Goal: Task Accomplishment & Management: Use online tool/utility

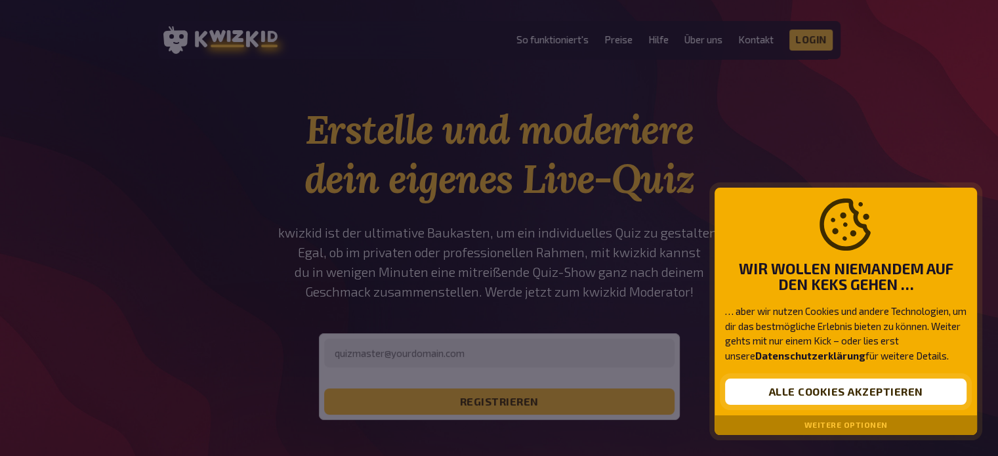
click at [800, 392] on button "Alle Cookies akzeptieren" at bounding box center [845, 391] width 241 height 26
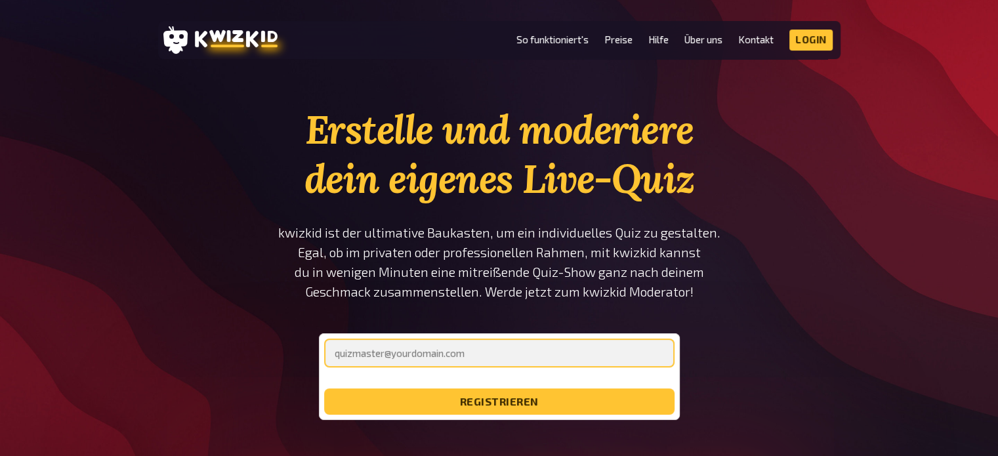
click at [393, 359] on input "email" at bounding box center [499, 352] width 350 height 29
type input "ro.sa11@web.de"
click at [324, 388] on button "registrieren" at bounding box center [499, 401] width 350 height 26
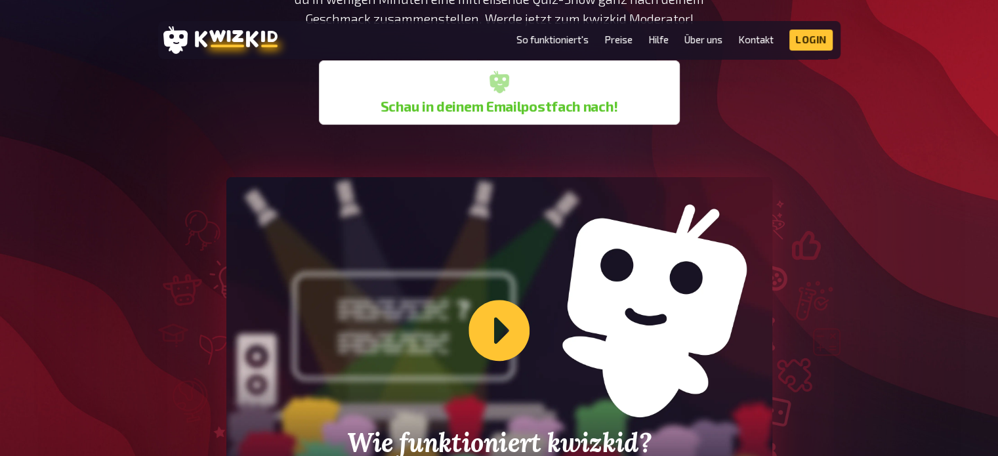
scroll to position [279, 0]
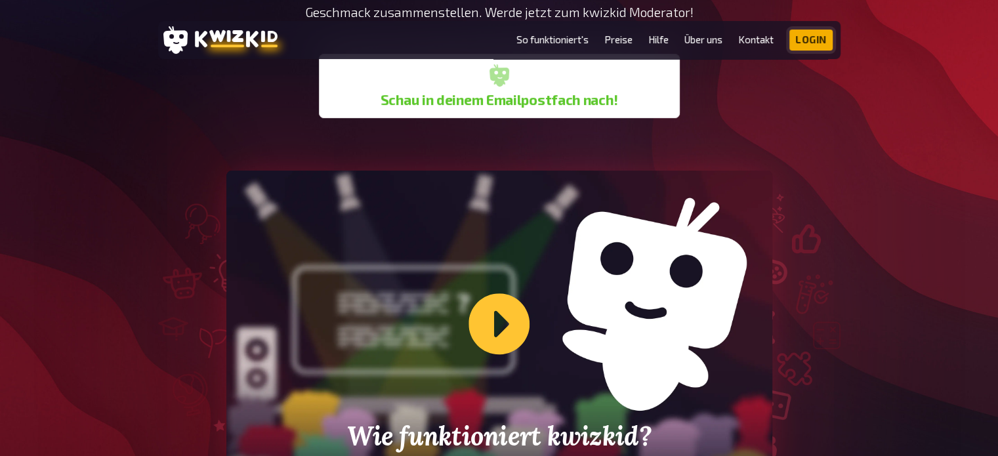
click at [821, 37] on link "Login" at bounding box center [810, 40] width 43 height 21
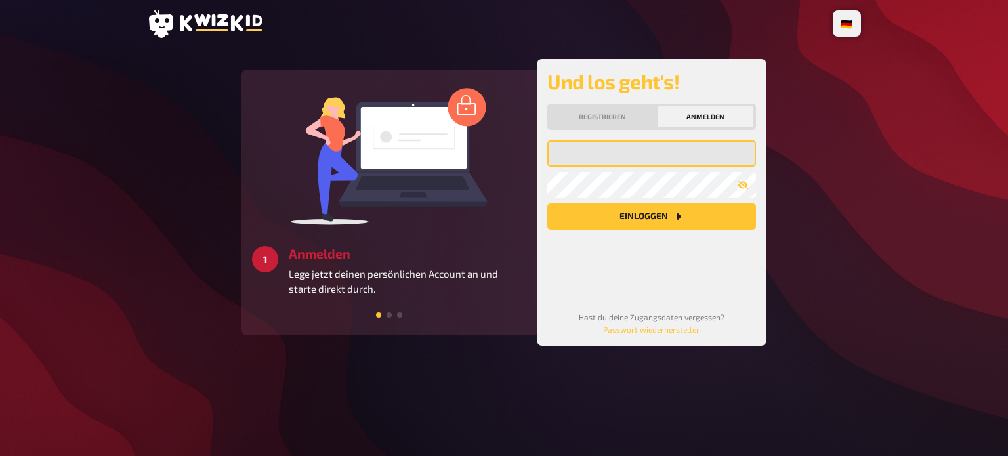
click at [622, 150] on input "email" at bounding box center [651, 153] width 209 height 26
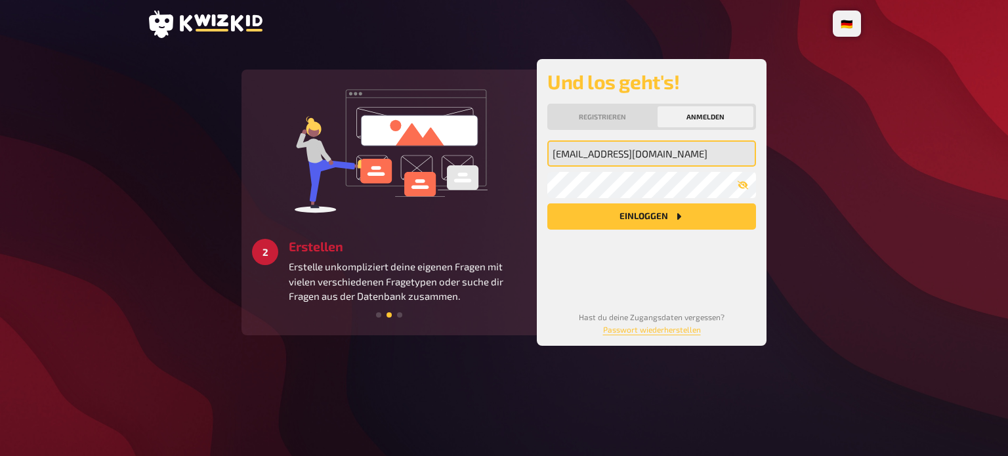
type input "[EMAIL_ADDRESS][DOMAIN_NAME]"
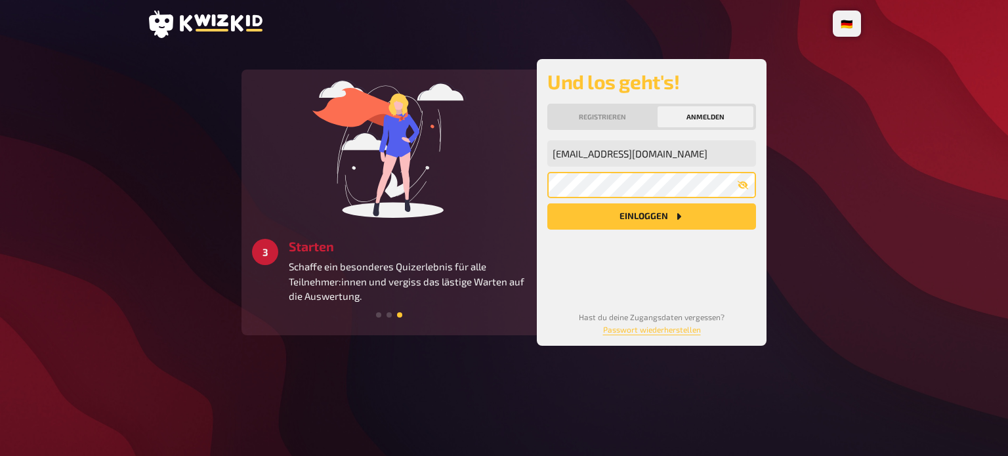
click at [547, 203] on button "Einloggen" at bounding box center [651, 216] width 209 height 26
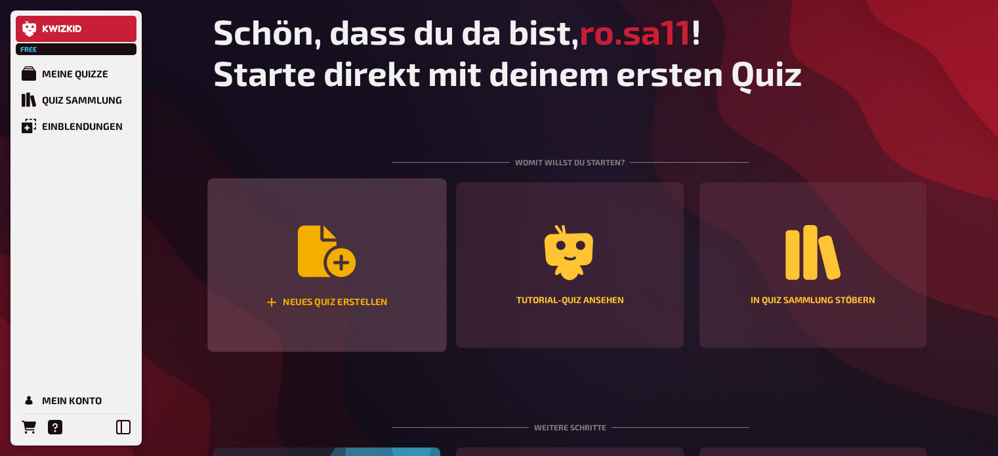
click at [312, 276] on icon "Neues Quiz erstellen" at bounding box center [327, 251] width 58 height 51
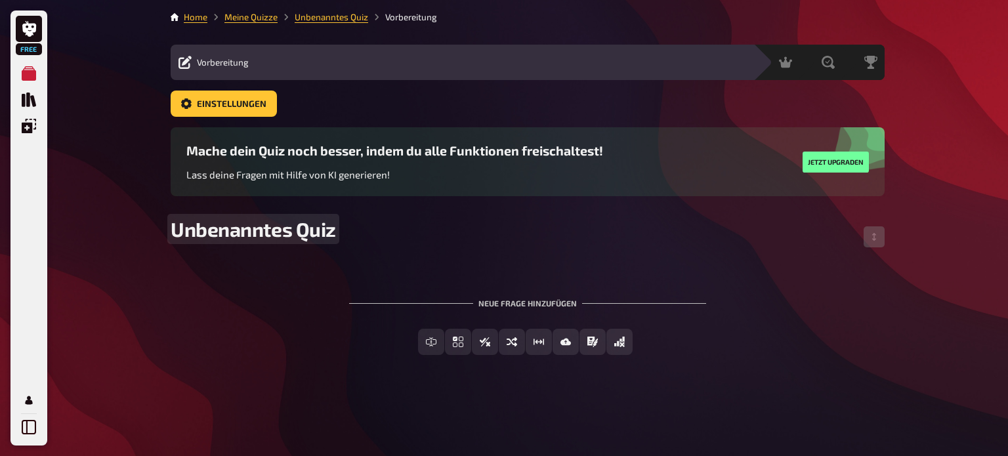
click at [277, 220] on span "Unbenanntes Quiz" at bounding box center [253, 229] width 165 height 24
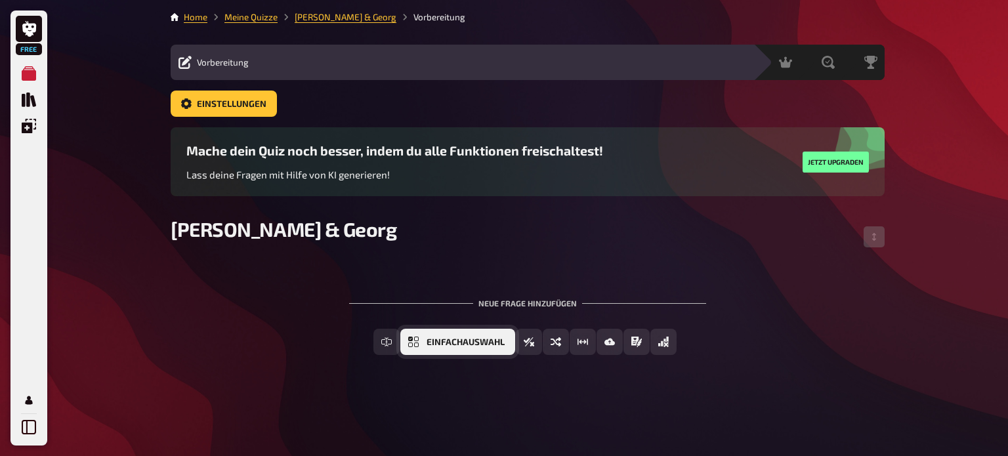
click at [433, 346] on span "Einfachauswahl" at bounding box center [465, 342] width 78 height 9
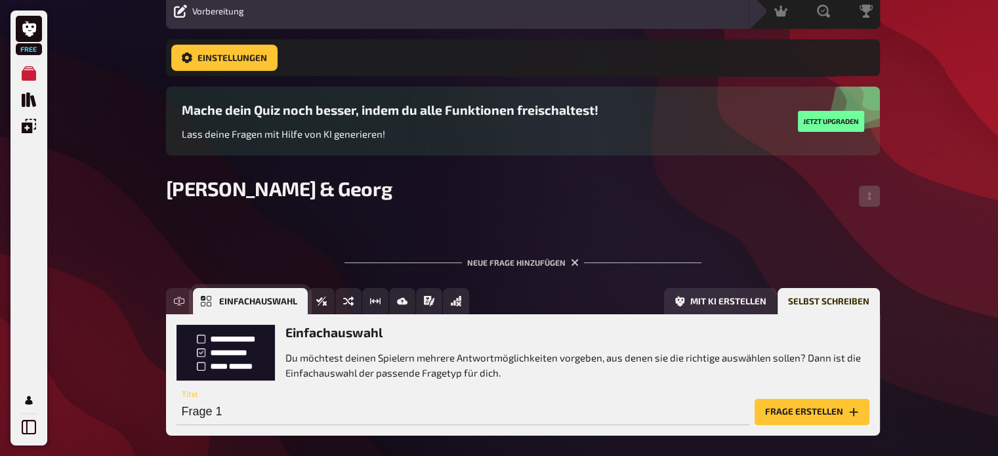
scroll to position [114, 0]
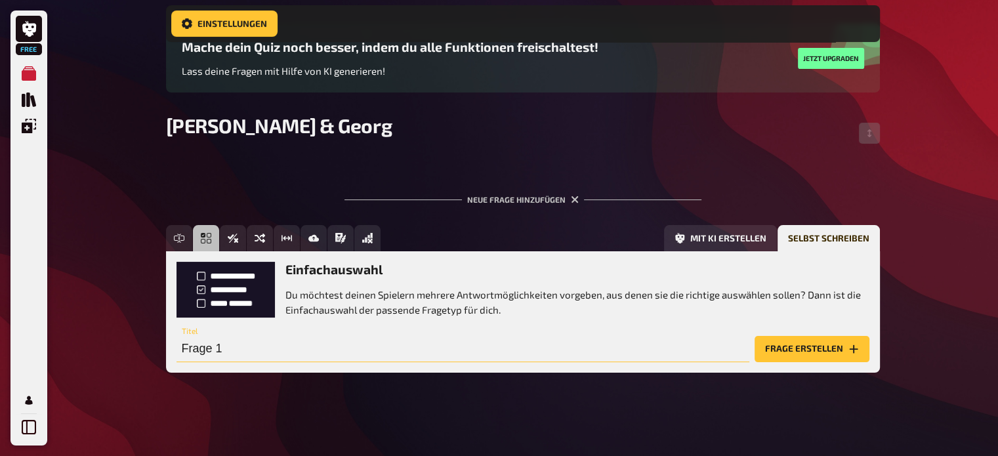
click at [237, 354] on input "Frage 1" at bounding box center [462, 349] width 573 height 26
click at [233, 354] on input "Frage 1" at bounding box center [462, 349] width 573 height 26
type input "Warum sind wir [DATE] hier?"
click at [794, 348] on button "Frage erstellen" at bounding box center [811, 349] width 115 height 26
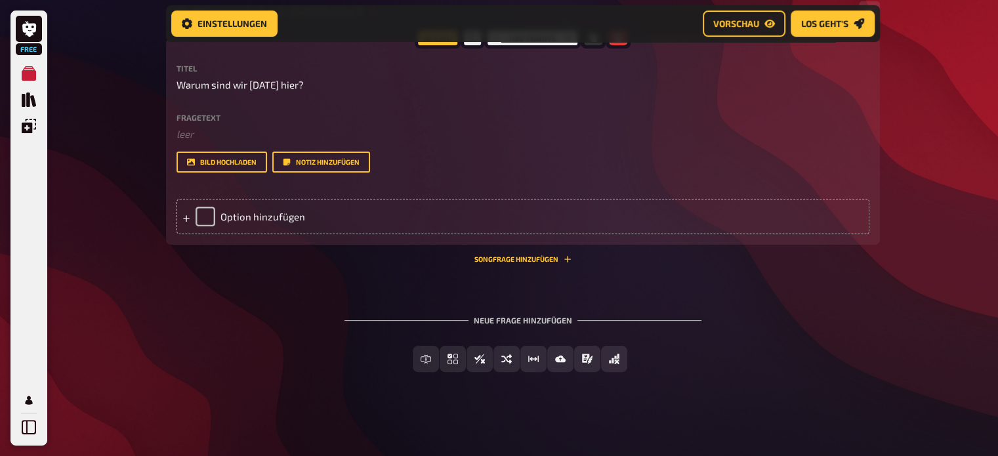
scroll to position [272, 0]
click at [226, 164] on button "Bild hochladen" at bounding box center [221, 162] width 91 height 21
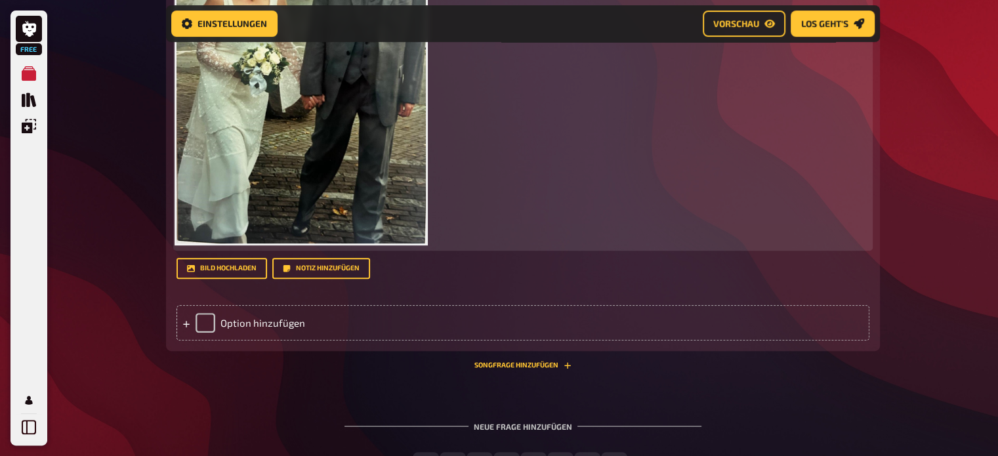
scroll to position [577, 0]
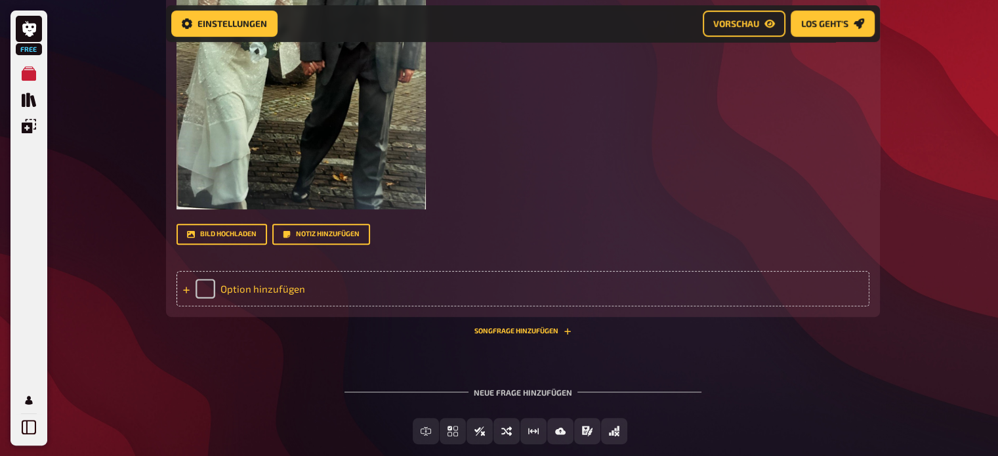
click at [236, 283] on div "Option hinzufügen" at bounding box center [522, 288] width 693 height 35
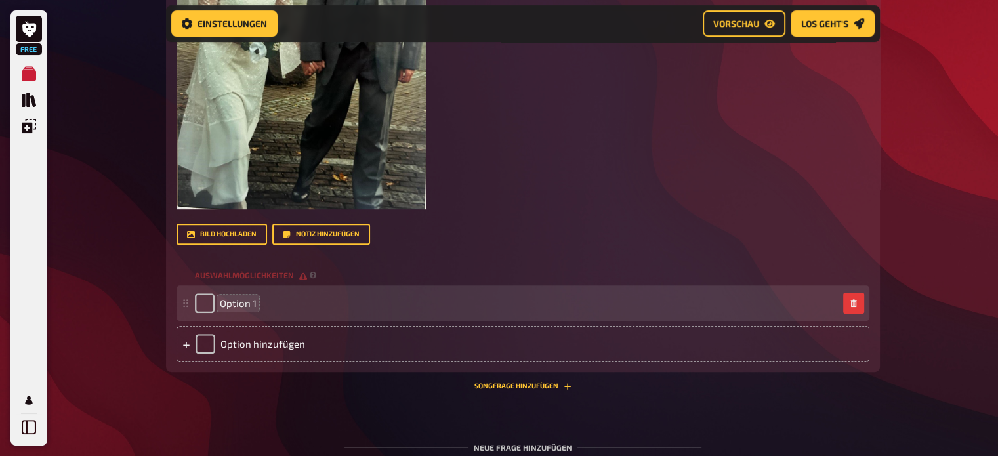
click at [237, 298] on span "Option 1" at bounding box center [238, 303] width 37 height 12
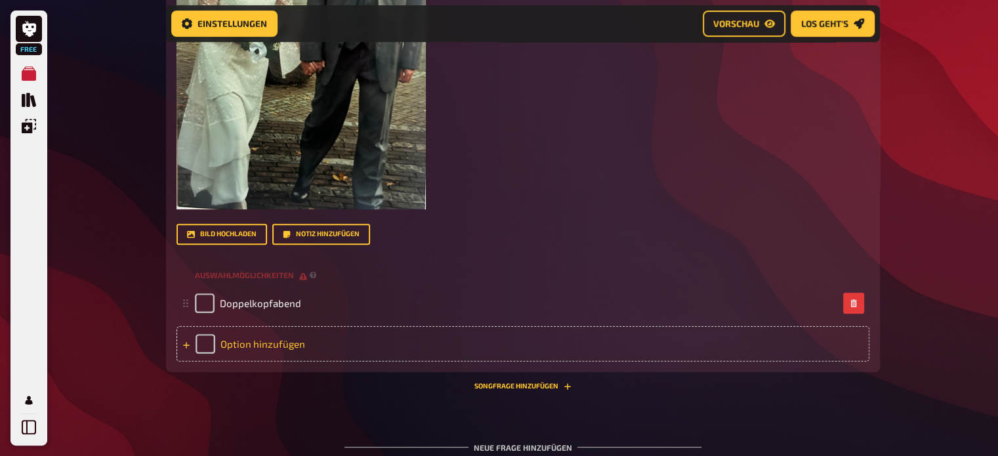
click at [279, 338] on div "Option hinzufügen" at bounding box center [522, 343] width 693 height 35
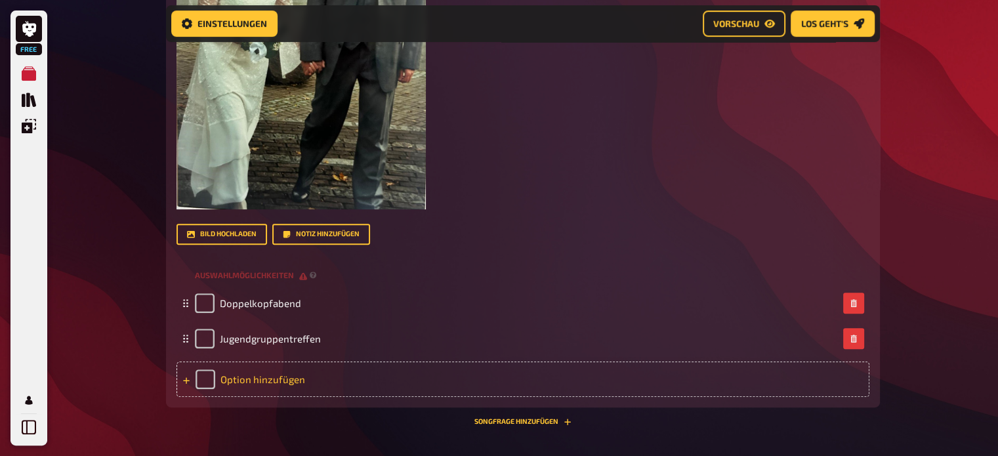
click at [279, 370] on div "Option hinzufügen" at bounding box center [522, 378] width 693 height 35
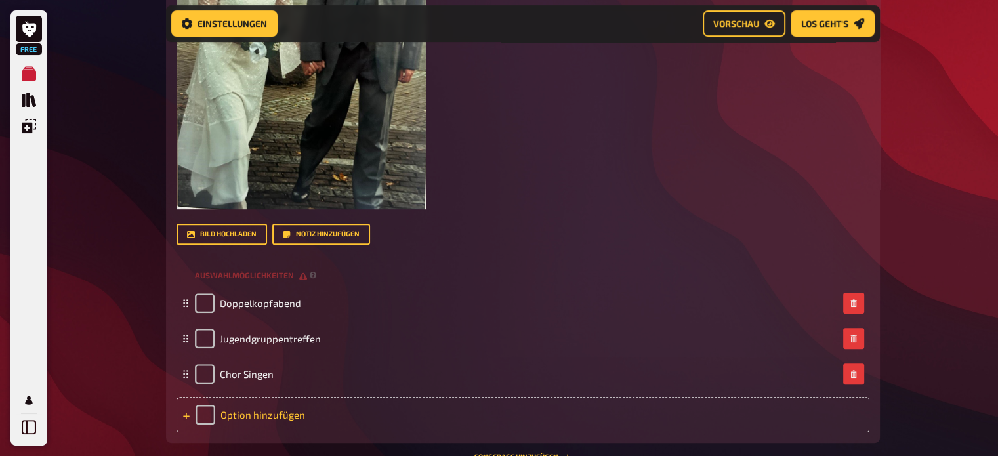
click at [242, 413] on div "Option hinzufügen" at bounding box center [522, 414] width 693 height 35
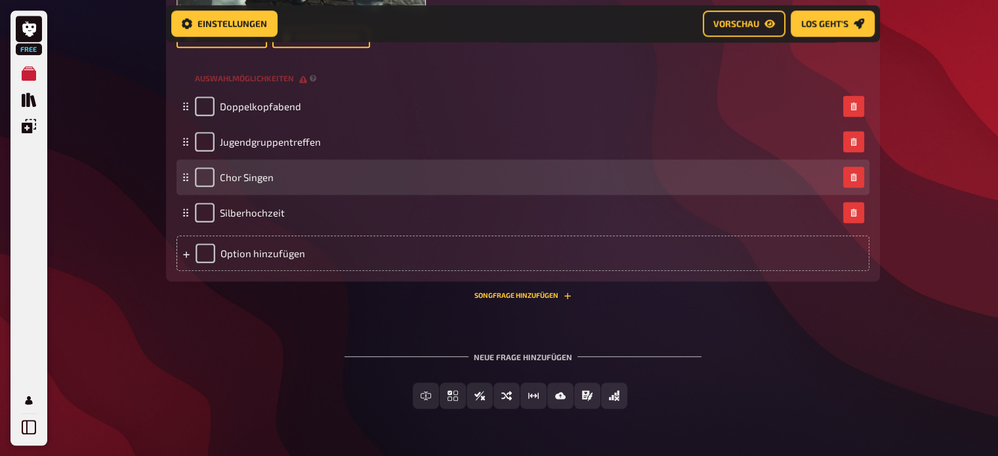
scroll to position [811, 0]
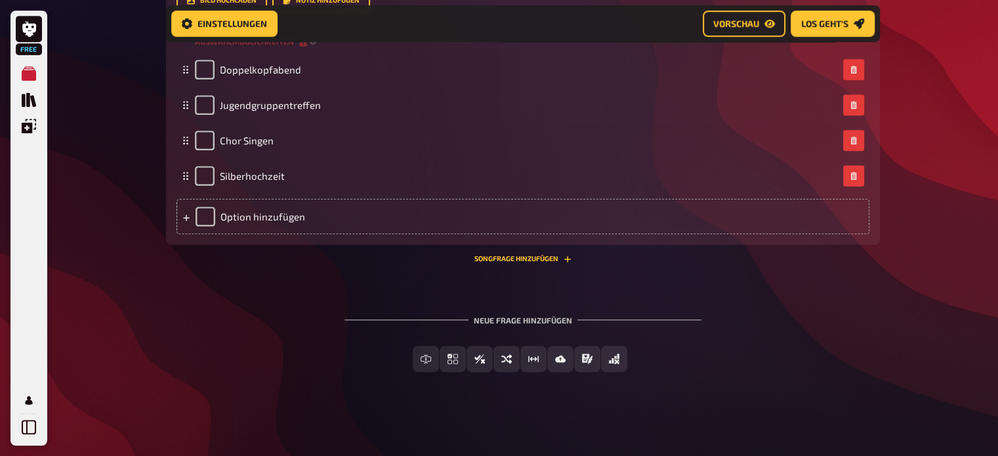
click at [540, 323] on div "Neue Frage hinzufügen" at bounding box center [522, 315] width 357 height 41
click at [537, 321] on div "Neue Frage hinzufügen" at bounding box center [522, 315] width 357 height 41
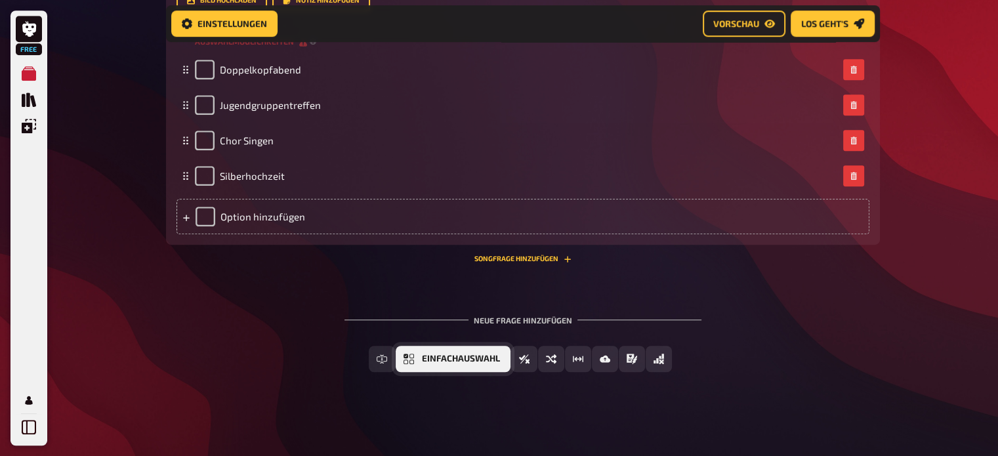
click at [451, 359] on span "Einfachauswahl" at bounding box center [461, 358] width 78 height 9
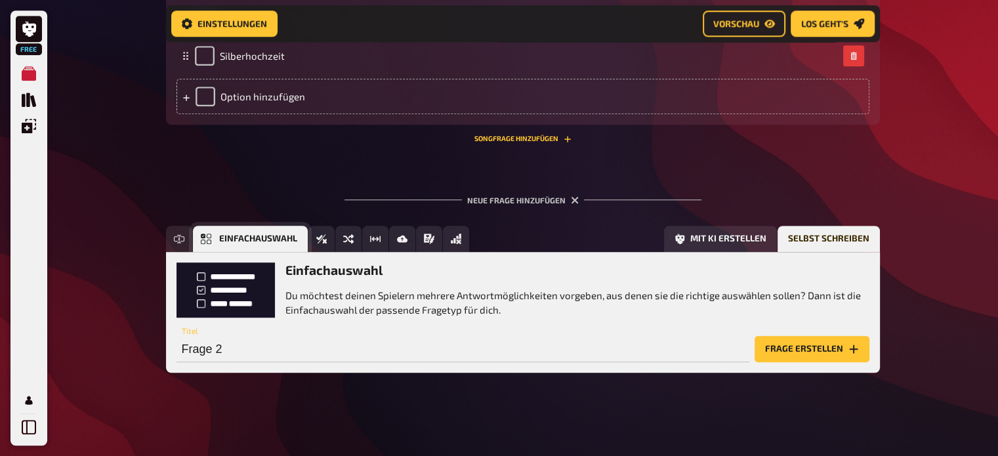
scroll to position [932, 0]
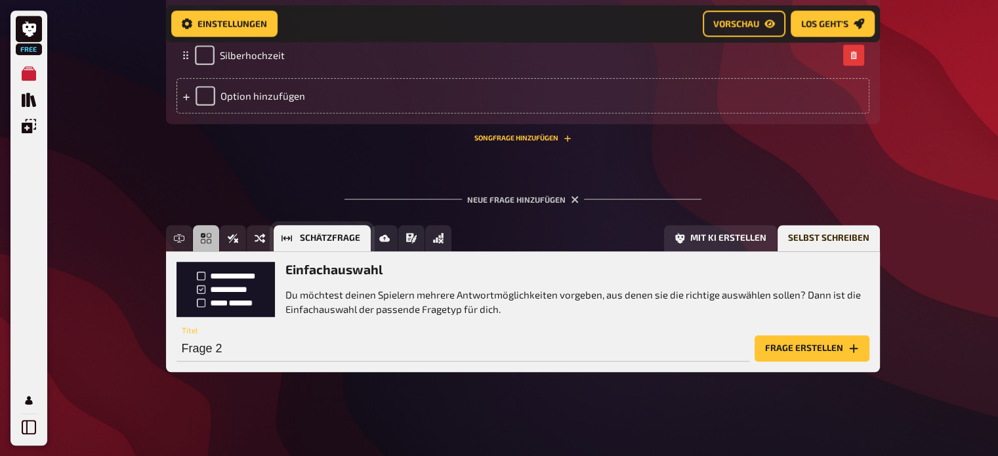
click at [316, 238] on span "Schätzfrage" at bounding box center [330, 238] width 60 height 9
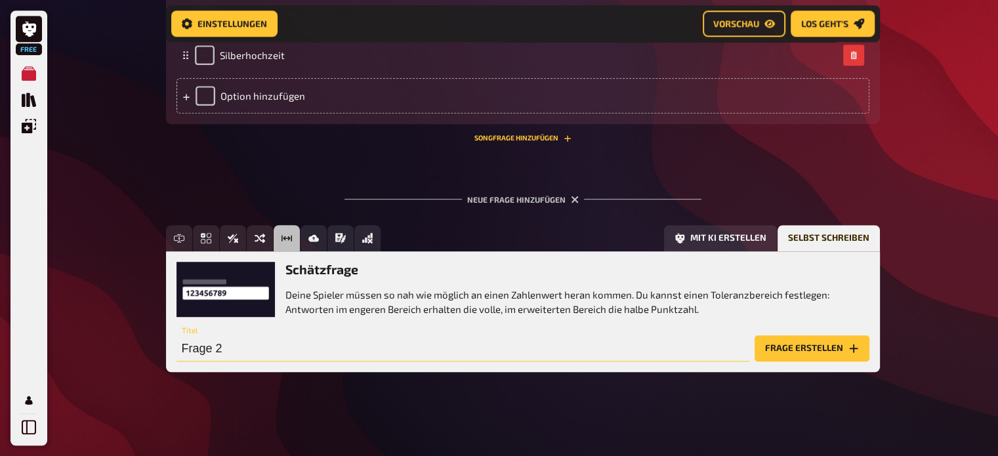
click at [281, 354] on input "Frage 2" at bounding box center [462, 348] width 573 height 26
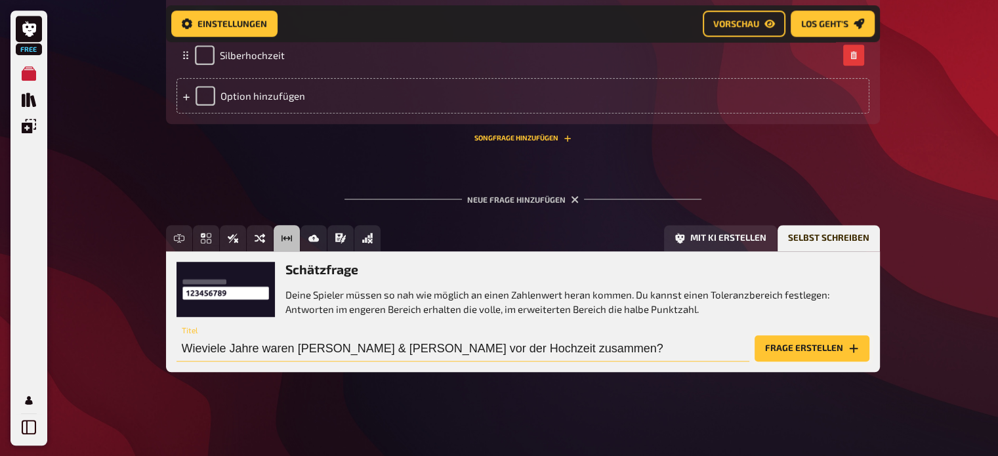
type input "Wieviele Jahre waren Birgitta & Georg vor der Hochzeit zusammen?"
click at [782, 352] on button "Frage erstellen" at bounding box center [811, 348] width 115 height 26
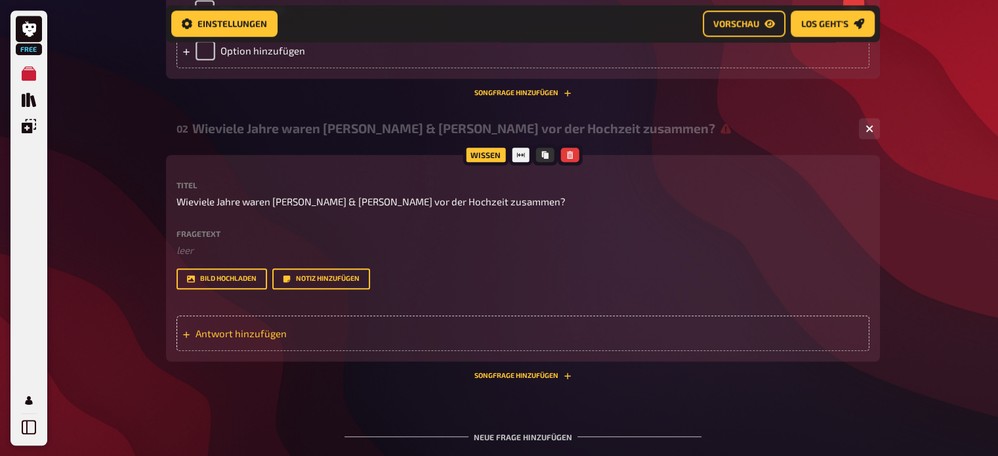
scroll to position [1011, 0]
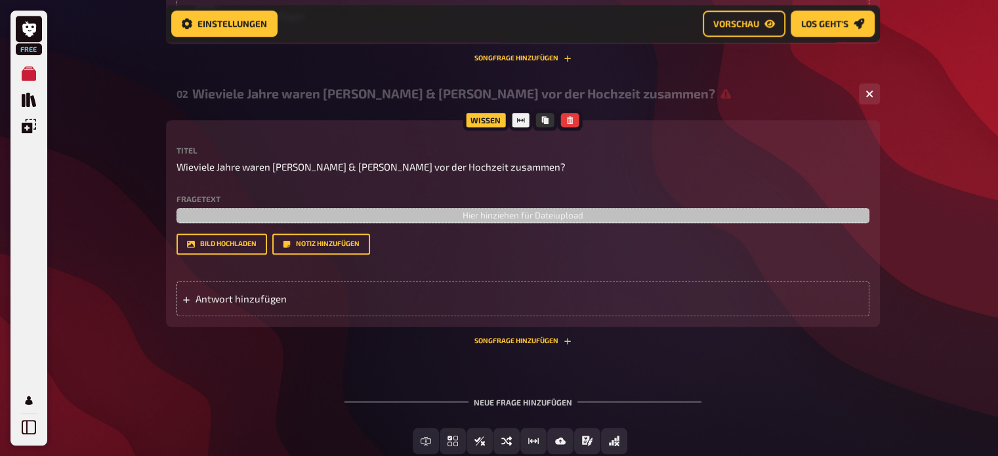
click at [230, 255] on div "Titel Wieviele Jahre waren Birgitta & Georg vor der Hochzeit zusammen? Fragetex…" at bounding box center [522, 231] width 693 height 170
click at [228, 252] on button "Bild hochladen" at bounding box center [221, 244] width 91 height 21
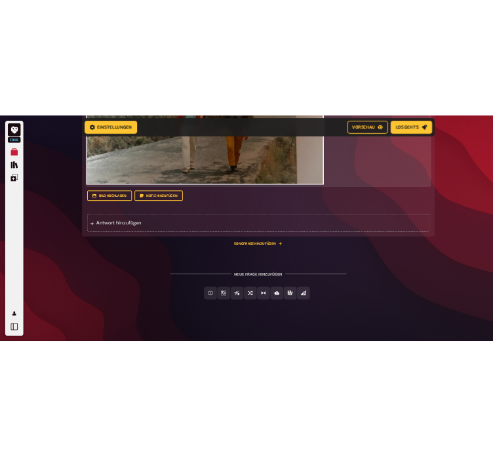
scroll to position [1439, 0]
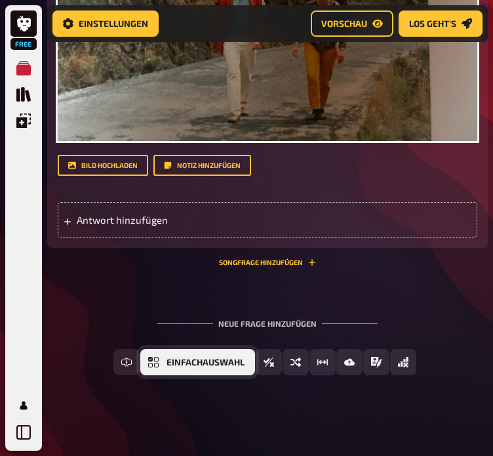
click at [167, 362] on span "Einfachauswahl" at bounding box center [206, 362] width 78 height 9
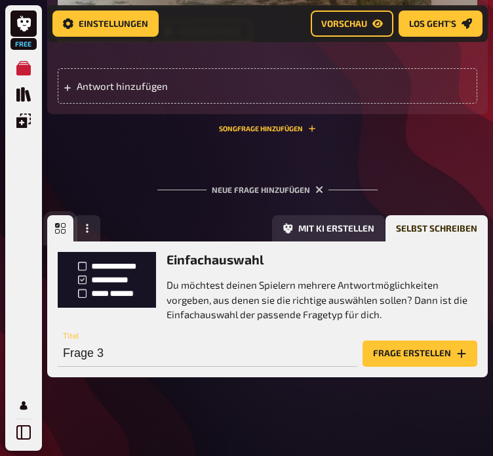
scroll to position [1579, 0]
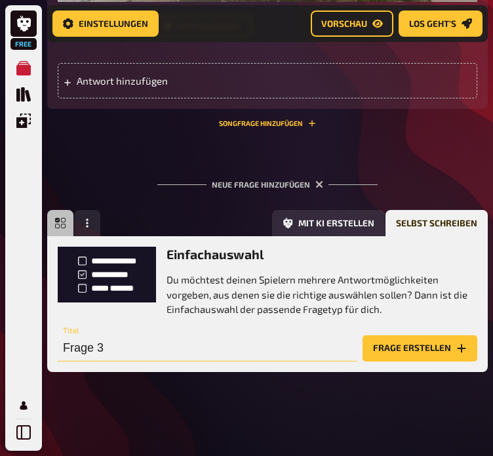
click at [173, 346] on input "Frage 3" at bounding box center [208, 348] width 300 height 26
type input "Wo haben sich die beiden kennengelernt?"
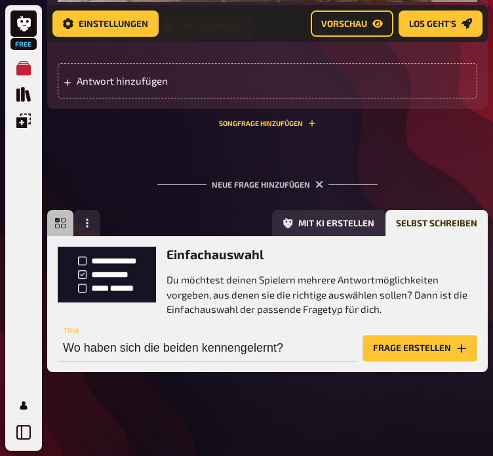
click at [400, 345] on button "Frage erstellen" at bounding box center [420, 348] width 115 height 26
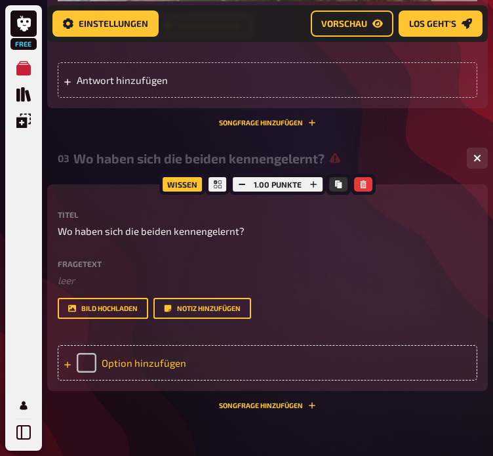
click at [121, 366] on div "Option hinzufügen" at bounding box center [268, 362] width 420 height 35
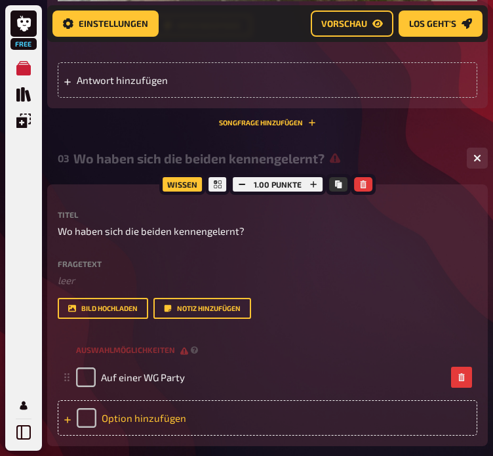
click at [138, 415] on div "Option hinzufügen" at bounding box center [268, 417] width 420 height 35
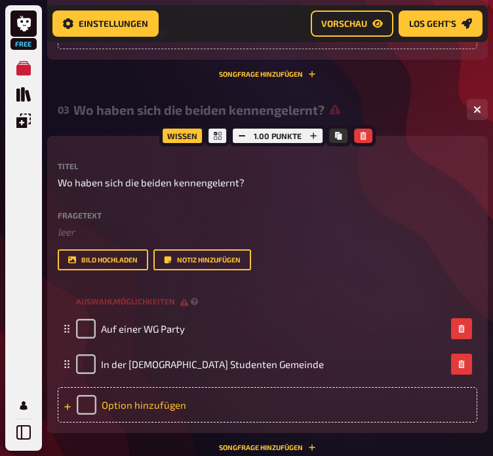
scroll to position [1635, 0]
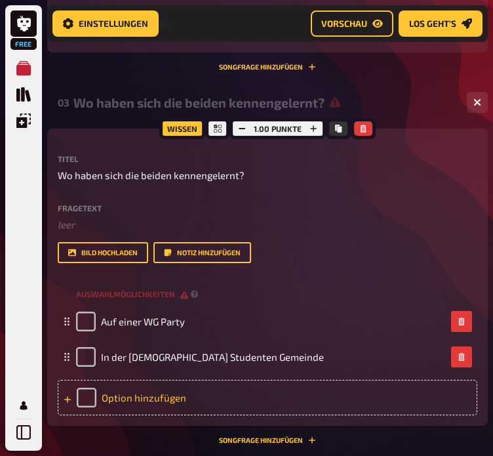
click at [131, 388] on div "Option hinzufügen" at bounding box center [268, 397] width 420 height 35
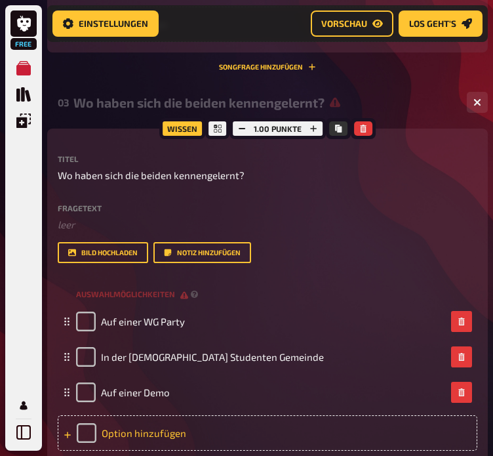
click at [144, 437] on div "Option hinzufügen" at bounding box center [268, 432] width 420 height 35
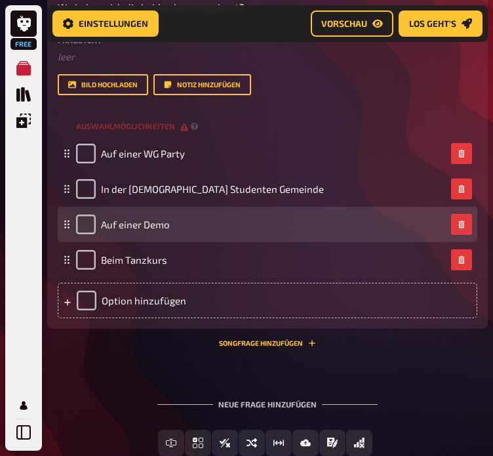
scroll to position [1887, 0]
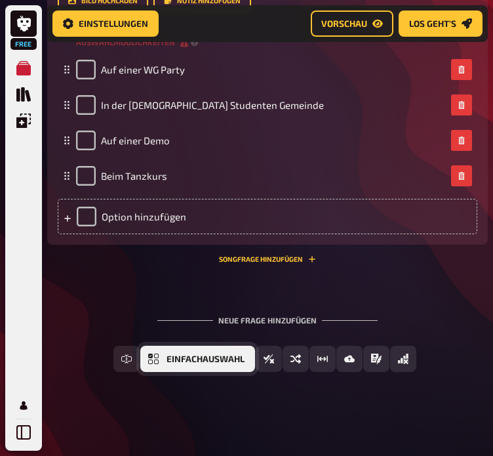
click at [228, 356] on span "Einfachauswahl" at bounding box center [206, 359] width 78 height 9
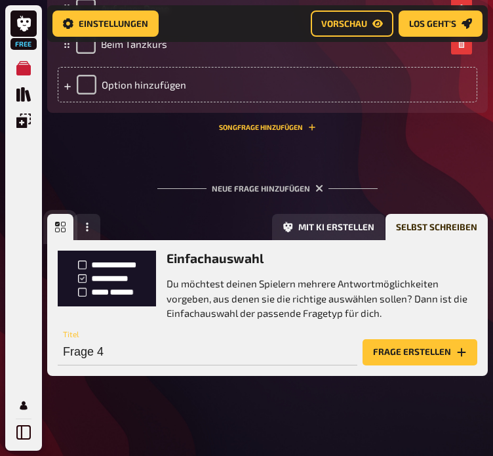
scroll to position [2023, 0]
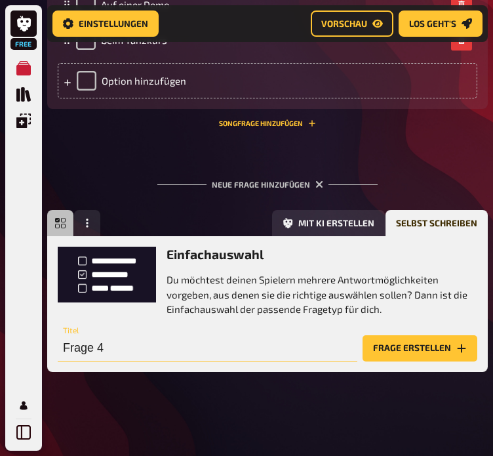
click at [184, 352] on input "Frage 4" at bounding box center [208, 348] width 300 height 26
type input "Wer hat mehr Schwestern?"
click at [424, 335] on button "Frage erstellen" at bounding box center [420, 348] width 115 height 26
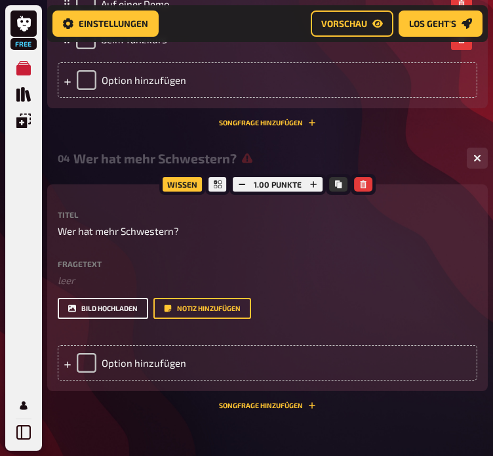
click at [110, 306] on button "Bild hochladen" at bounding box center [103, 308] width 91 height 21
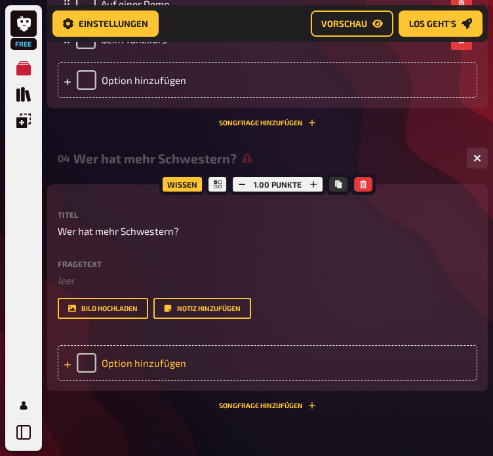
click at [161, 357] on div "Option hinzufügen" at bounding box center [268, 362] width 420 height 35
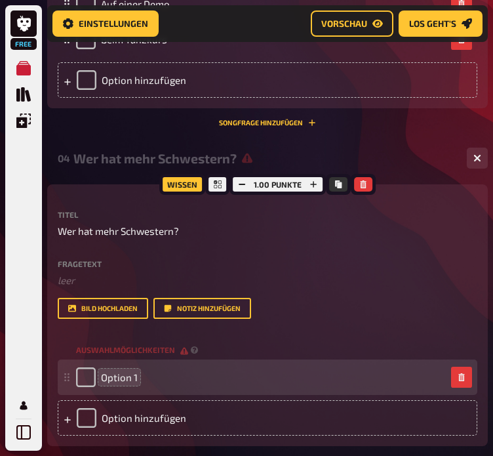
click at [128, 377] on span "Option 1" at bounding box center [119, 377] width 37 height 12
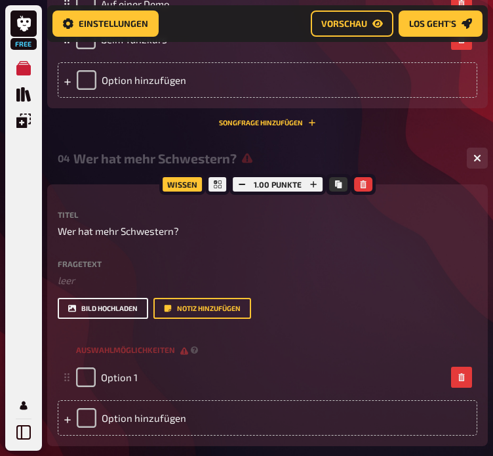
click at [124, 312] on button "Bild hochladen" at bounding box center [103, 308] width 91 height 21
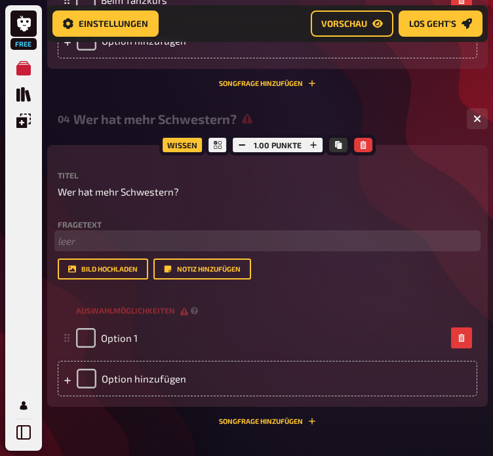
scroll to position [2062, 0]
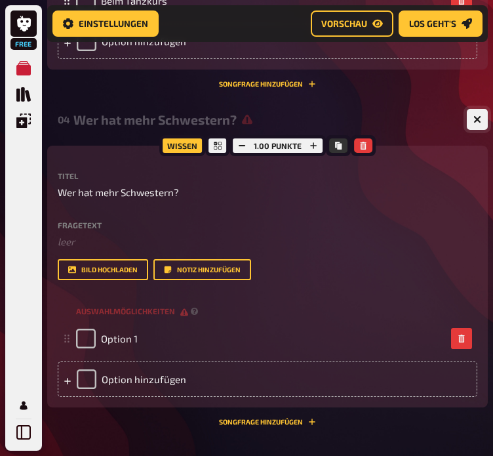
click at [479, 113] on button "button" at bounding box center [477, 119] width 21 height 21
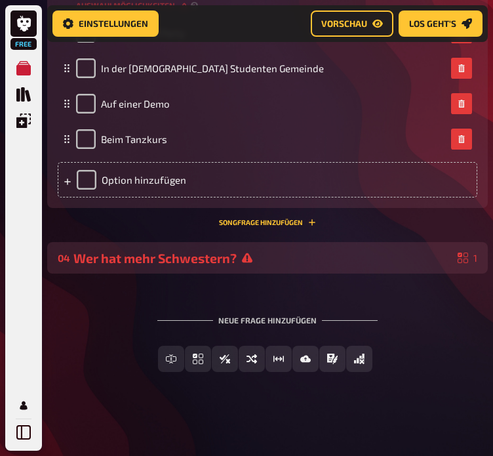
scroll to position [1924, 0]
click at [386, 255] on div "Wer hat mehr Schwestern?" at bounding box center [262, 258] width 379 height 15
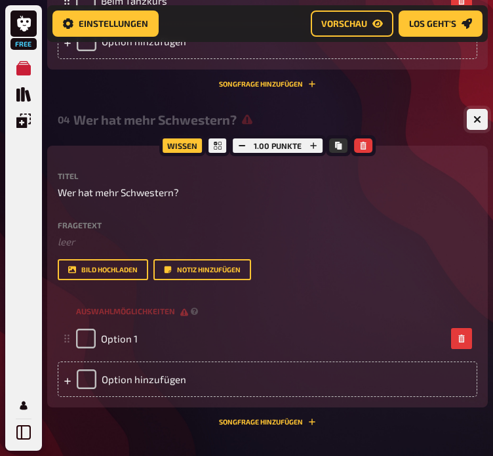
click at [472, 123] on button "button" at bounding box center [477, 119] width 21 height 21
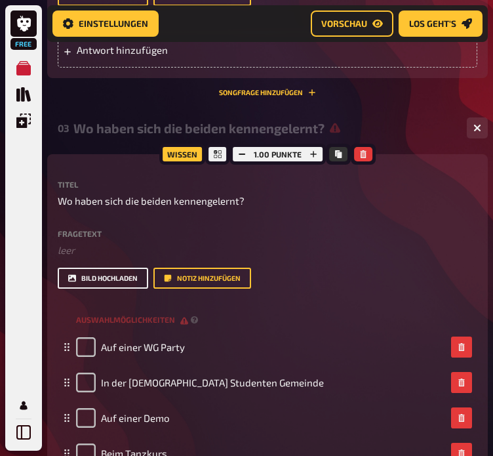
scroll to position [1604, 0]
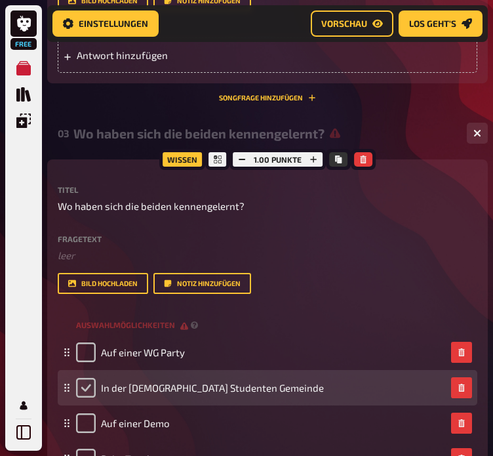
click at [85, 384] on input "checkbox" at bounding box center [86, 388] width 20 height 20
checkbox input "true"
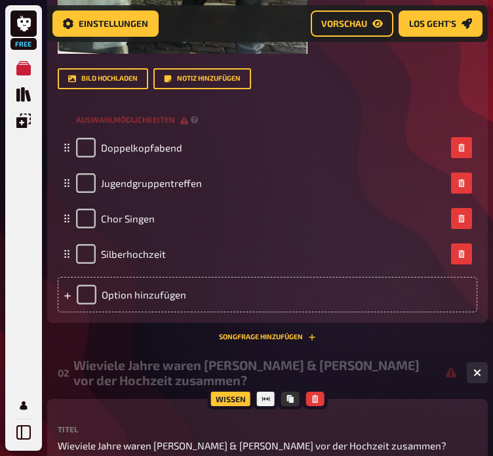
scroll to position [721, 0]
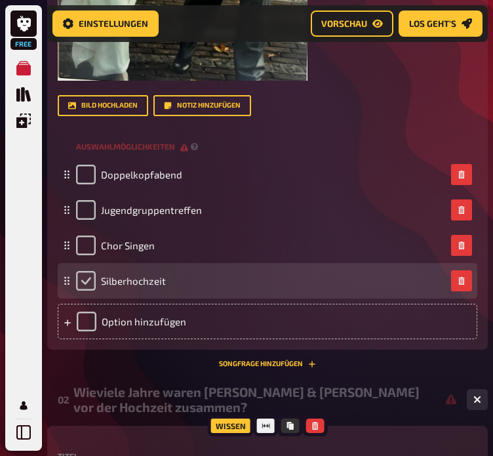
click at [90, 286] on input "checkbox" at bounding box center [86, 281] width 20 height 20
checkbox input "true"
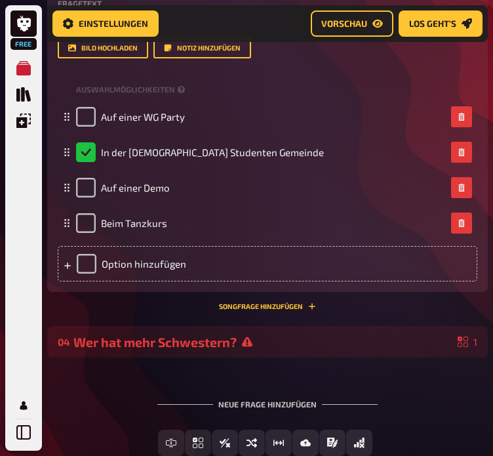
scroll to position [1924, 0]
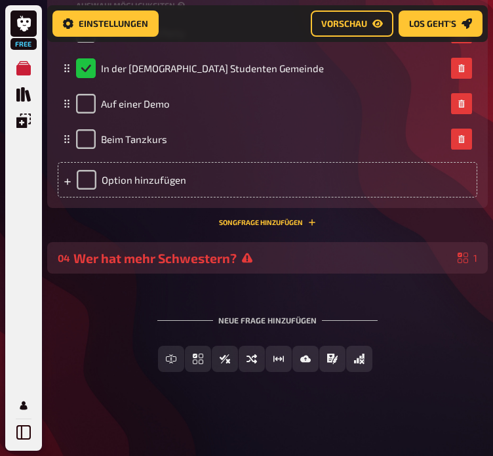
click at [297, 262] on div "Wer hat mehr Schwestern?" at bounding box center [262, 258] width 379 height 15
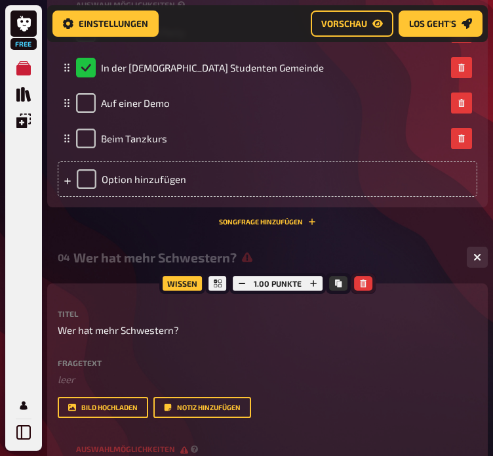
click at [365, 286] on icon "button" at bounding box center [363, 283] width 6 height 8
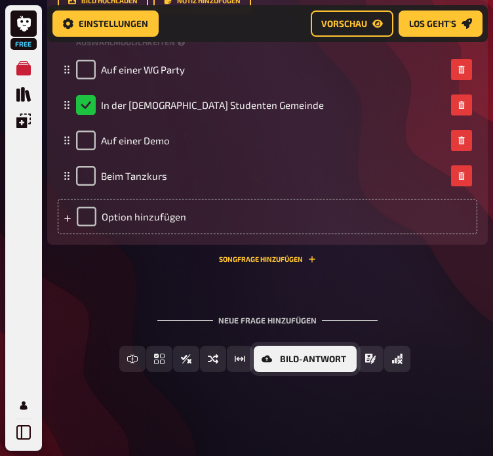
click at [272, 359] on icon "Bild-Antwort" at bounding box center [267, 359] width 10 height 10
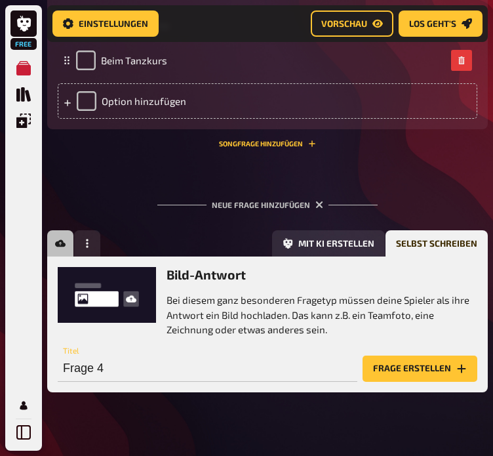
scroll to position [2023, 0]
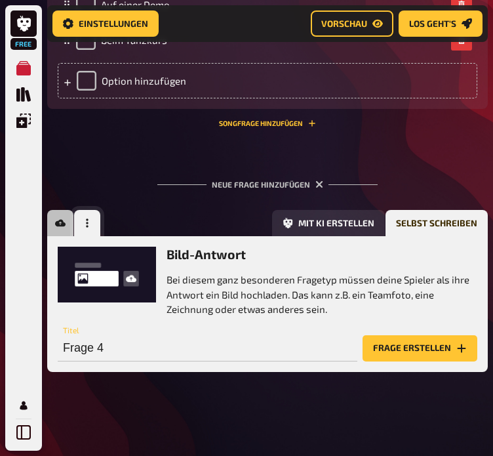
click at [91, 215] on button "button" at bounding box center [87, 223] width 26 height 26
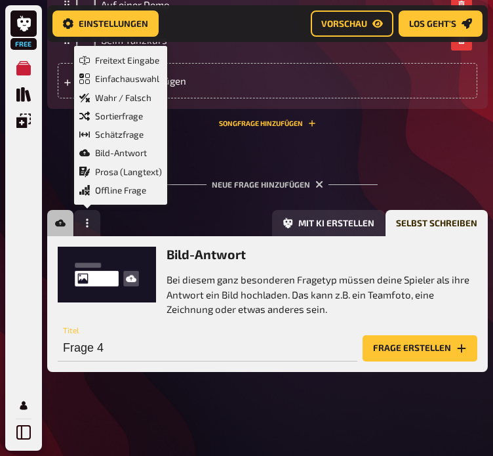
click at [268, 161] on div "Neue Frage hinzufügen" at bounding box center [267, 179] width 220 height 41
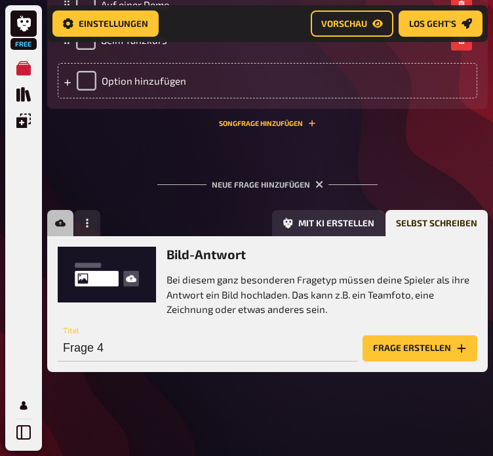
click at [270, 183] on div "Neue Frage hinzufügen" at bounding box center [267, 179] width 220 height 41
click at [85, 226] on icon "button" at bounding box center [87, 223] width 10 height 10
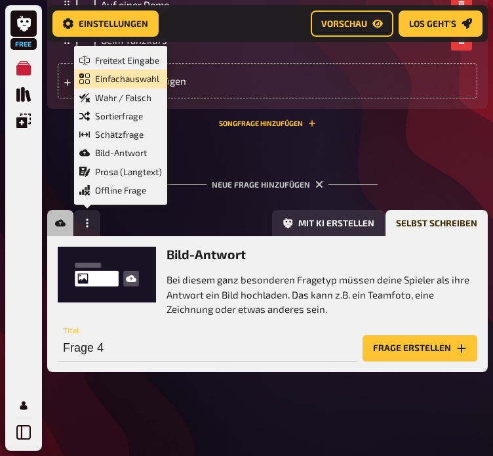
click at [123, 75] on div "Einfachauswahl" at bounding box center [120, 78] width 83 height 13
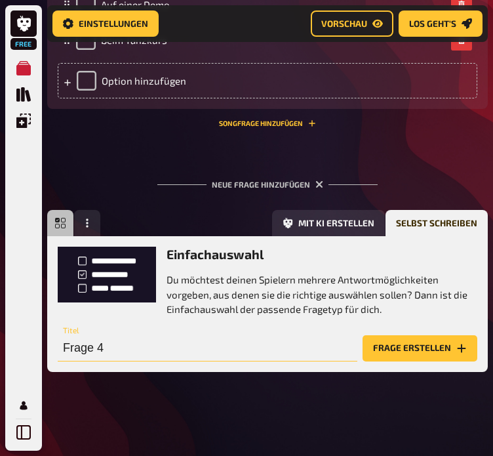
click at [112, 347] on input "Frage 4" at bounding box center [208, 348] width 300 height 26
type input "Was ist die oft bereiste Lieblingsinsel der Beiden?"
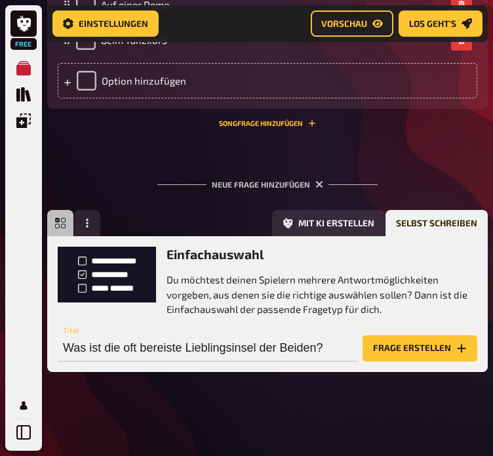
click at [430, 350] on button "Frage erstellen" at bounding box center [420, 348] width 115 height 26
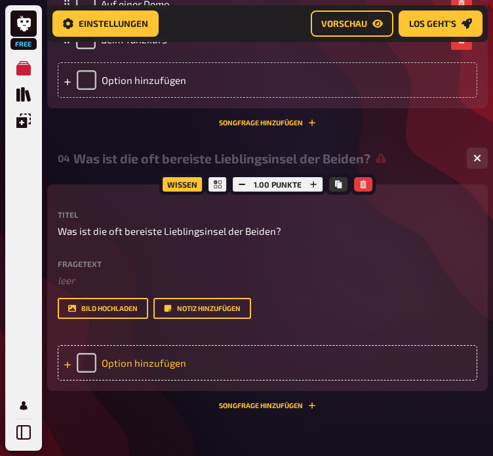
click at [144, 366] on div "Option hinzufügen" at bounding box center [268, 362] width 420 height 35
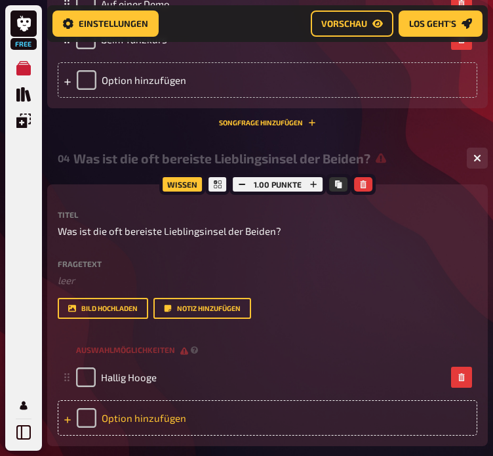
click at [161, 417] on div "Option hinzufügen" at bounding box center [268, 417] width 420 height 35
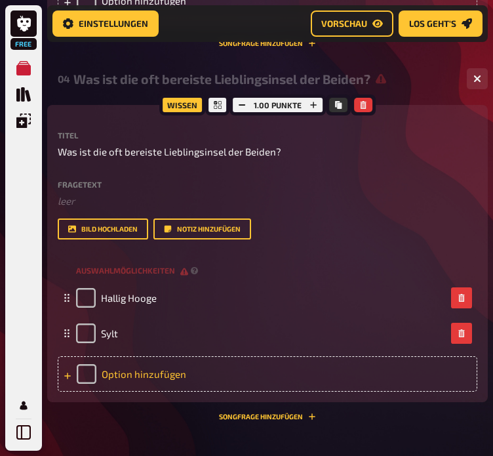
scroll to position [2104, 0]
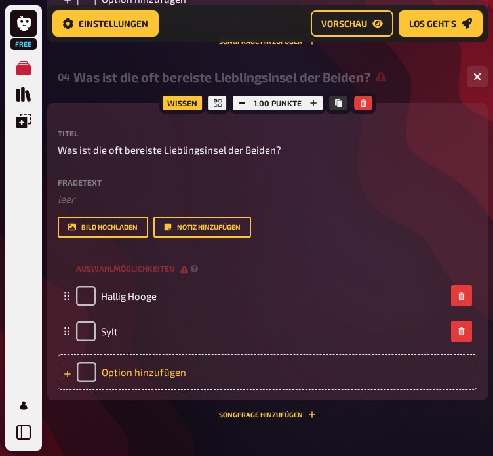
click at [144, 373] on div "Option hinzufügen" at bounding box center [268, 371] width 420 height 35
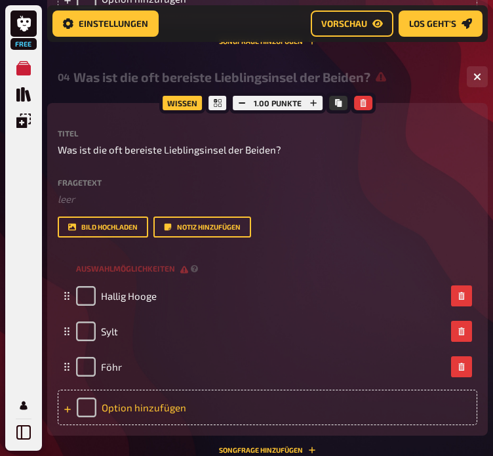
click at [149, 409] on div "Option hinzufügen" at bounding box center [268, 407] width 420 height 35
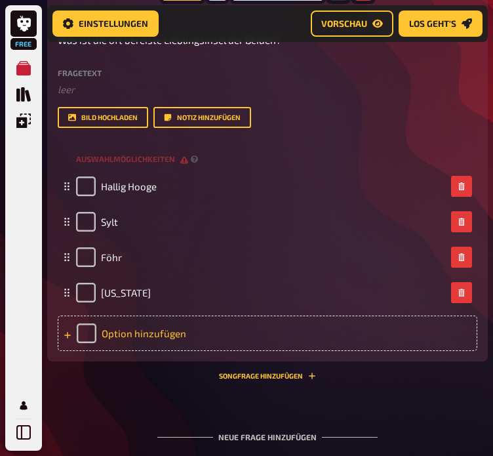
scroll to position [2214, 0]
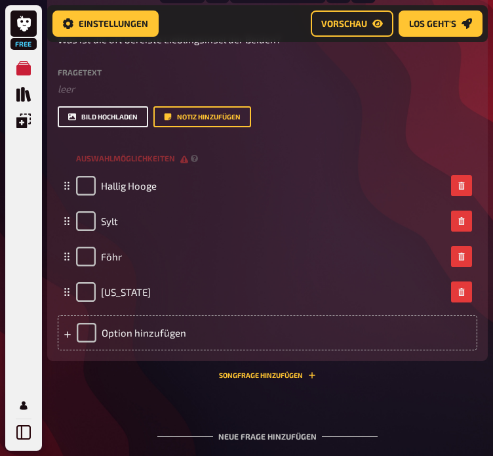
click at [130, 112] on button "Bild hochladen" at bounding box center [103, 116] width 91 height 21
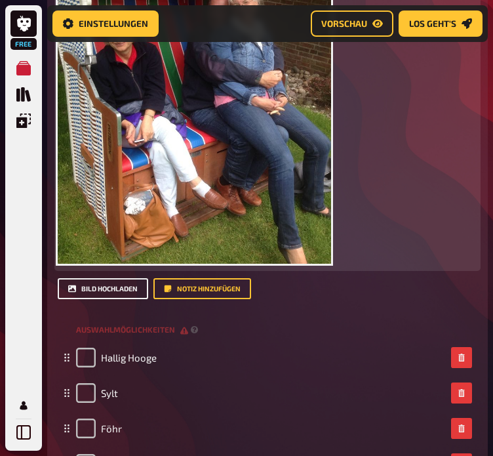
scroll to position [2422, 0]
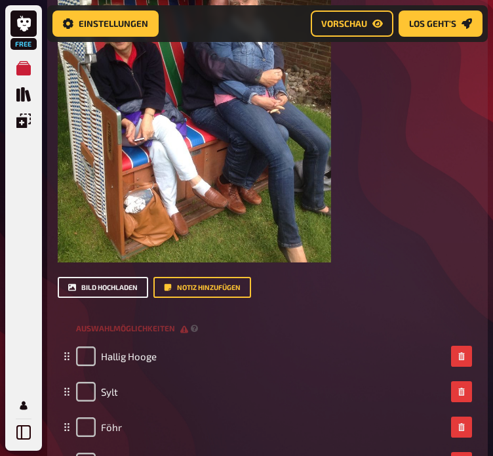
click at [126, 290] on button "Bild hochladen" at bounding box center [103, 287] width 91 height 21
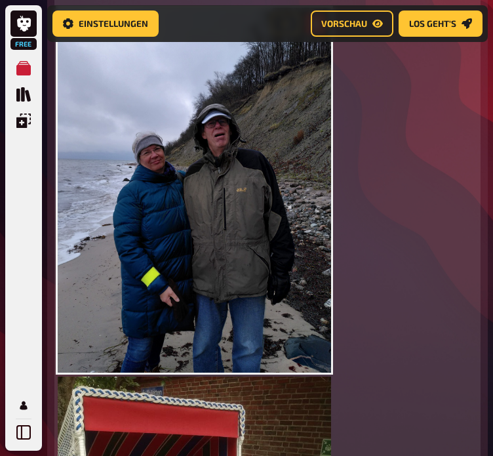
scroll to position [2188, 0]
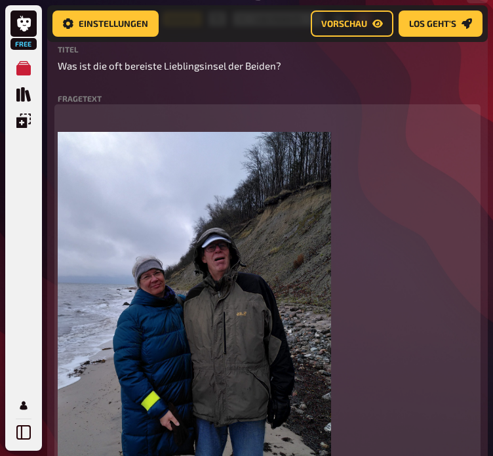
click at [314, 150] on icon "button" at bounding box center [316, 148] width 8 height 8
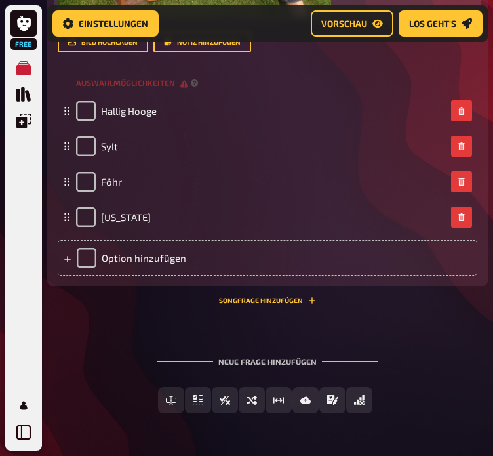
scroll to position [2710, 0]
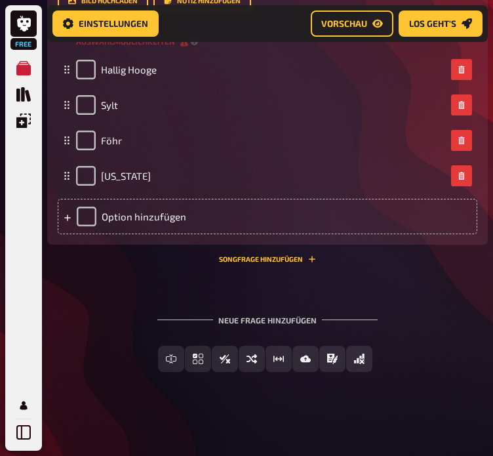
click at [256, 322] on div "Neue Frage hinzufügen" at bounding box center [267, 315] width 220 height 41
click at [226, 317] on div "Neue Frage hinzufügen" at bounding box center [267, 315] width 220 height 41
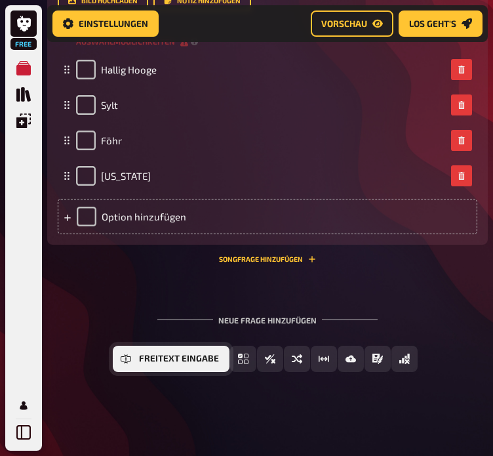
click at [136, 359] on button "Freitext Eingabe" at bounding box center [171, 359] width 117 height 26
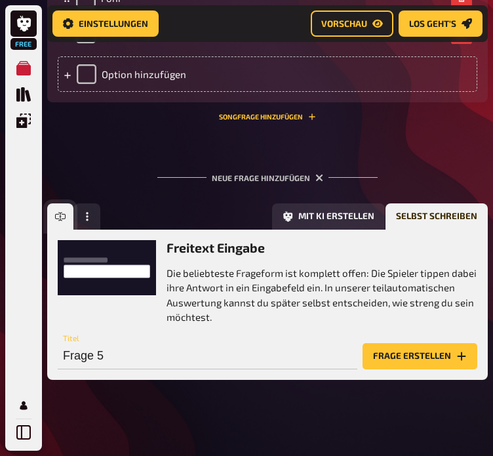
scroll to position [2860, 0]
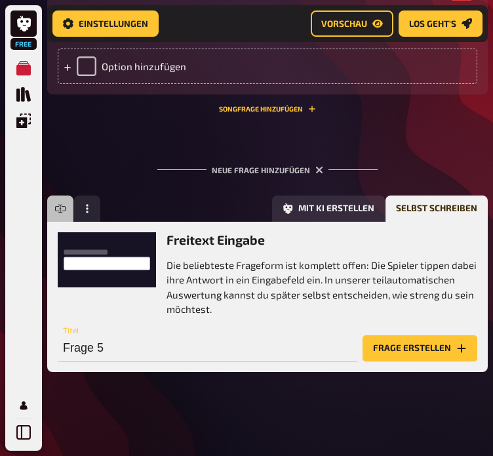
click at [262, 165] on div "Neue Frage hinzufügen" at bounding box center [267, 164] width 220 height 41
click at [63, 210] on div "Freitext Eingabe Einfachauswahl Wahr / Falsch Sortierfrage Schätzfrage Bild-Ant…" at bounding box center [73, 208] width 53 height 26
click at [83, 209] on icon "button" at bounding box center [87, 208] width 10 height 10
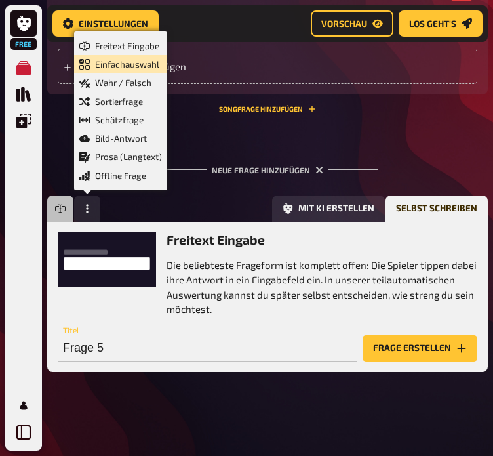
click at [131, 64] on div "Einfachauswahl" at bounding box center [120, 64] width 83 height 13
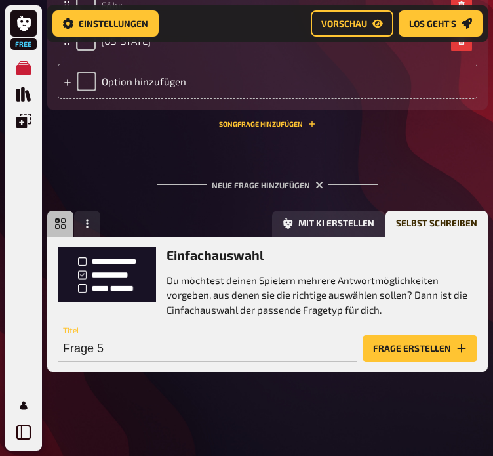
scroll to position [2845, 0]
click at [249, 344] on input "Frage 5" at bounding box center [208, 348] width 300 height 26
type input "E"
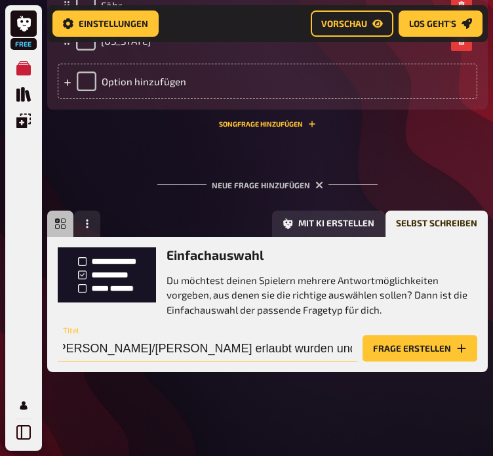
scroll to position [0, 313]
type input "Was waren die einzigen Haustiere, die jemals im Hause [PERSON_NAME]/[PERSON_NAM…"
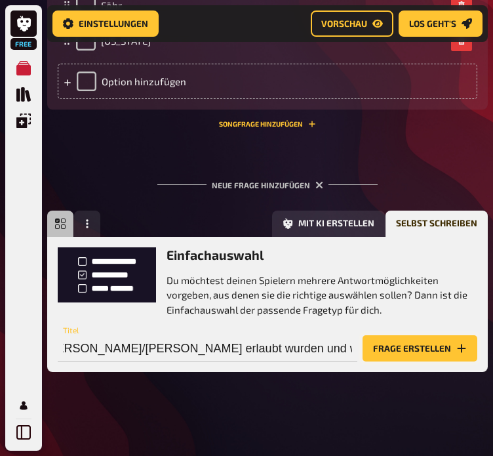
scroll to position [0, 0]
click at [408, 347] on button "Frage erstellen" at bounding box center [420, 348] width 115 height 26
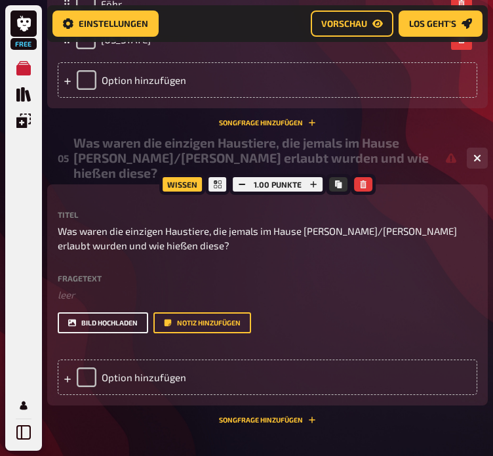
click at [106, 328] on button "Bild hochladen" at bounding box center [103, 322] width 91 height 21
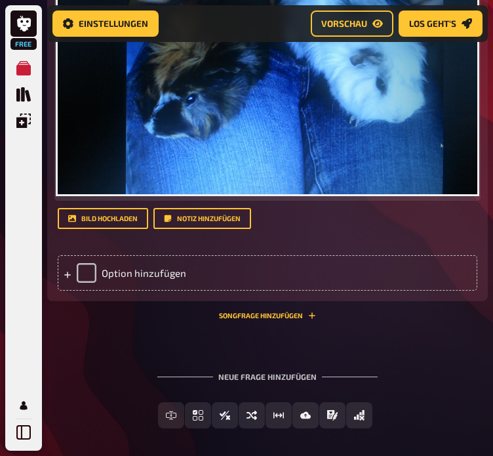
scroll to position [3200, 0]
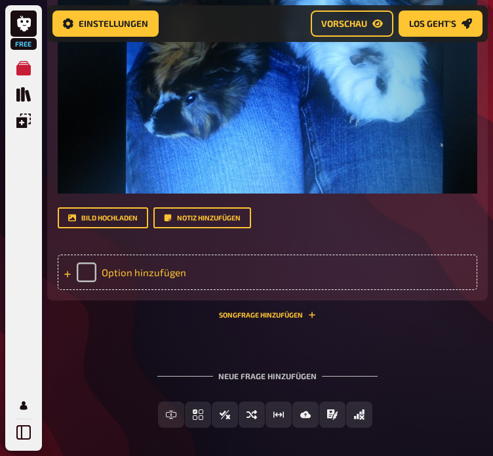
click at [135, 277] on div "Option hinzufügen" at bounding box center [268, 272] width 420 height 35
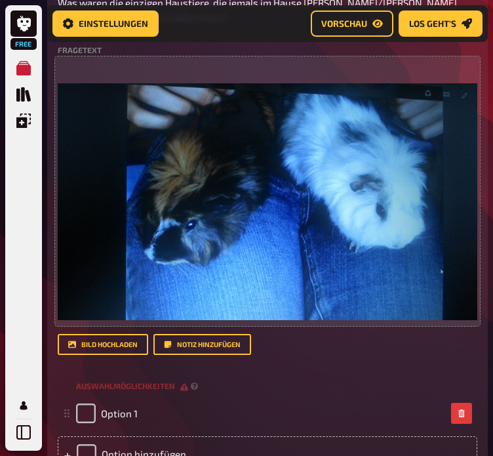
scroll to position [3165, 0]
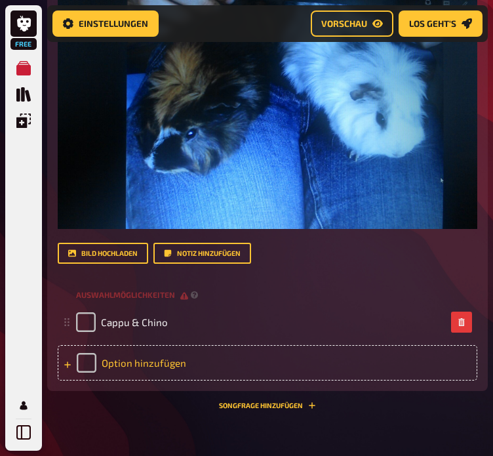
click at [143, 358] on div "Option hinzufügen" at bounding box center [268, 362] width 420 height 35
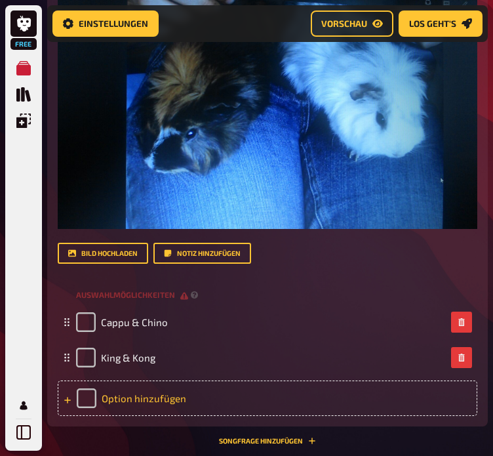
click at [139, 401] on div "Option hinzufügen" at bounding box center [268, 397] width 420 height 35
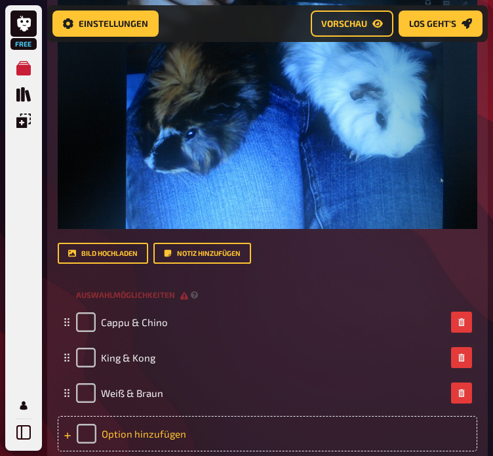
click at [153, 426] on div "Option hinzufügen" at bounding box center [268, 433] width 420 height 35
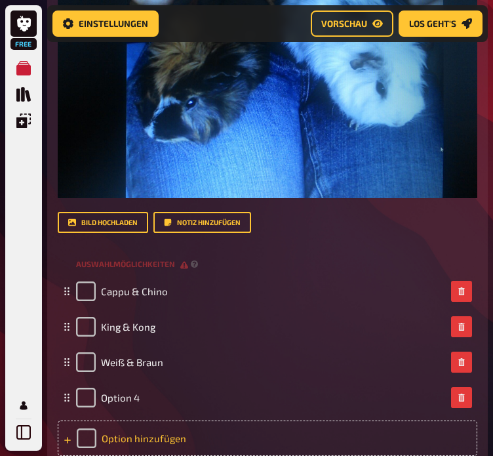
scroll to position [3198, 0]
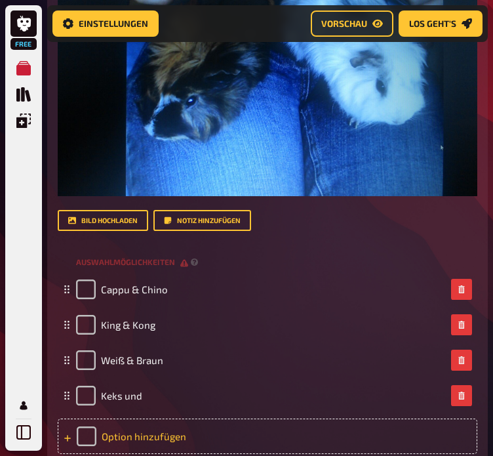
click at [153, 426] on div "Option hinzufügen" at bounding box center [268, 435] width 420 height 35
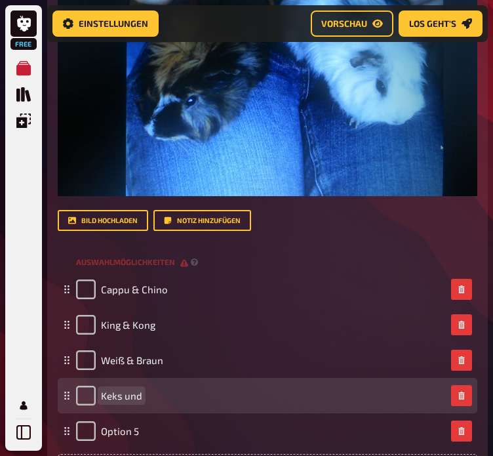
click at [115, 401] on span "Keks und" at bounding box center [121, 396] width 41 height 12
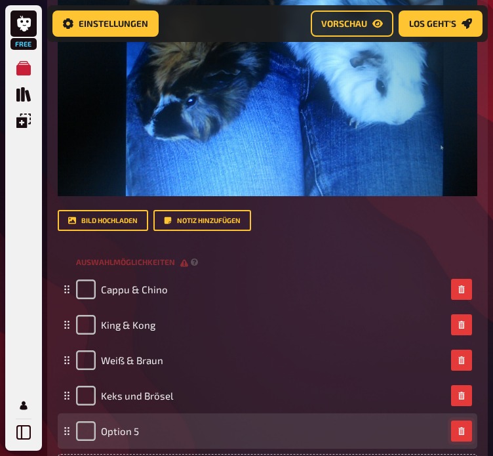
click at [462, 430] on icon "button" at bounding box center [462, 431] width 8 height 8
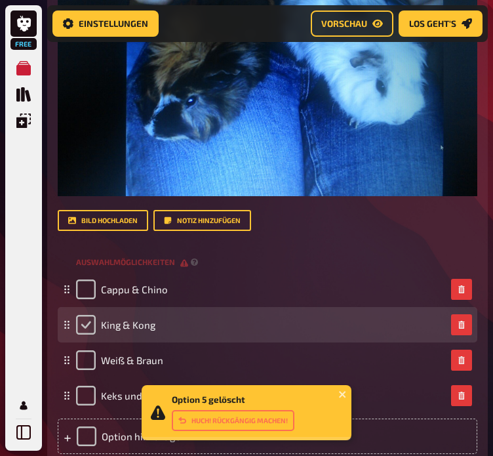
click at [92, 325] on input "checkbox" at bounding box center [86, 325] width 20 height 20
checkbox input "true"
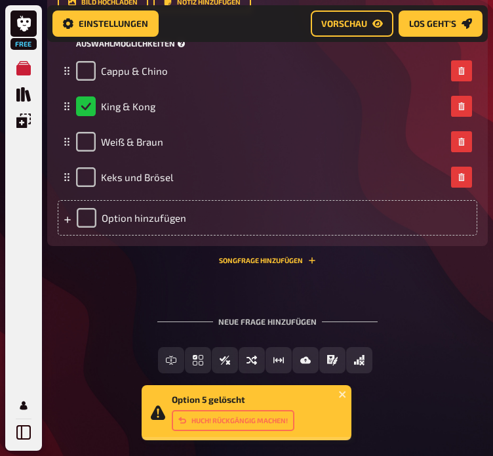
scroll to position [3417, 0]
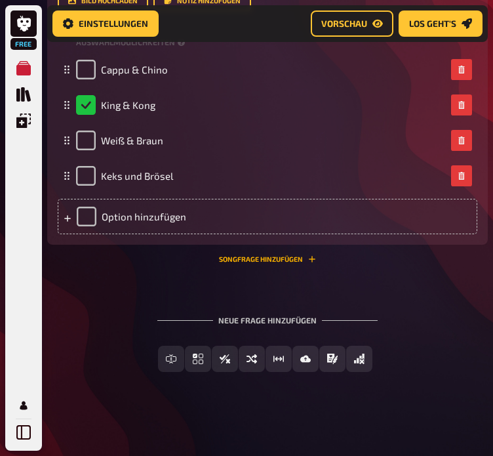
click at [293, 256] on button "Songfrage hinzufügen" at bounding box center [267, 259] width 97 height 8
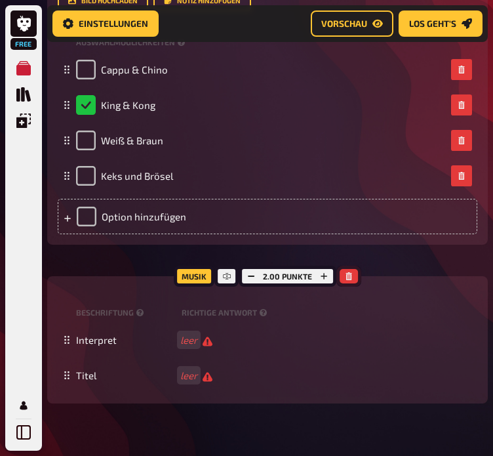
click at [345, 270] on button "button" at bounding box center [349, 276] width 18 height 14
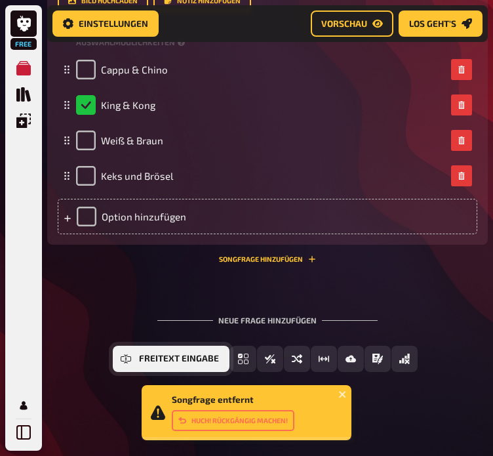
click at [144, 359] on span "Freitext Eingabe" at bounding box center [179, 358] width 80 height 9
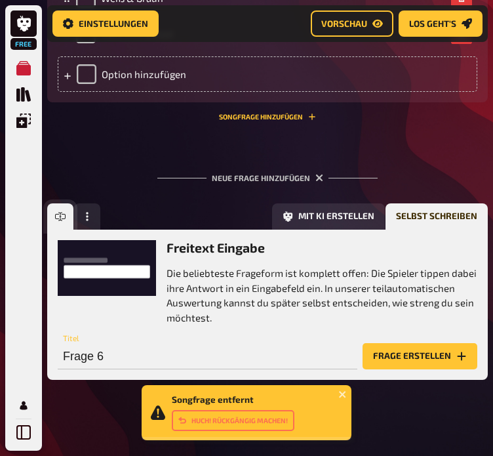
scroll to position [3569, 0]
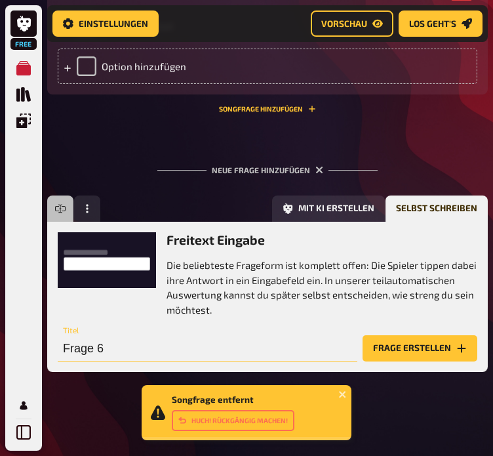
click at [123, 348] on input "Frage 6" at bounding box center [208, 348] width 300 height 26
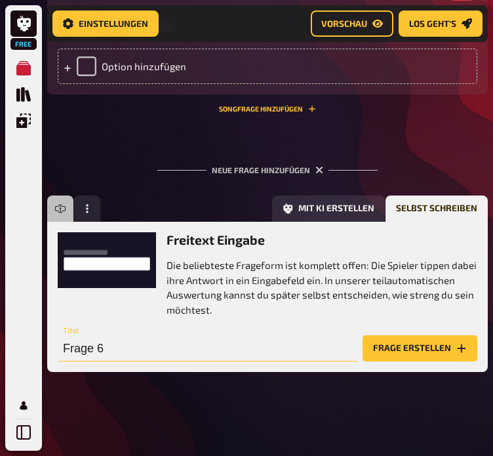
type input "a"
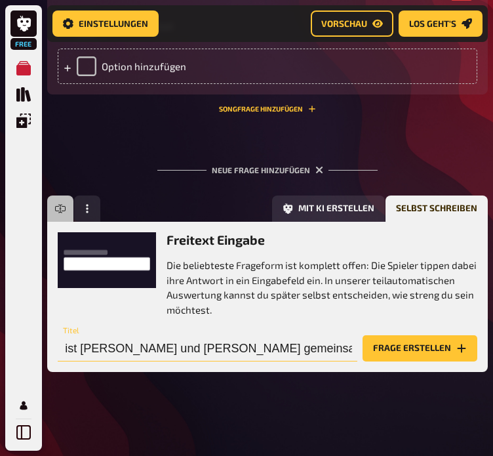
scroll to position [0, 34]
type input "Was ist [PERSON_NAME] und [PERSON_NAME] gemeinsames Lieblingsgetränk?"
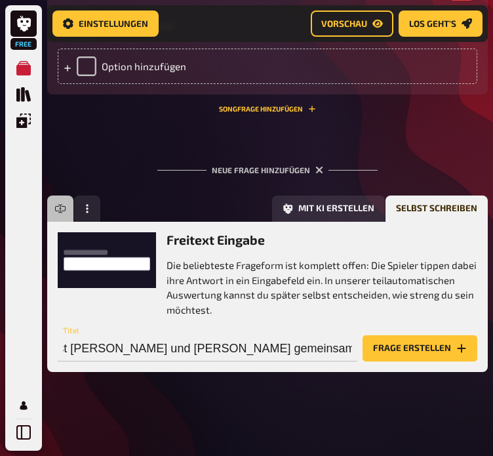
scroll to position [0, 0]
click at [417, 356] on button "Frage erstellen" at bounding box center [420, 348] width 115 height 26
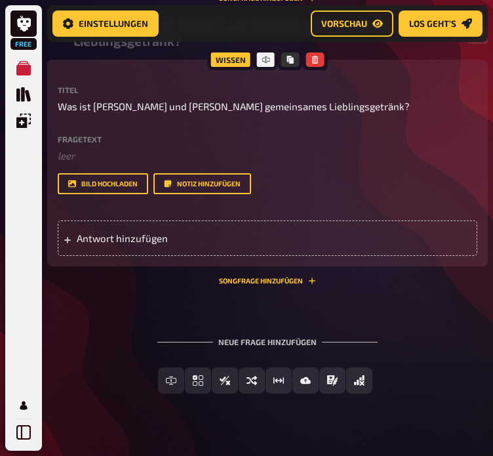
scroll to position [3692, 0]
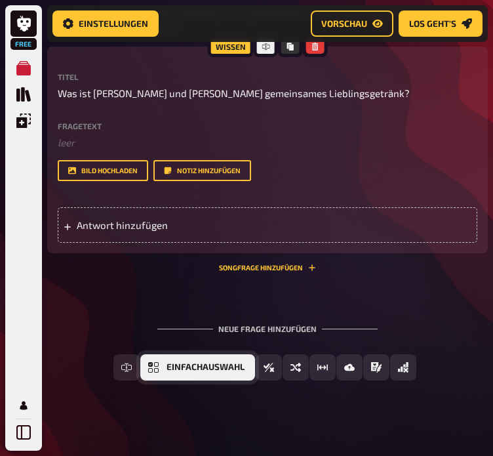
click at [203, 365] on span "Einfachauswahl" at bounding box center [206, 367] width 78 height 9
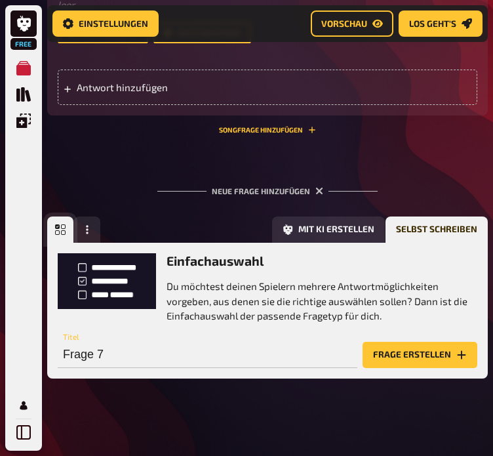
scroll to position [3837, 0]
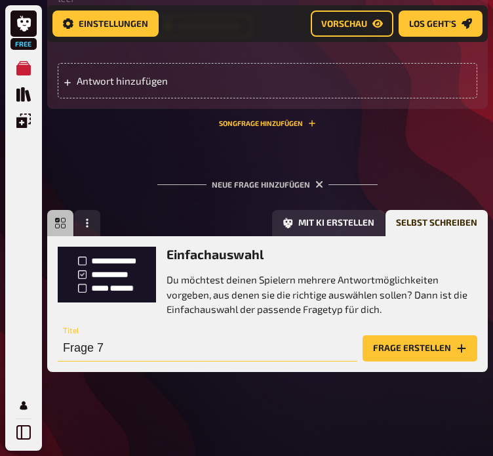
click at [210, 340] on input "Frage 7" at bounding box center [208, 348] width 300 height 26
type input "Wo gehen die Beiden am liebsten spazieren, aber nicht gerne schwimmen?"
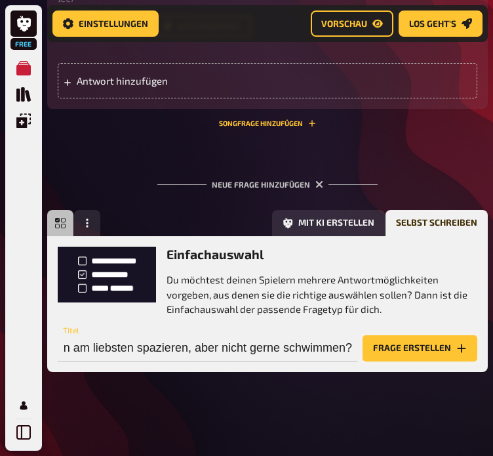
scroll to position [0, 0]
click at [437, 356] on button "Frage erstellen" at bounding box center [420, 348] width 115 height 26
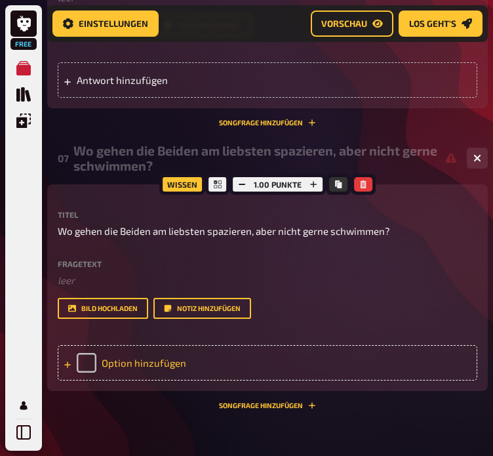
click at [159, 359] on div "Option hinzufügen" at bounding box center [268, 362] width 420 height 35
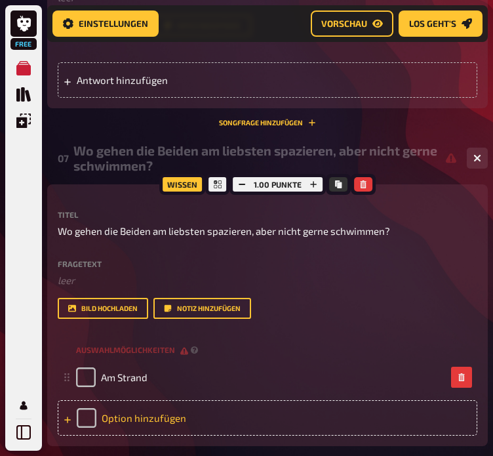
click at [174, 414] on div "Option hinzufügen" at bounding box center [268, 417] width 420 height 35
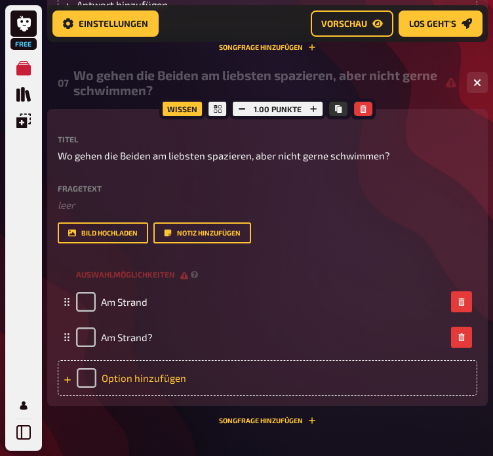
scroll to position [3923, 0]
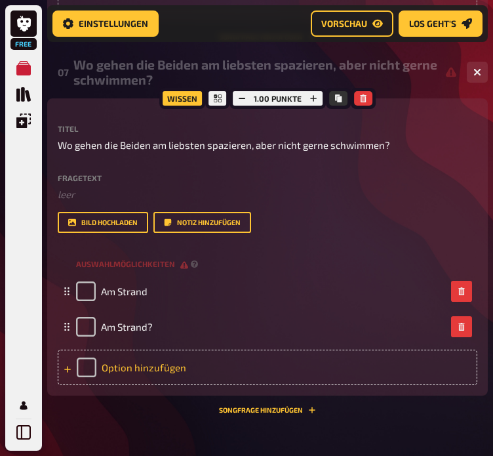
click at [150, 368] on div "Option hinzufügen" at bounding box center [268, 367] width 420 height 35
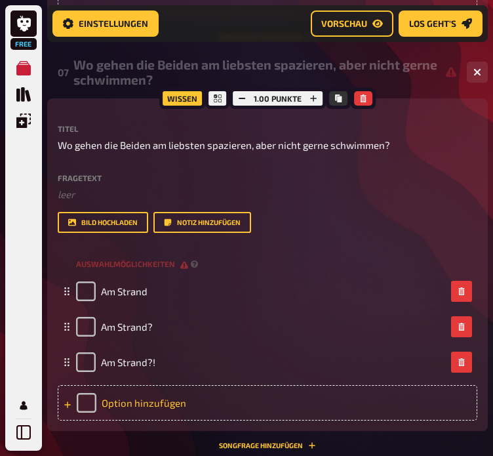
click at [160, 405] on div "Option hinzufügen" at bounding box center [268, 402] width 420 height 35
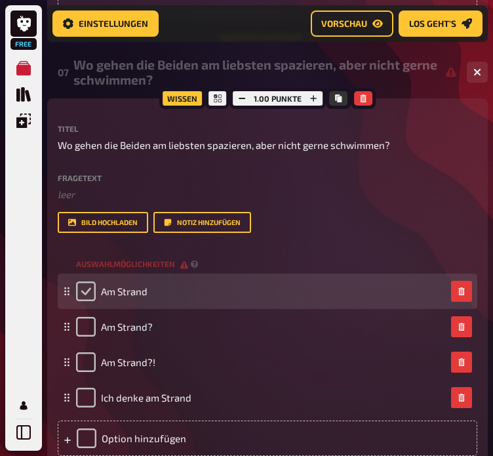
click at [84, 285] on input "checkbox" at bounding box center [86, 291] width 20 height 20
checkbox input "true"
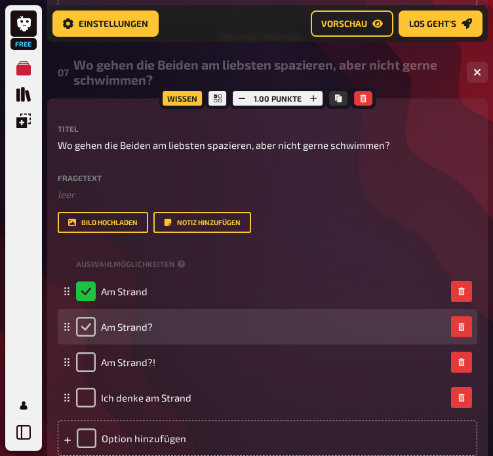
click at [90, 327] on input "checkbox" at bounding box center [86, 327] width 20 height 20
checkbox input "true"
checkbox input "false"
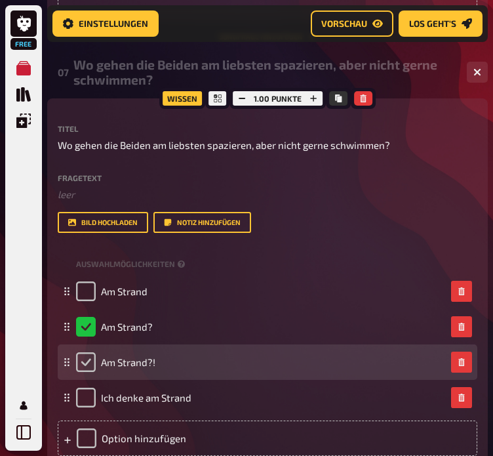
click at [89, 356] on input "checkbox" at bounding box center [86, 362] width 20 height 20
checkbox input "true"
checkbox input "false"
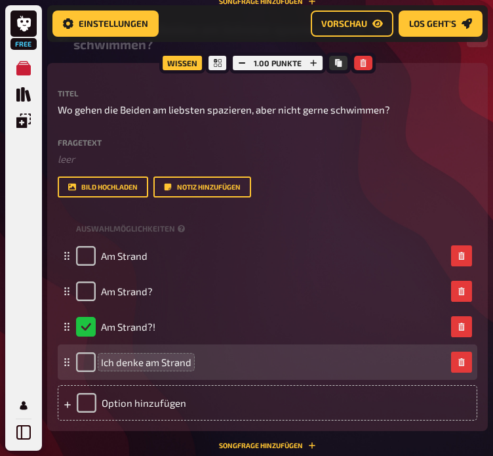
scroll to position [3957, 0]
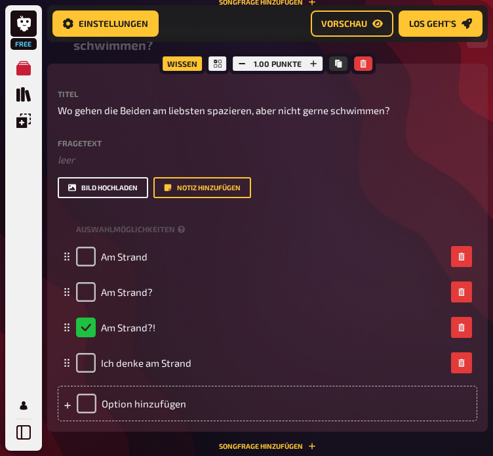
click at [119, 190] on button "Bild hochladen" at bounding box center [103, 187] width 91 height 21
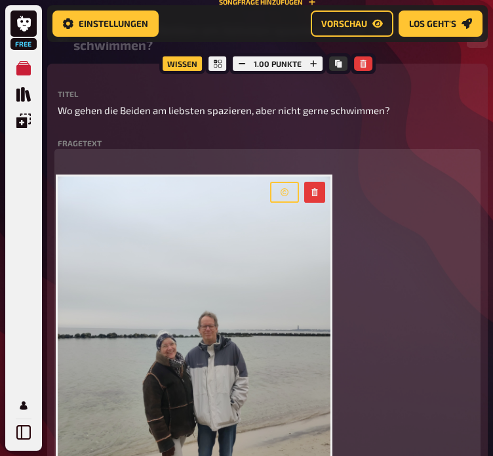
scroll to position [4098, 0]
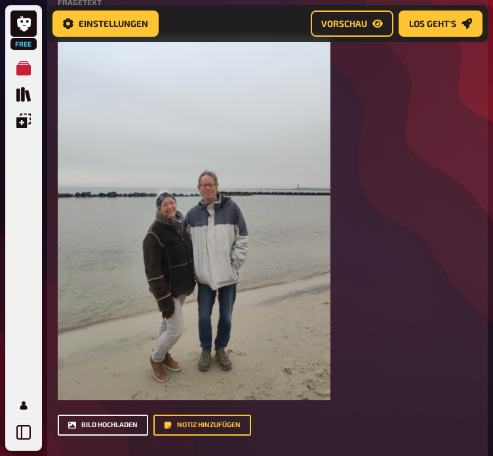
click at [110, 429] on button "Bild hochladen" at bounding box center [103, 425] width 91 height 21
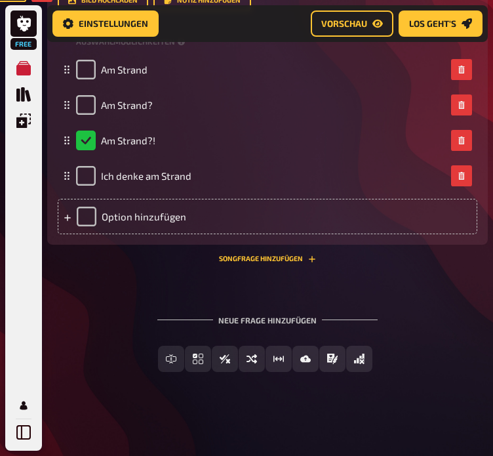
scroll to position [4552, 0]
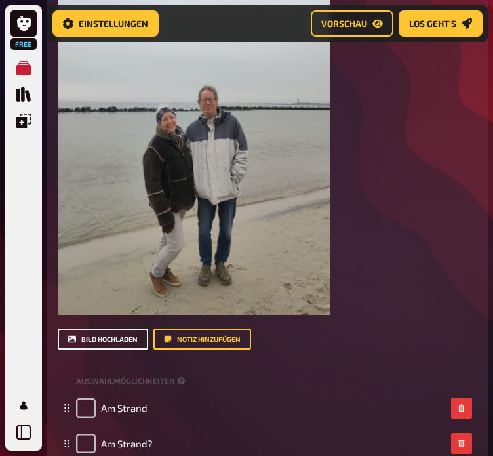
click at [94, 342] on button "Bild hochladen" at bounding box center [103, 339] width 91 height 21
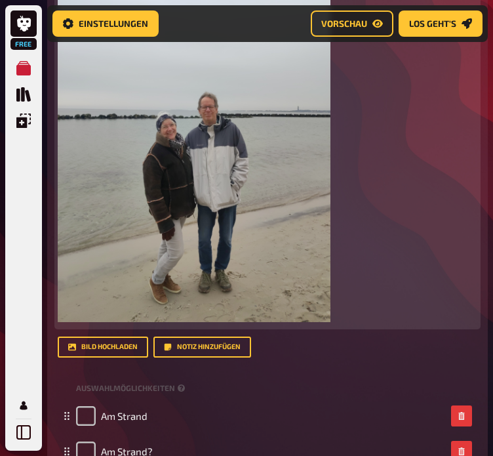
scroll to position [4917, 0]
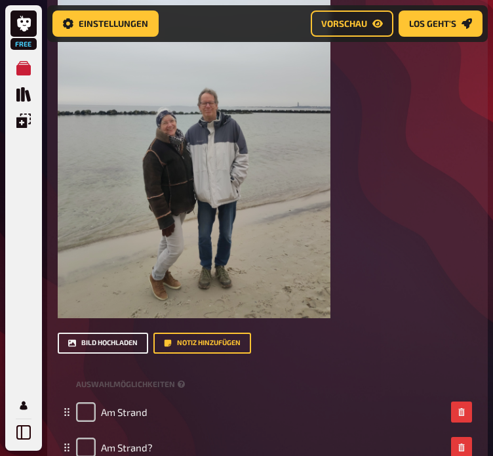
click at [110, 351] on button "Bild hochladen" at bounding box center [103, 343] width 91 height 21
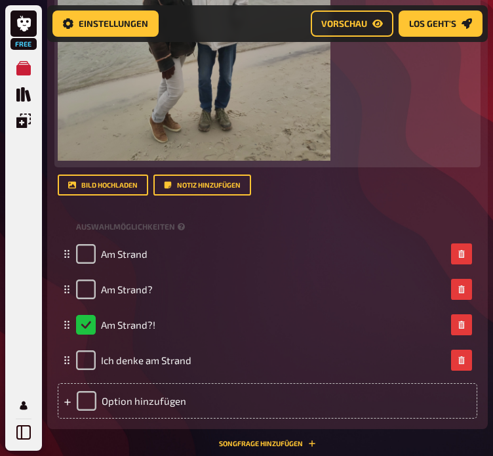
scroll to position [5403, 0]
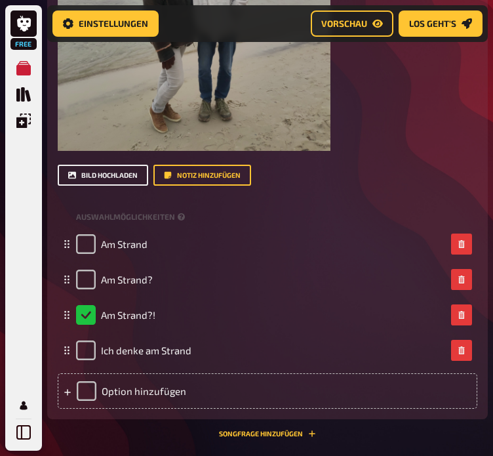
click at [112, 170] on button "Bild hochladen" at bounding box center [103, 175] width 91 height 21
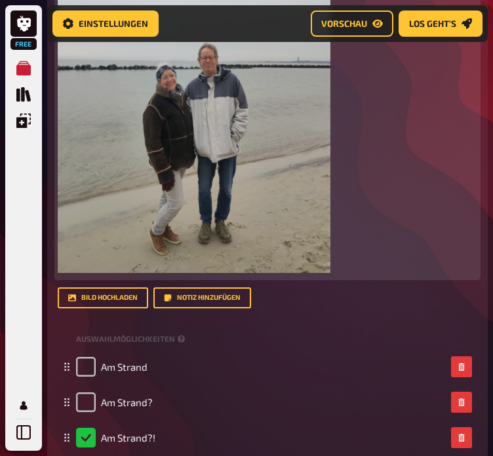
scroll to position [5650, 0]
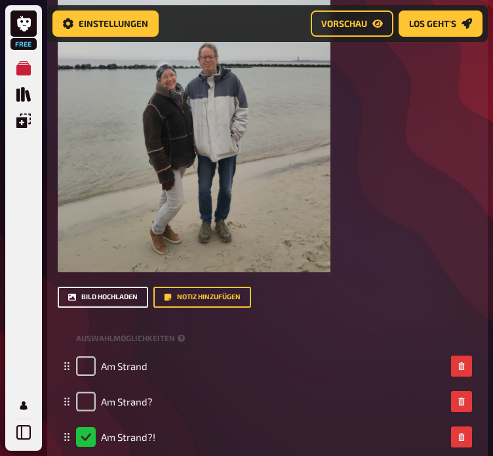
click at [105, 305] on button "Bild hochladen" at bounding box center [103, 297] width 91 height 21
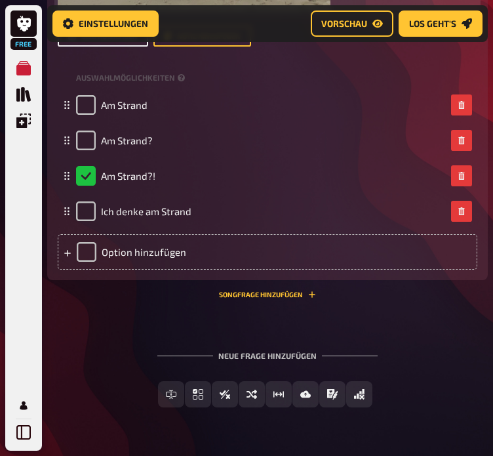
scroll to position [6317, 0]
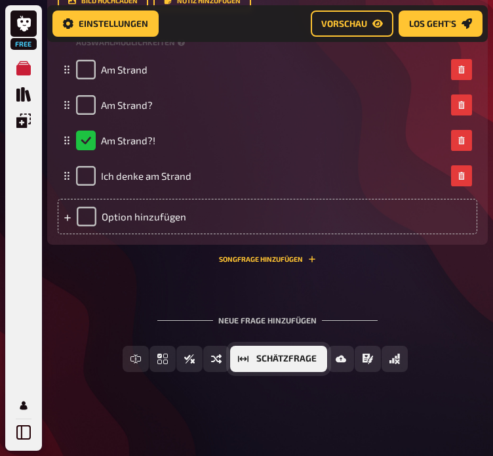
click at [243, 358] on icon "Schätzfrage" at bounding box center [243, 359] width 10 height 7
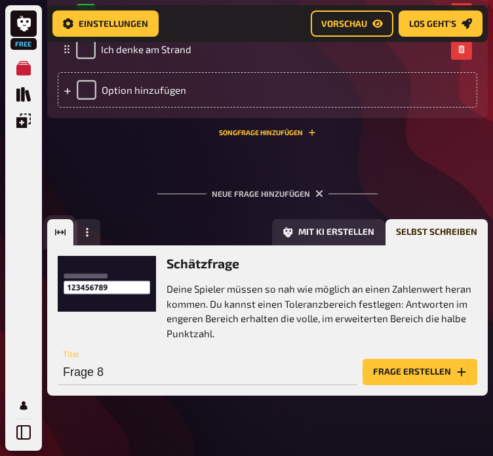
scroll to position [6467, 0]
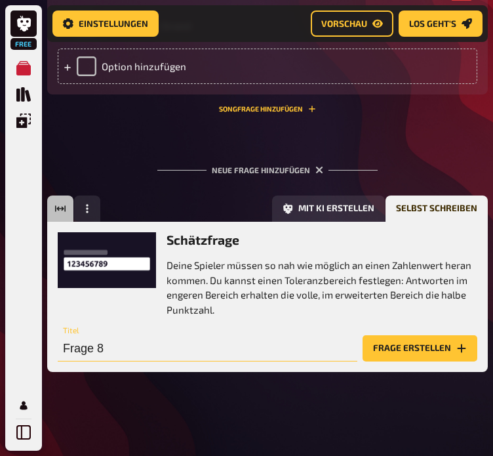
click at [102, 352] on input "Frage 8" at bounding box center [208, 348] width 300 height 26
type input "Wieviele Bücher besitzen die beiden ungefähr?"
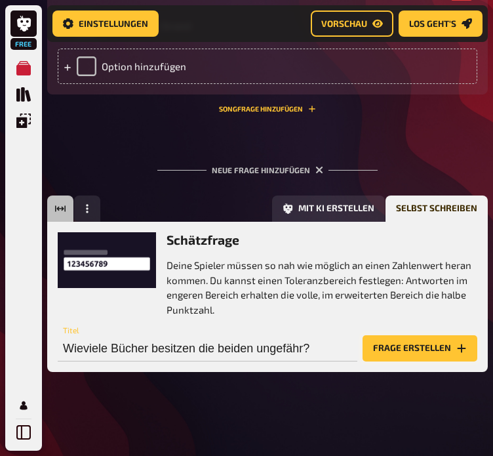
click at [367, 355] on button "Frage erstellen" at bounding box center [420, 348] width 115 height 26
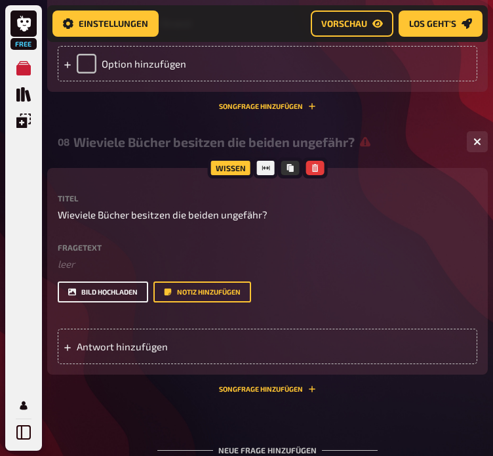
click at [115, 297] on button "Bild hochladen" at bounding box center [103, 291] width 91 height 21
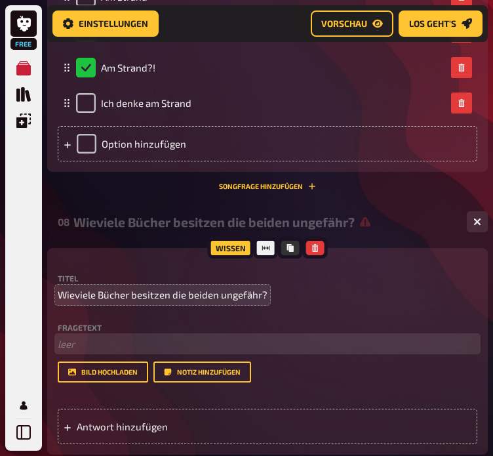
scroll to position [6599, 0]
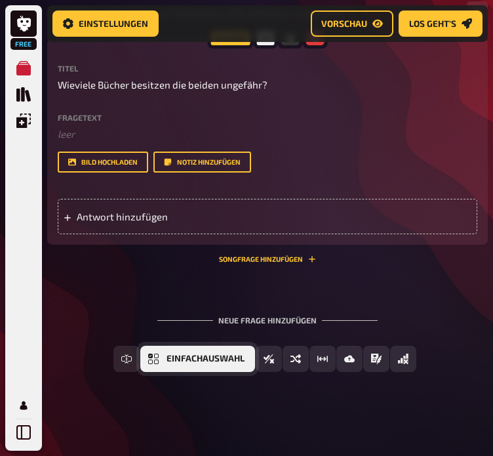
click at [161, 362] on button "Einfachauswahl" at bounding box center [197, 359] width 115 height 26
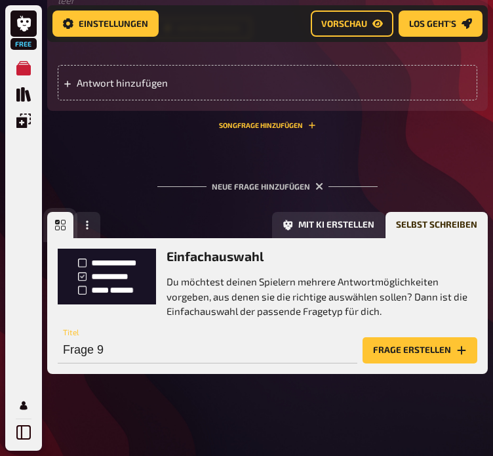
scroll to position [6735, 0]
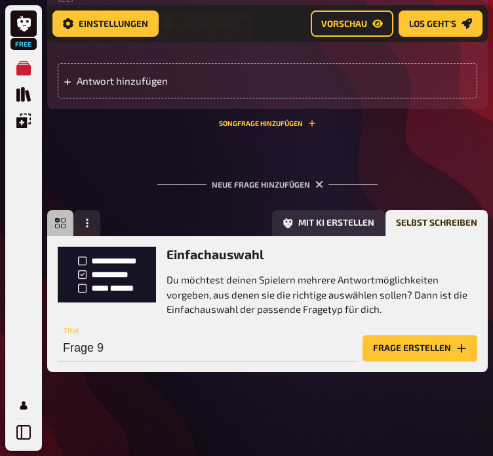
click at [131, 342] on input "Frage 9" at bounding box center [208, 348] width 300 height 26
type input "Welches Hochzeitsgeschenk hängt noch immer im Flur?"
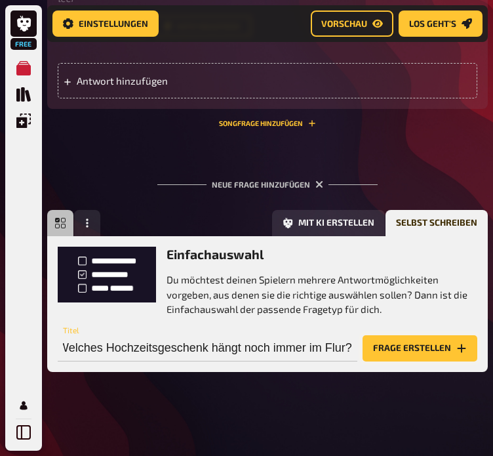
scroll to position [0, 0]
click at [414, 344] on button "Frage erstellen" at bounding box center [420, 348] width 115 height 26
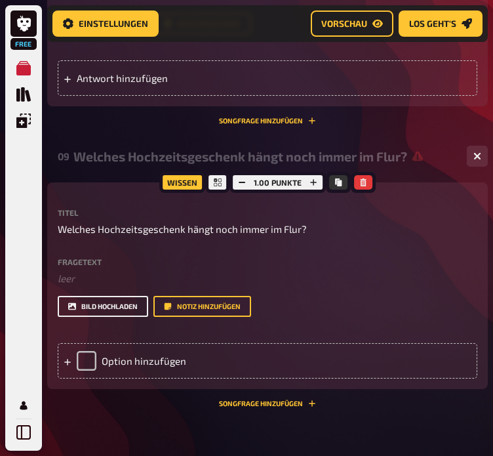
click at [114, 314] on button "Bild hochladen" at bounding box center [103, 306] width 91 height 21
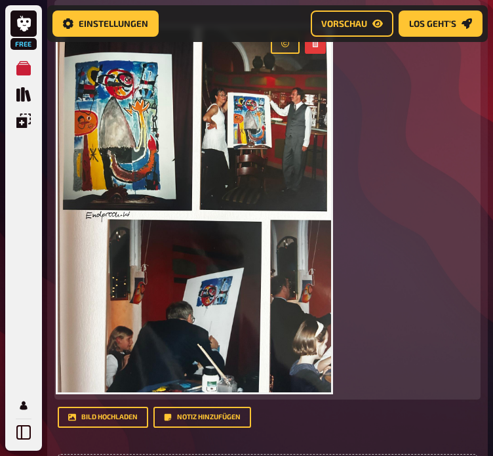
scroll to position [7003, 0]
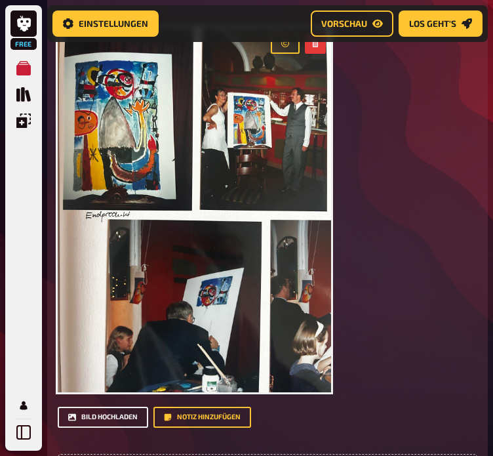
click at [110, 416] on button "Bild hochladen" at bounding box center [103, 417] width 91 height 21
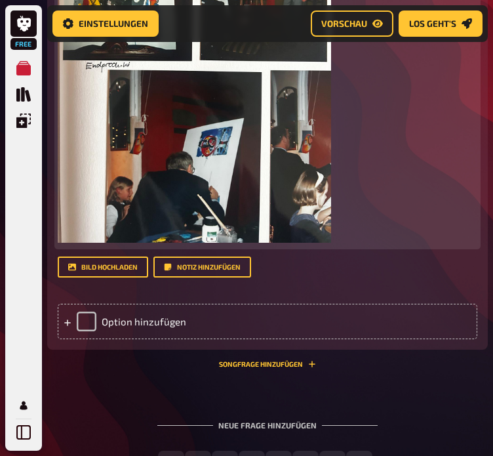
scroll to position [7629, 0]
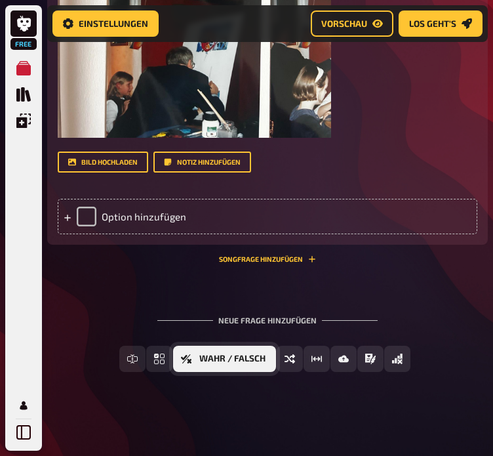
click at [230, 358] on span "Wahr / Falsch" at bounding box center [232, 358] width 66 height 9
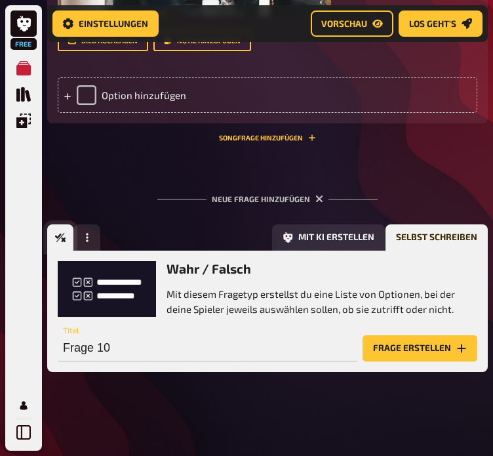
scroll to position [7750, 0]
click at [205, 342] on input "Frage 10" at bounding box center [208, 348] width 300 height 26
click at [205, 342] on input "Über wl" at bounding box center [208, 348] width 300 height 26
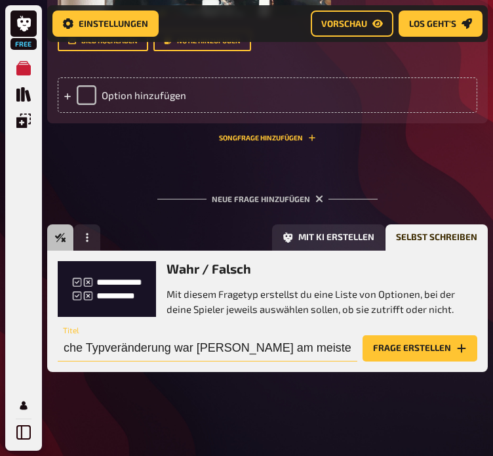
scroll to position [0, 52]
type input "Über welche Typveränderung war [PERSON_NAME] am meisten schockiert?"
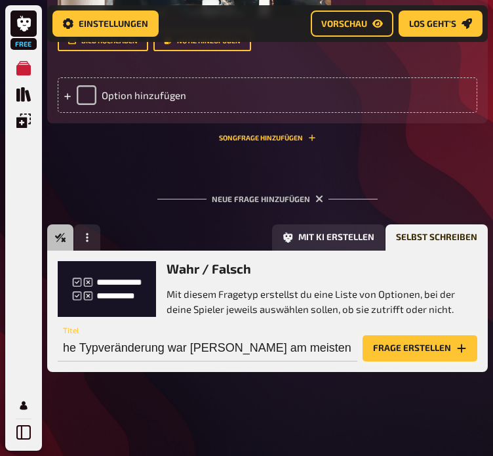
scroll to position [0, 0]
click at [454, 341] on button "Frage erstellen" at bounding box center [420, 348] width 115 height 26
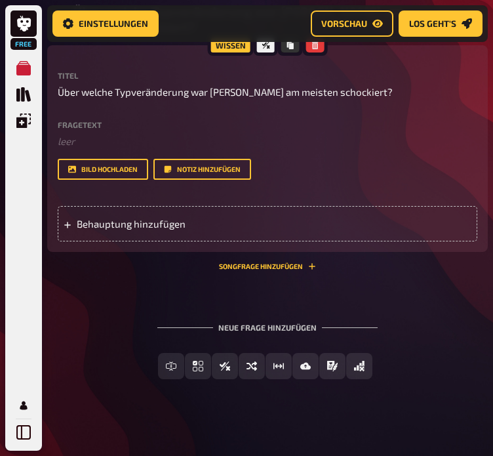
scroll to position [7902, 0]
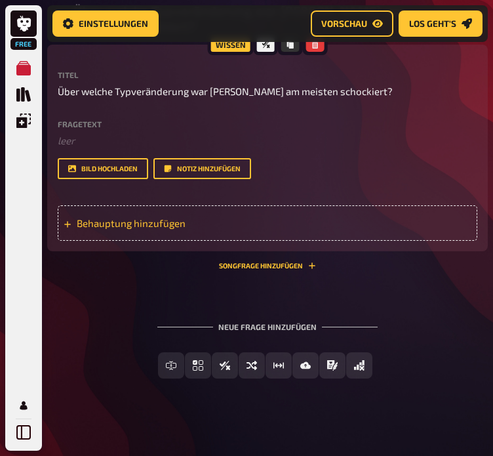
click at [180, 217] on div "Behauptung hinzufügen" at bounding box center [268, 222] width 420 height 35
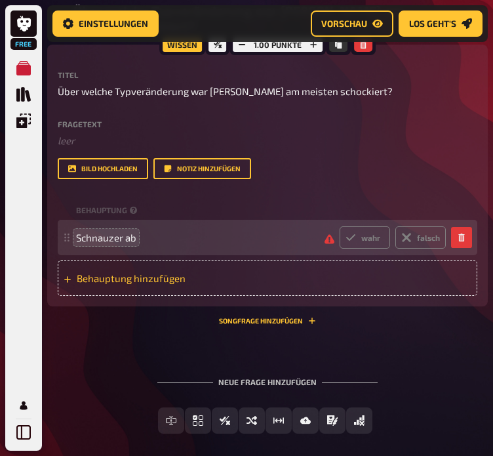
click at [121, 279] on span "Behauptung hinzufügen" at bounding box center [138, 278] width 123 height 12
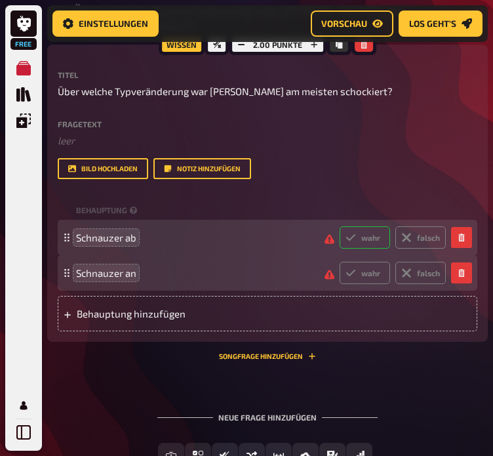
click at [366, 241] on label "wahr" at bounding box center [365, 237] width 51 height 22
click at [340, 226] on input "wahr" at bounding box center [339, 226] width 1 height 1
radio input "true"
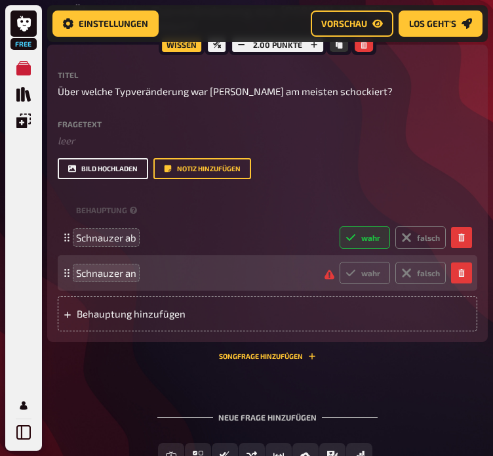
click at [96, 172] on button "Bild hochladen" at bounding box center [103, 168] width 91 height 21
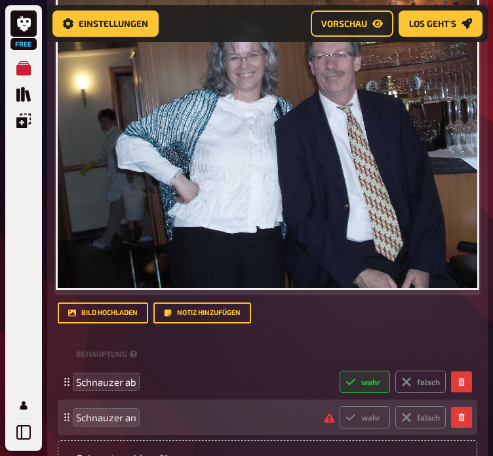
scroll to position [8135, 0]
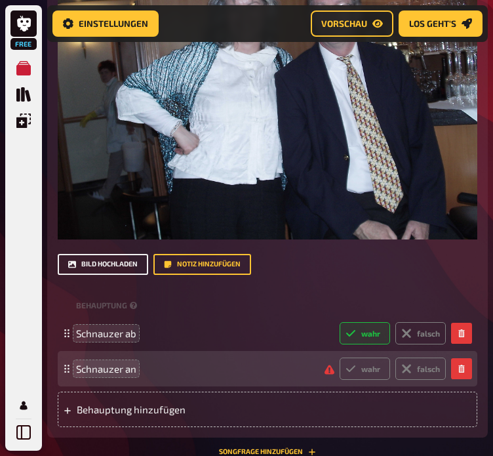
click at [113, 268] on button "Bild hochladen" at bounding box center [103, 264] width 91 height 21
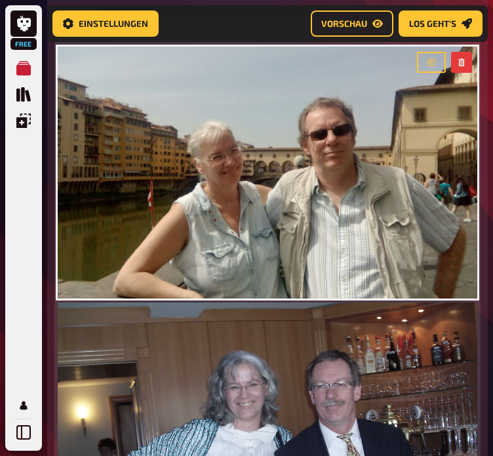
scroll to position [8012, 0]
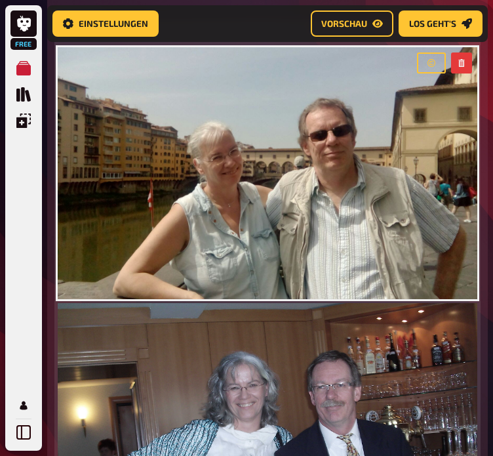
click at [331, 351] on img at bounding box center [268, 460] width 420 height 315
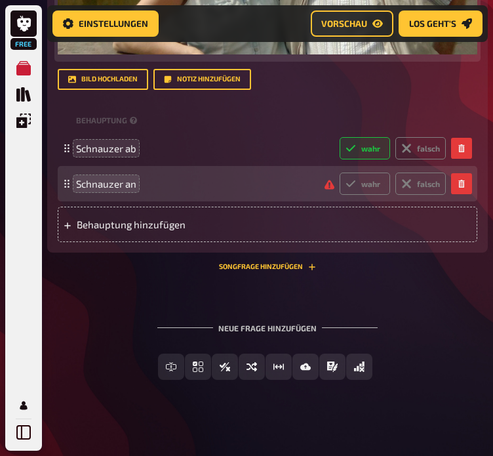
scroll to position [8550, 0]
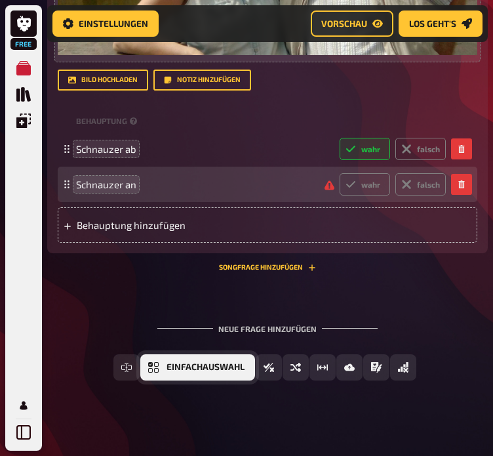
click at [216, 365] on button "Einfachauswahl" at bounding box center [197, 367] width 115 height 26
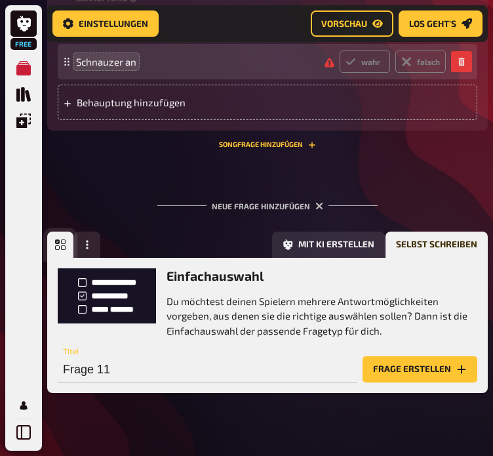
scroll to position [8697, 0]
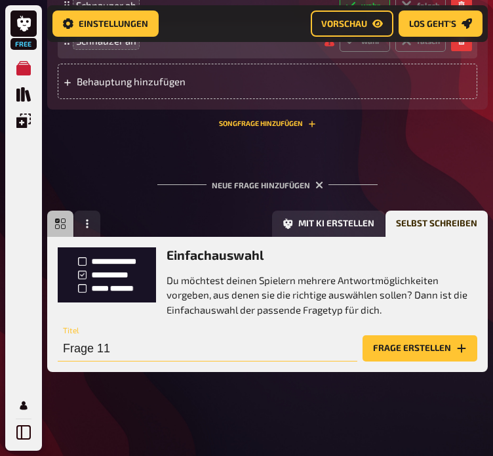
click at [215, 340] on input "Frage 11" at bounding box center [208, 348] width 300 height 26
type input "Wer gewinnt immer im Doppelkopf?"
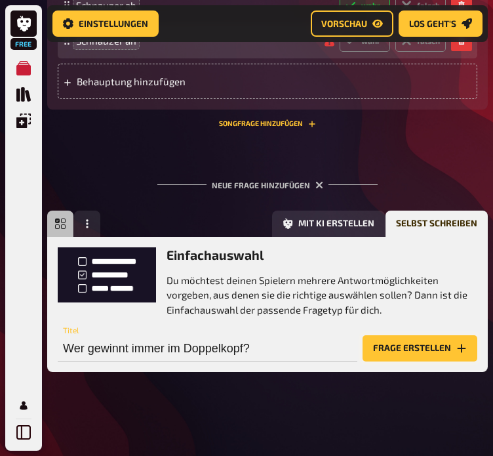
click at [372, 344] on button "Frage erstellen" at bounding box center [420, 348] width 115 height 26
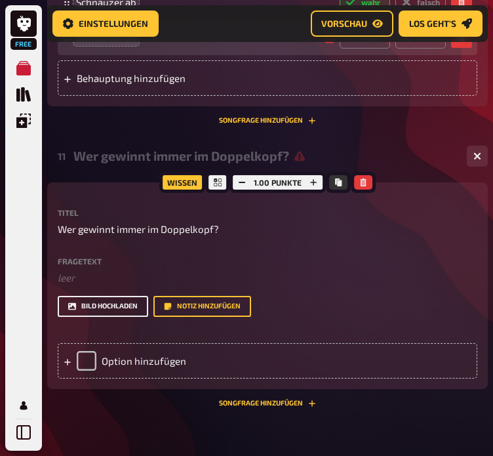
click at [131, 312] on button "Bild hochladen" at bounding box center [103, 306] width 91 height 21
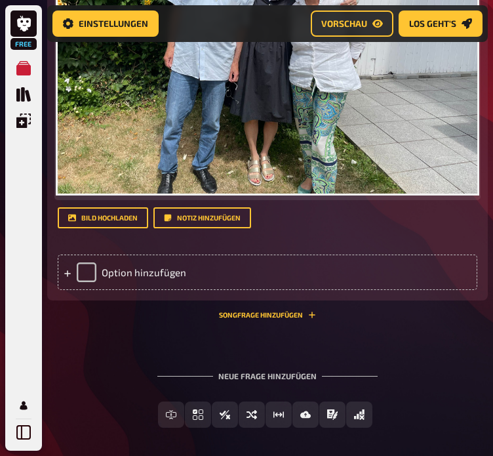
scroll to position [9122, 0]
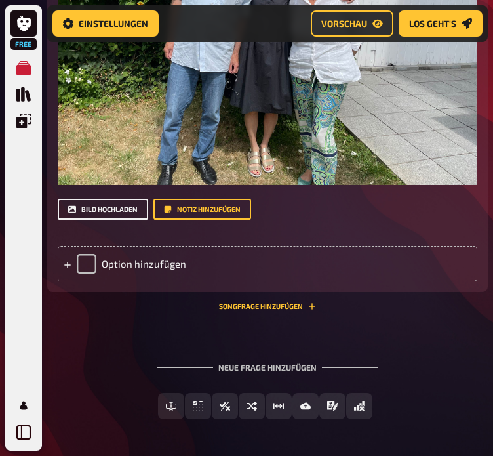
click at [106, 217] on button "Bild hochladen" at bounding box center [103, 209] width 91 height 21
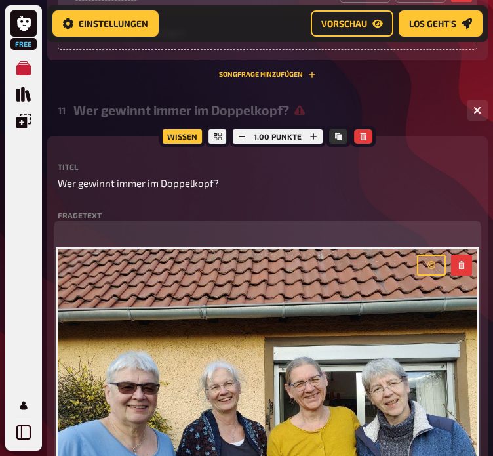
scroll to position [8742, 0]
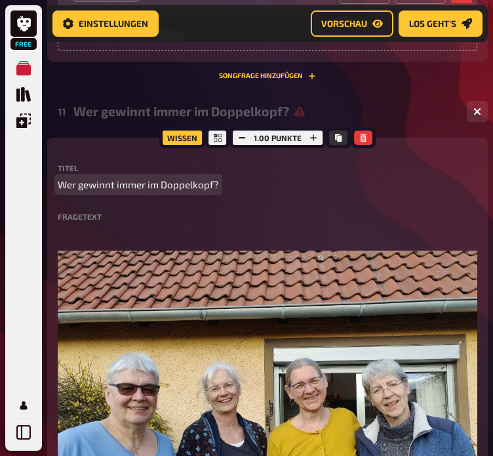
click at [211, 186] on span "Wer gewinnt immer im Doppelkopf?" at bounding box center [138, 184] width 161 height 15
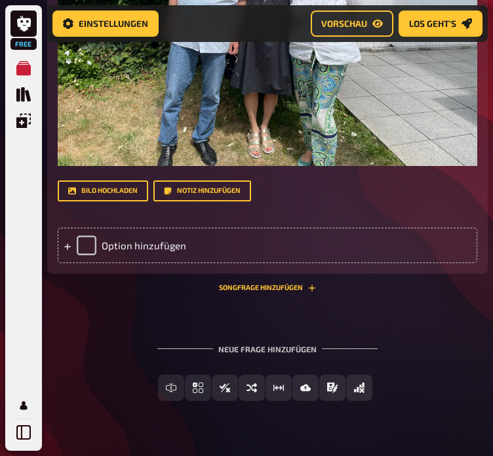
scroll to position [9460, 0]
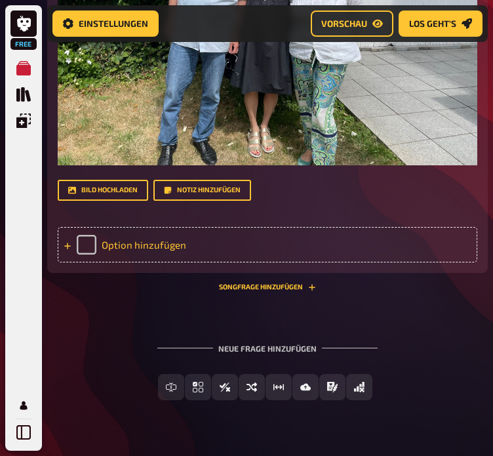
click at [144, 255] on div "Option hinzufügen" at bounding box center [268, 244] width 420 height 35
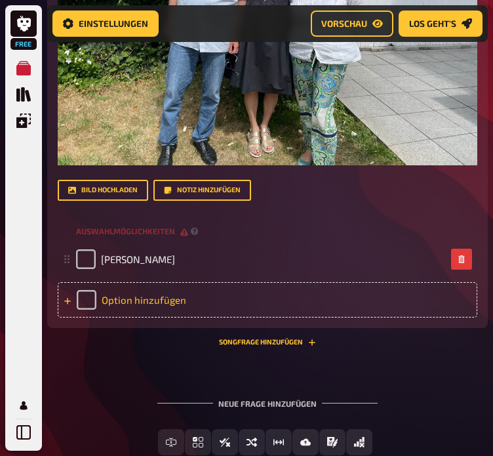
click at [167, 300] on div "Option hinzufügen" at bounding box center [268, 299] width 420 height 35
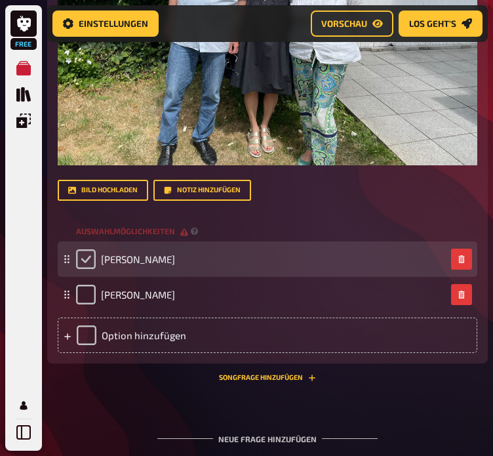
click at [85, 258] on input "checkbox" at bounding box center [86, 259] width 20 height 20
checkbox input "true"
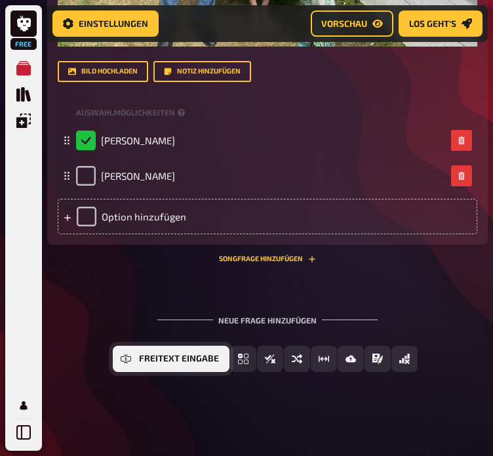
click at [163, 365] on button "Freitext Eingabe" at bounding box center [171, 359] width 117 height 26
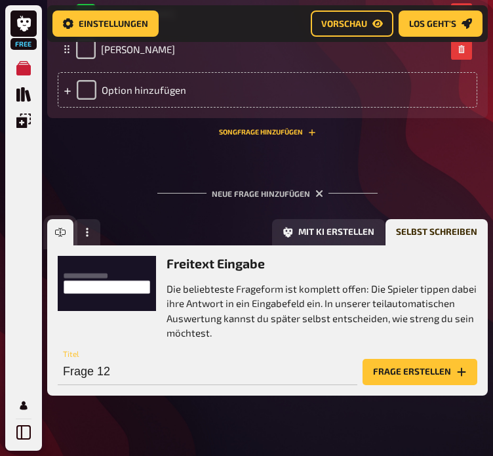
scroll to position [9732, 0]
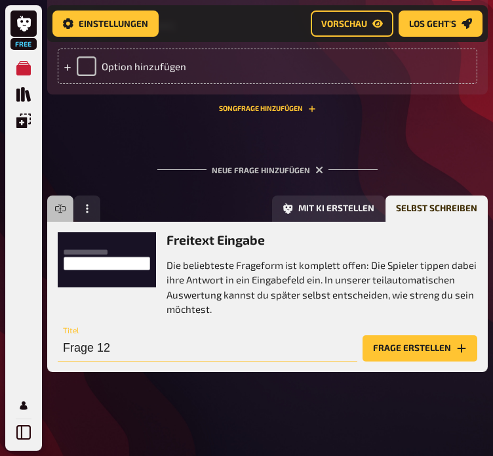
click at [169, 338] on input "Frage 12" at bounding box center [208, 348] width 300 height 26
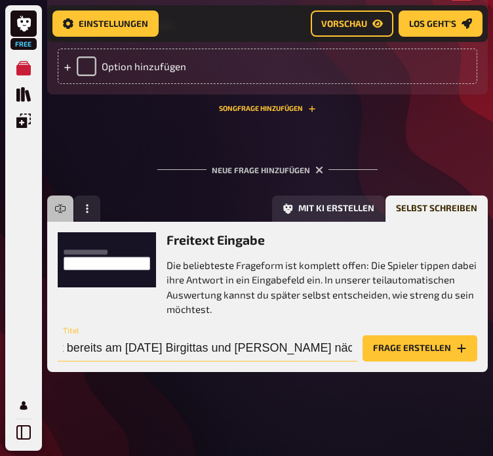
scroll to position [0, 66]
type input "Wohin geht bereits am [DATE] Birgittas und [PERSON_NAME] nächste Reise"
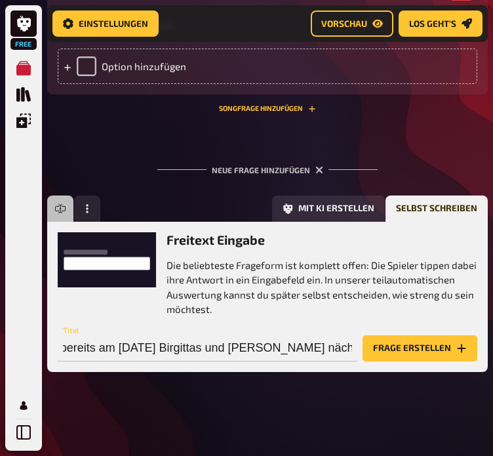
scroll to position [0, 0]
click at [444, 343] on button "Frage erstellen" at bounding box center [420, 348] width 115 height 26
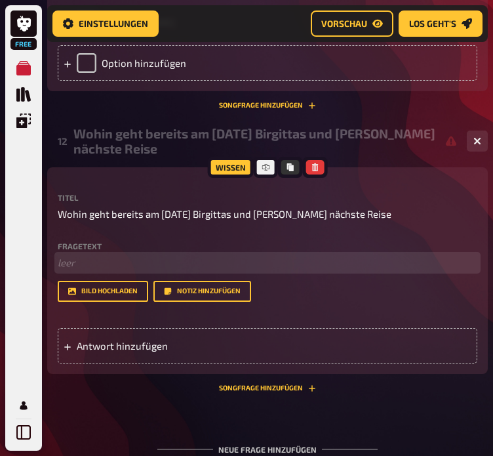
click at [94, 262] on p "﻿ leer" at bounding box center [268, 262] width 420 height 15
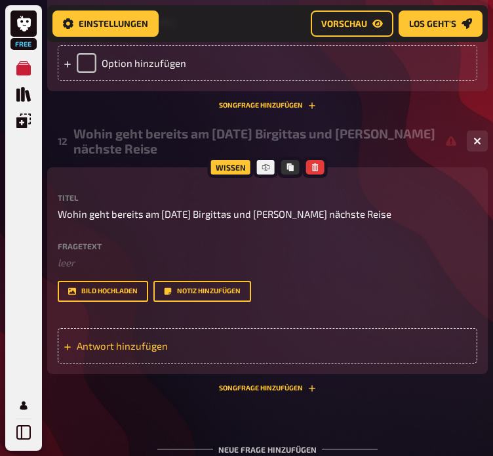
click at [119, 362] on div "Antwort hinzufügen" at bounding box center [268, 345] width 420 height 35
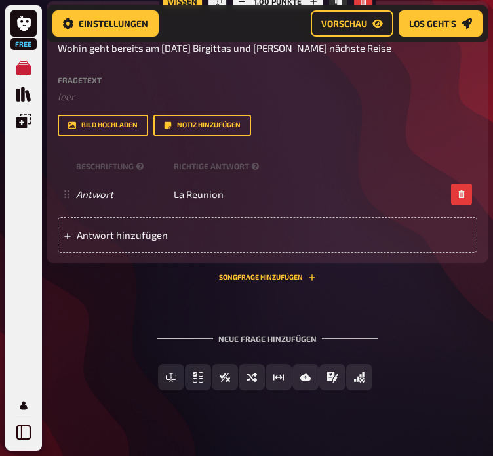
scroll to position [9899, 0]
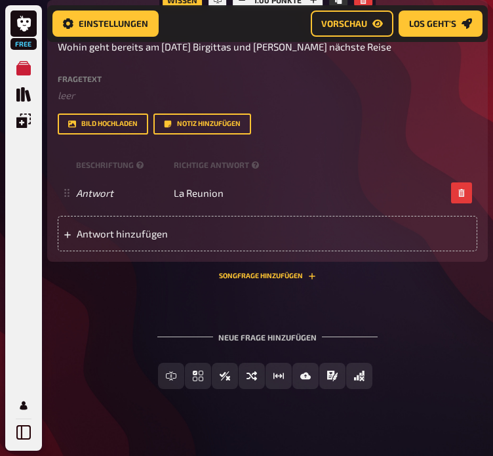
click at [282, 340] on div "Neue Frage hinzufügen" at bounding box center [267, 332] width 220 height 41
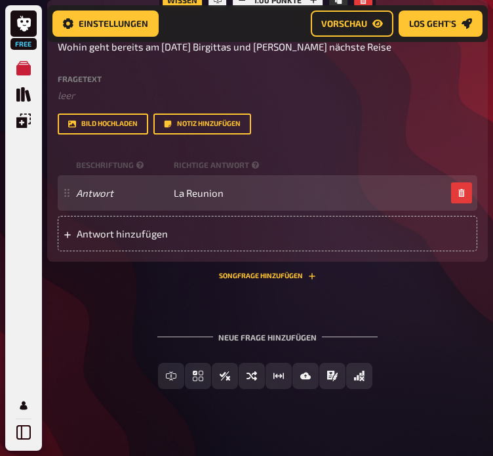
click at [67, 197] on icon at bounding box center [67, 193] width 8 height 8
click at [81, 195] on span at bounding box center [122, 193] width 92 height 12
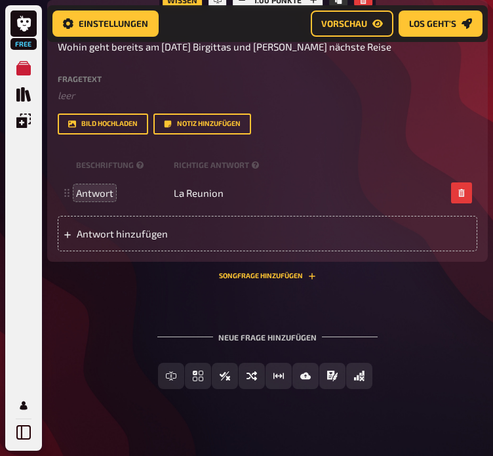
click at [333, 146] on div "Titel Wohin geht bereits am Dienstag Birgittas und Georgs nächste Reise Fragete…" at bounding box center [268, 138] width 420 height 225
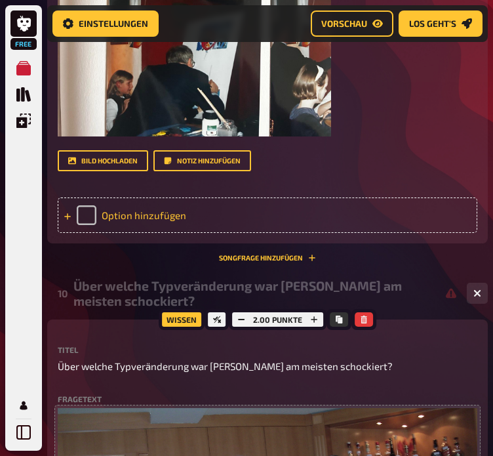
scroll to position [7622, 0]
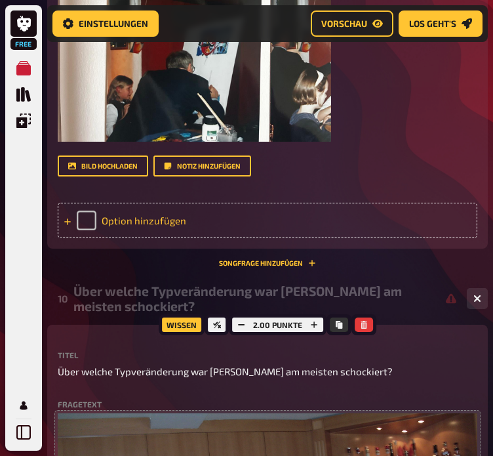
click at [142, 214] on div "Option hinzufügen" at bounding box center [268, 220] width 420 height 35
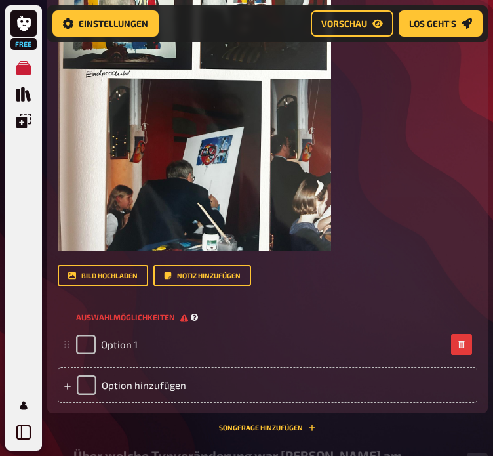
scroll to position [7513, 0]
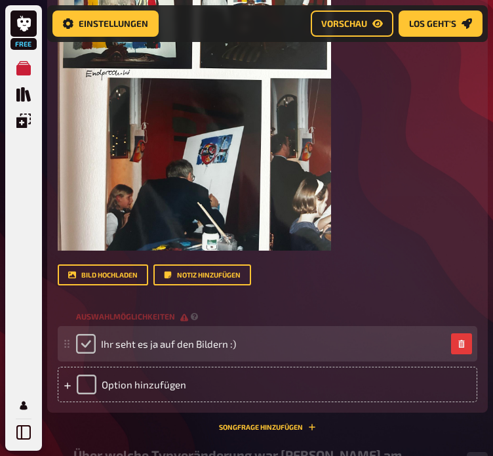
click at [92, 340] on input "checkbox" at bounding box center [86, 344] width 20 height 20
checkbox input "true"
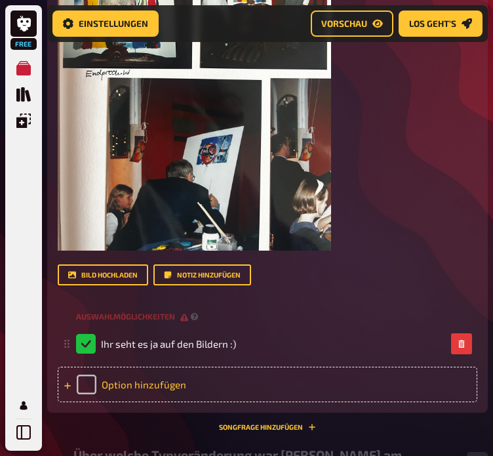
click at [136, 388] on div "Option hinzufügen" at bounding box center [268, 384] width 420 height 35
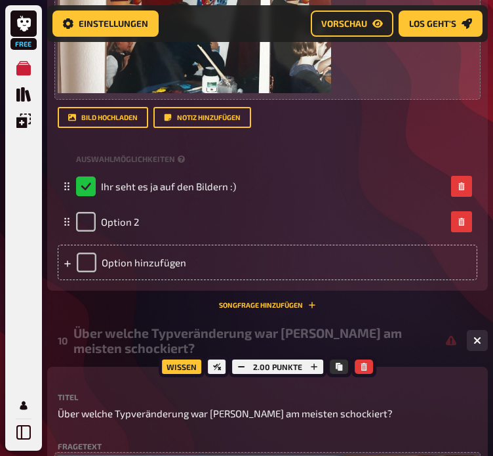
scroll to position [7672, 0]
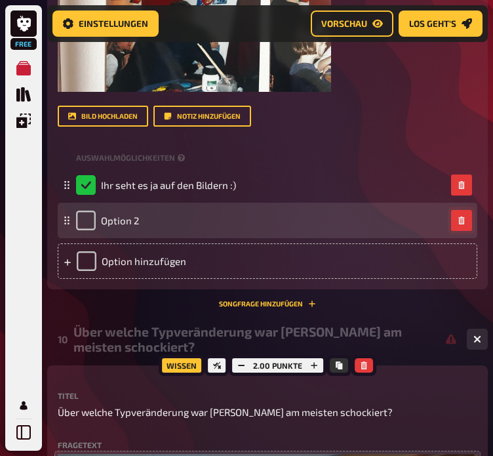
click at [461, 224] on icon "button" at bounding box center [462, 220] width 6 height 8
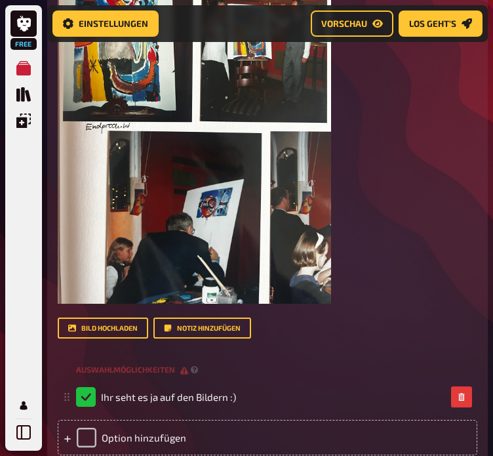
scroll to position [7640, 0]
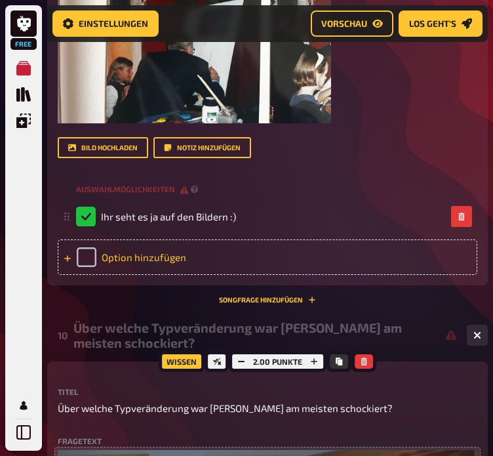
click at [147, 273] on div "Option hinzufügen" at bounding box center [268, 256] width 420 height 35
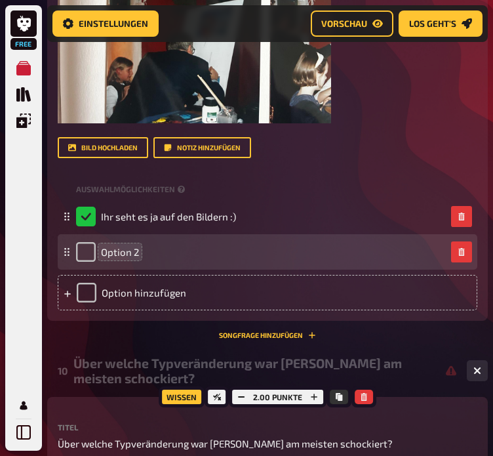
click at [114, 253] on span "Option 2" at bounding box center [120, 252] width 38 height 12
drag, startPoint x: 136, startPoint y: 254, endPoint x: 88, endPoint y: 249, distance: 48.8
click at [88, 249] on div "Option 2" at bounding box center [107, 252] width 63 height 20
click at [92, 255] on input "checkbox" at bounding box center [86, 252] width 20 height 20
checkbox input "true"
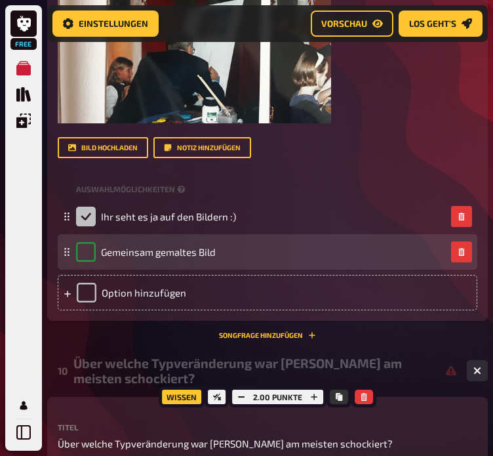
checkbox input "false"
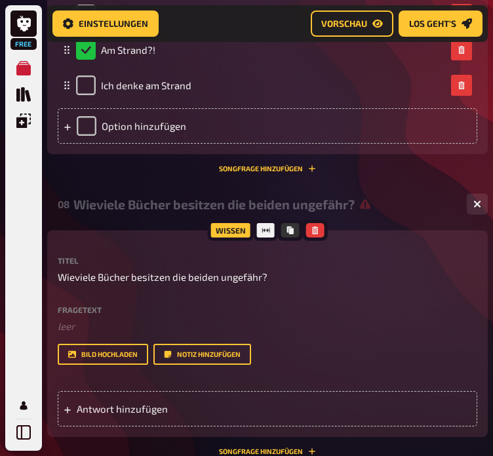
scroll to position [6412, 0]
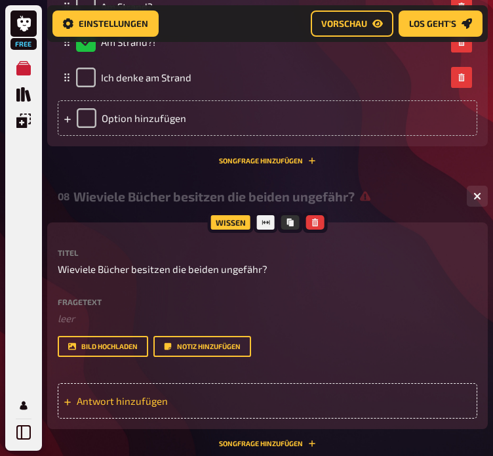
click at [127, 396] on div "Antwort hinzufügen" at bounding box center [268, 400] width 420 height 35
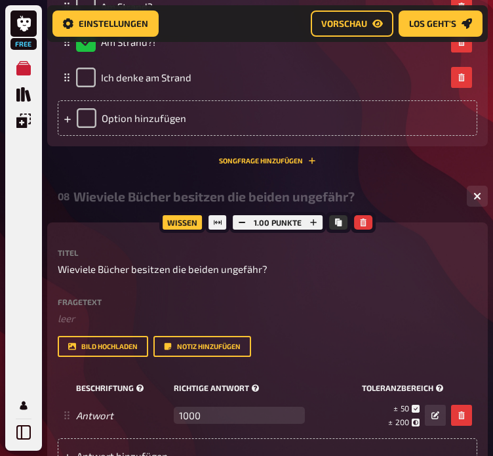
scroll to position [6538, 0]
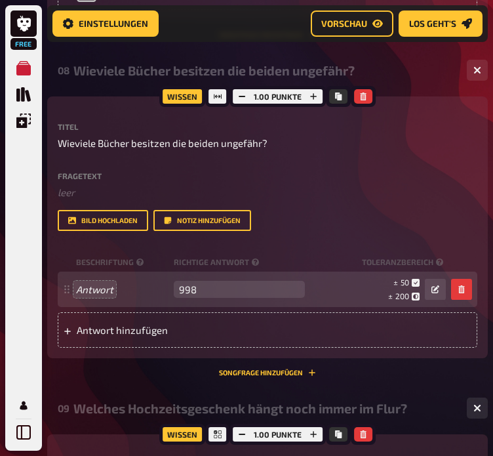
type input "998"
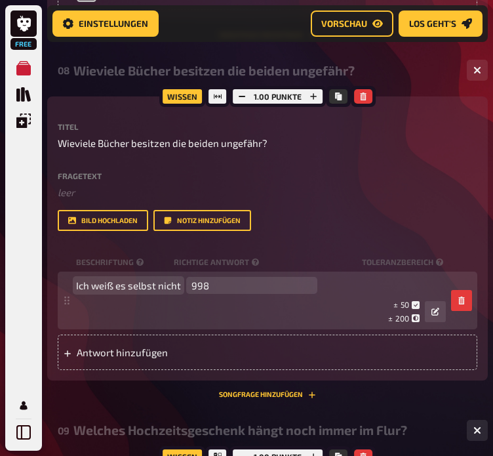
scroll to position [6535, 0]
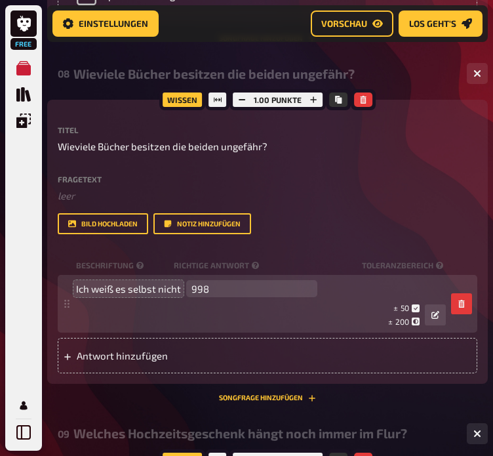
click at [356, 208] on div "Fragetext ﻿ leer Hier hinziehen für Dateiupload Bild hochladen Notiz hinzufügen" at bounding box center [268, 205] width 420 height 60
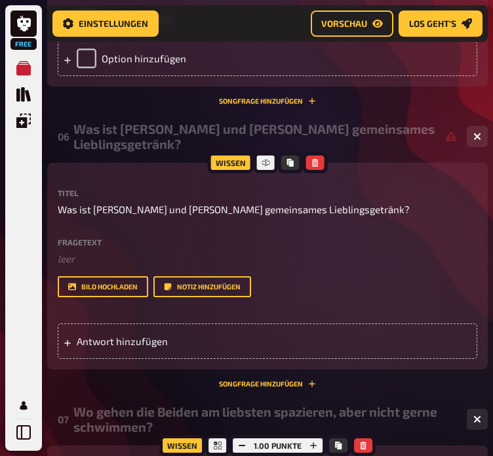
scroll to position [3617, 0]
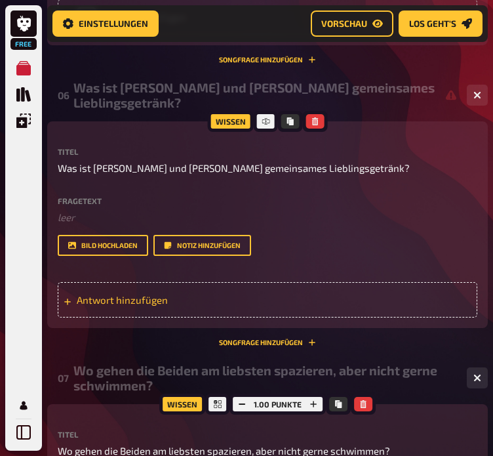
click at [104, 298] on span "Antwort hinzufügen" at bounding box center [138, 300] width 123 height 12
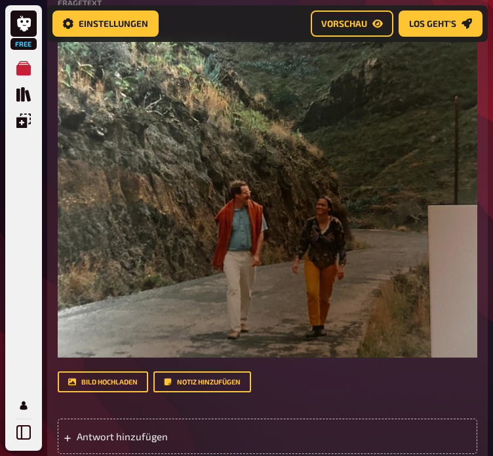
scroll to position [1351, 0]
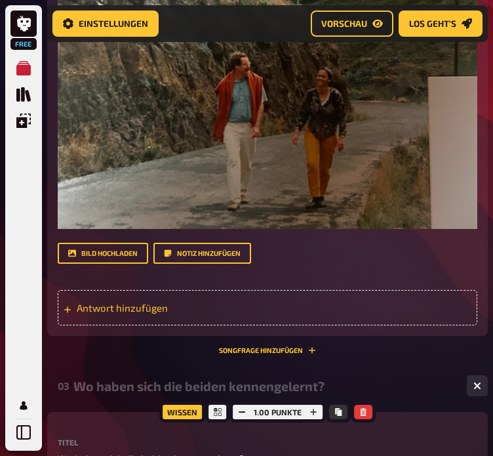
click at [122, 316] on div "Antwort hinzufügen" at bounding box center [268, 307] width 420 height 35
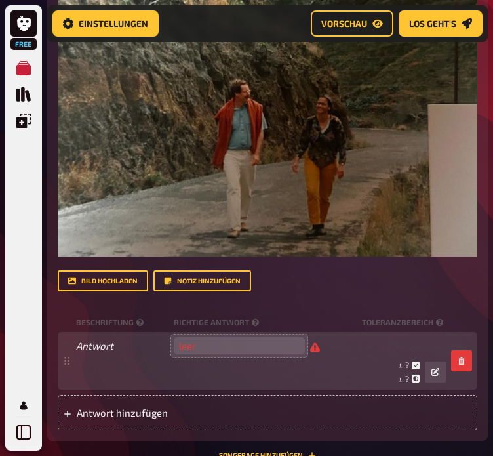
scroll to position [1322, 0]
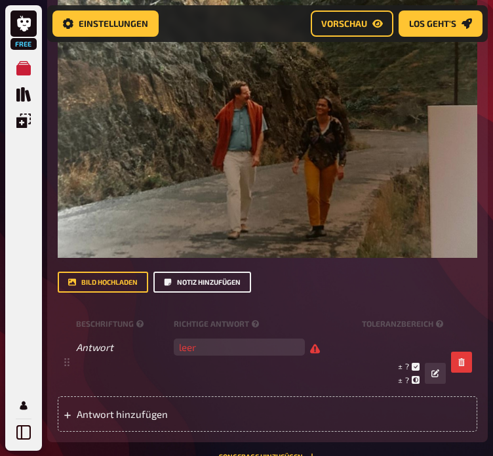
click at [211, 287] on button "Notiz hinzufügen" at bounding box center [202, 282] width 98 height 21
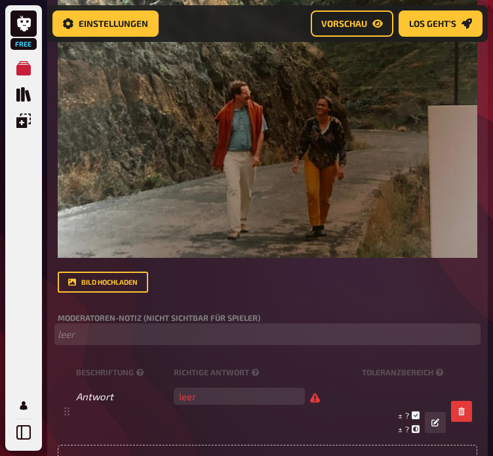
click at [72, 340] on p "﻿ leer" at bounding box center [268, 334] width 420 height 15
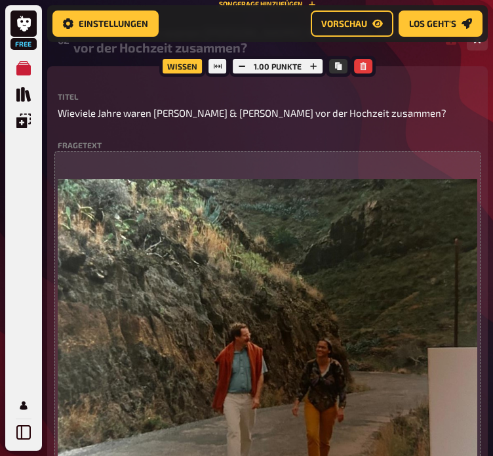
scroll to position [1080, 0]
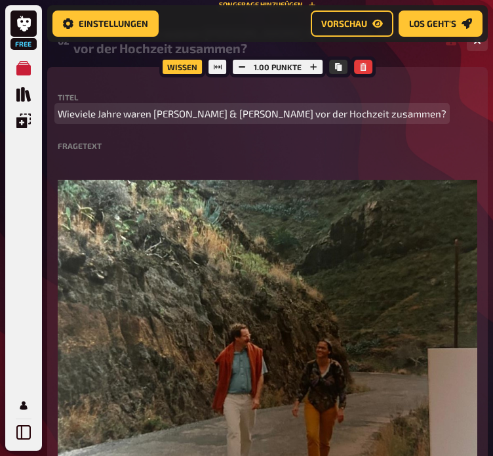
click at [354, 110] on span "Wieviele Jahre waren Birgitta & Georg vor der Hochzeit zusammen?" at bounding box center [252, 113] width 389 height 15
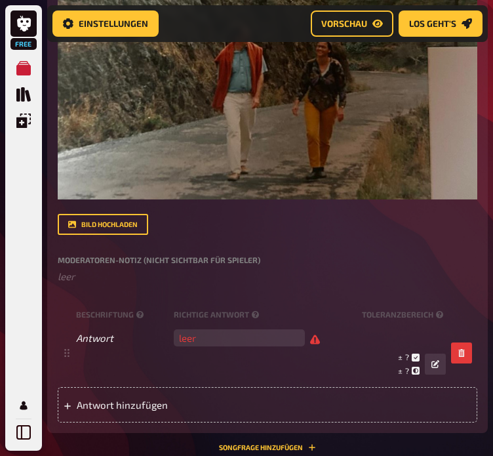
scroll to position [1496, 0]
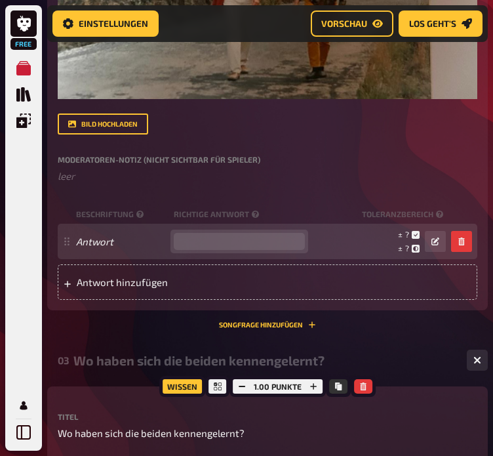
click at [203, 239] on input "number" at bounding box center [239, 241] width 131 height 17
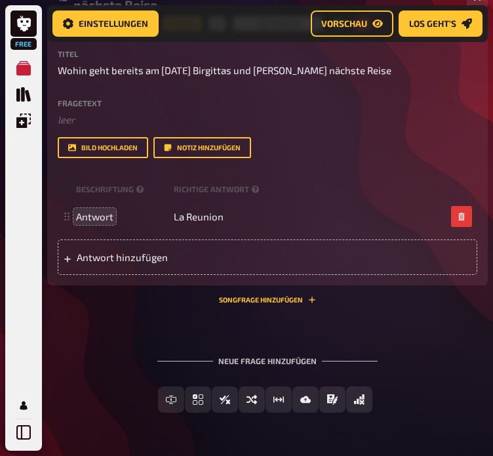
scroll to position [10262, 0]
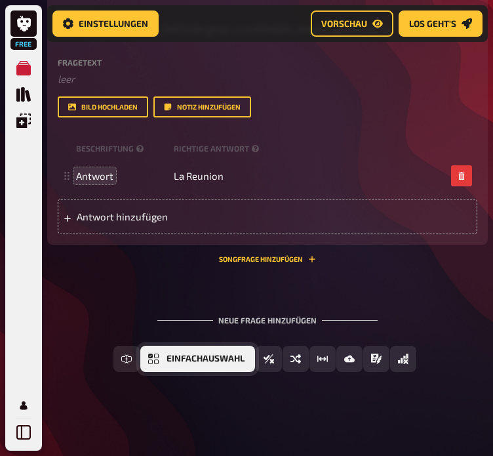
type input "25"
click at [171, 361] on span "Einfachauswahl" at bounding box center [206, 358] width 78 height 9
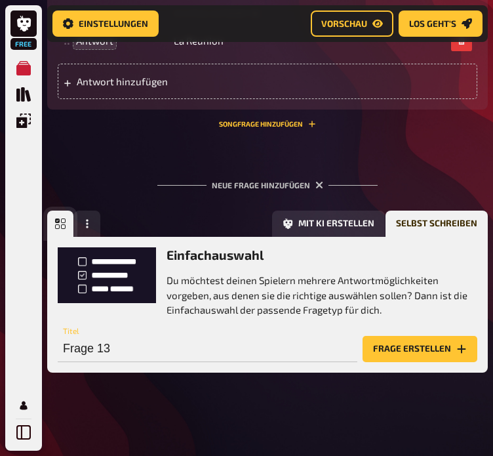
scroll to position [10397, 0]
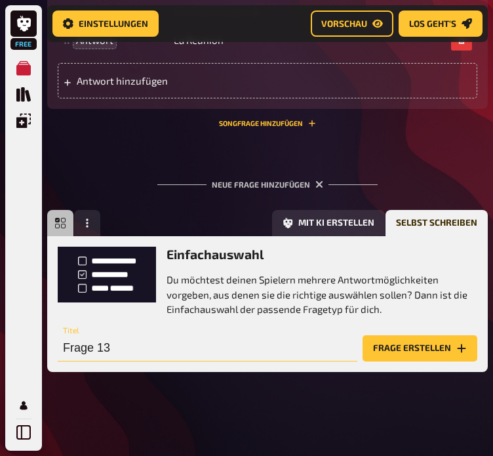
click at [239, 352] on input "Frage 13" at bounding box center [208, 348] width 300 height 26
type input "Wer gewinnt immer im Doppelkopf?"
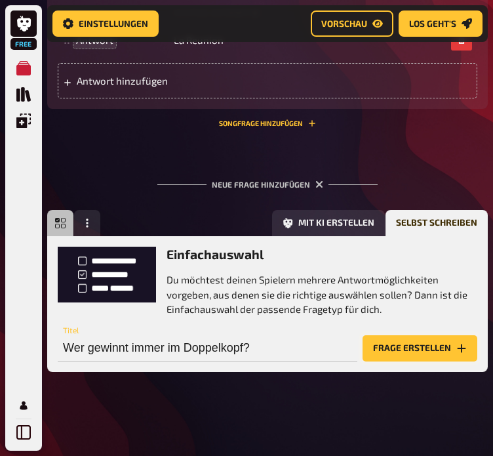
click at [413, 348] on button "Frage erstellen" at bounding box center [420, 348] width 115 height 26
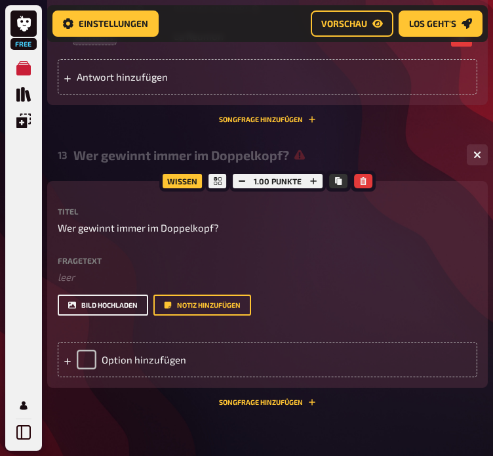
click at [96, 306] on button "Bild hochladen" at bounding box center [103, 305] width 91 height 21
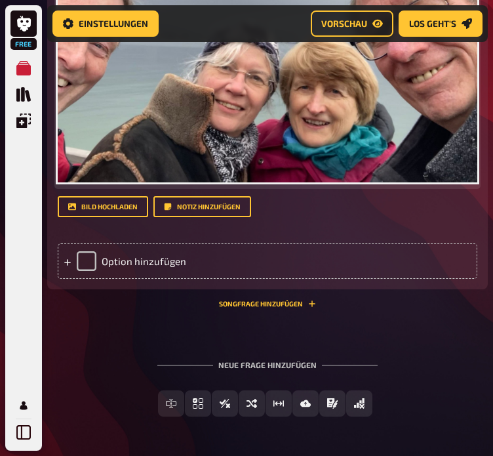
scroll to position [10825, 0]
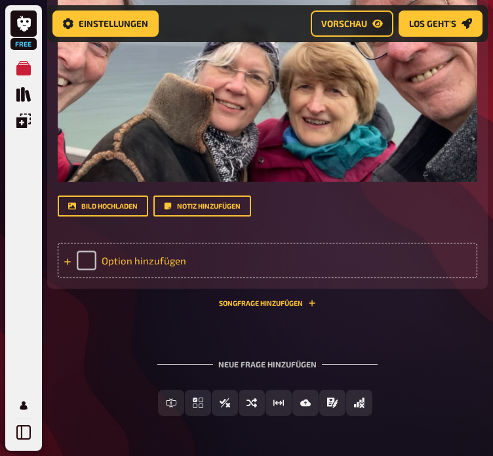
click at [139, 264] on div "Option hinzufügen" at bounding box center [268, 260] width 420 height 35
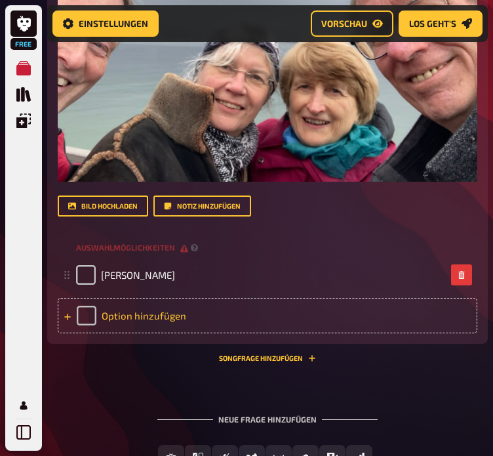
click at [161, 319] on div "Option hinzufügen" at bounding box center [268, 315] width 420 height 35
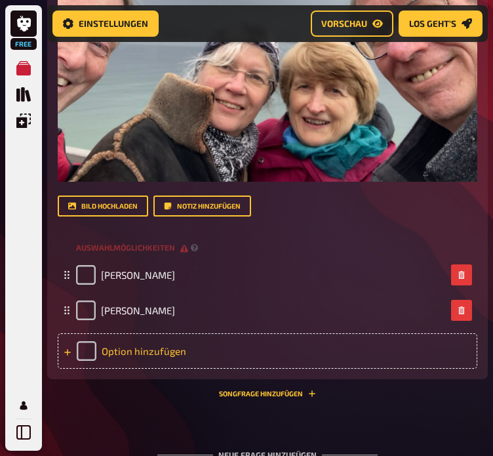
click at [168, 355] on div "Option hinzufügen" at bounding box center [268, 350] width 420 height 35
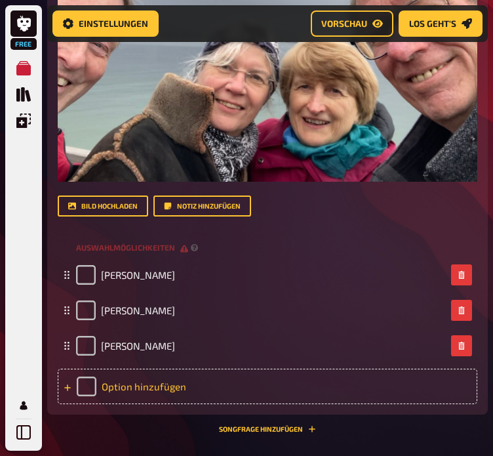
click at [151, 393] on div "Option hinzufügen" at bounding box center [268, 386] width 420 height 35
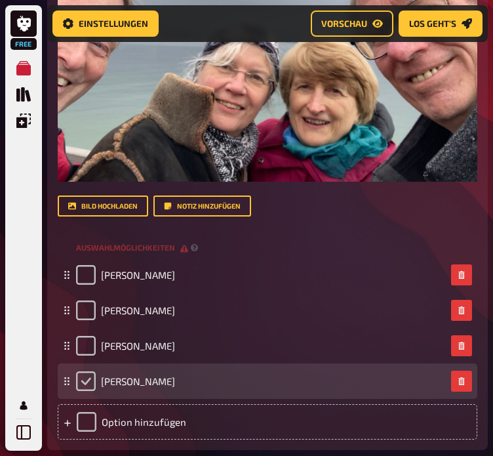
click at [81, 386] on input "checkbox" at bounding box center [86, 381] width 20 height 20
checkbox input "true"
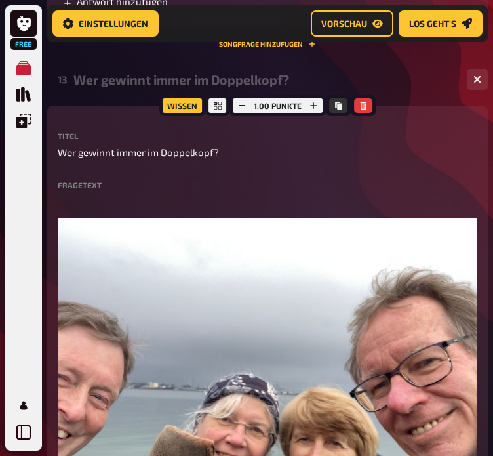
scroll to position [10457, 0]
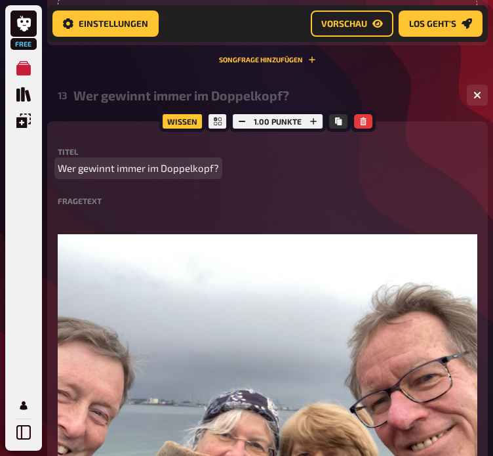
click at [212, 167] on span "Wer gewinnt immer im Doppelkopf?" at bounding box center [138, 168] width 161 height 15
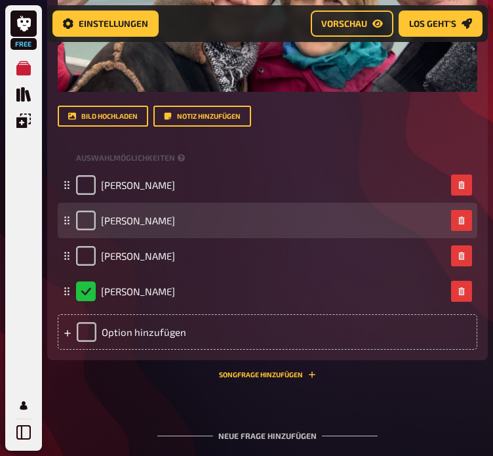
scroll to position [11008, 0]
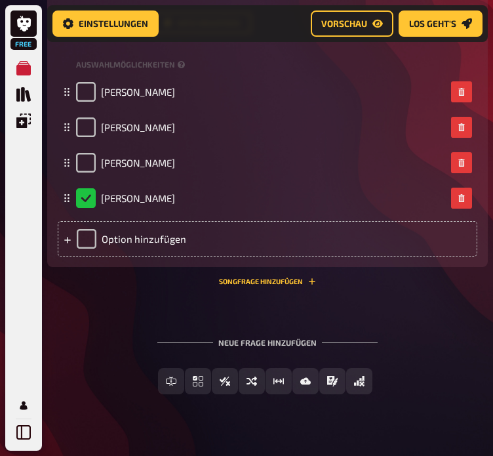
click at [271, 342] on div "Neue Frage hinzufügen" at bounding box center [267, 337] width 220 height 41
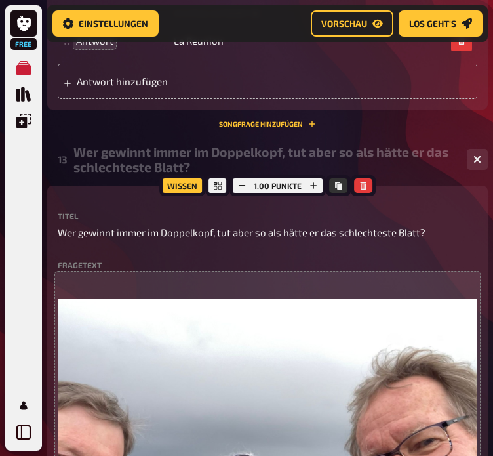
scroll to position [10393, 0]
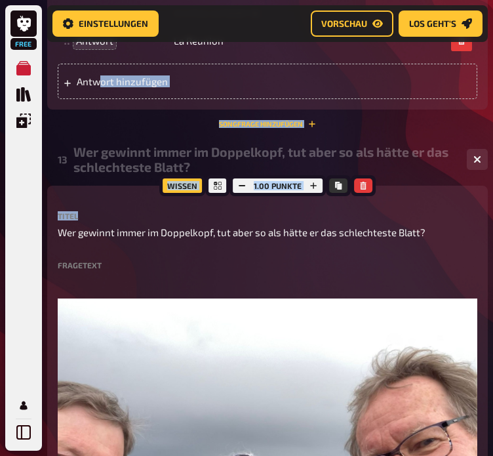
drag, startPoint x: 93, startPoint y: 195, endPoint x: 108, endPoint y: 160, distance: 38.5
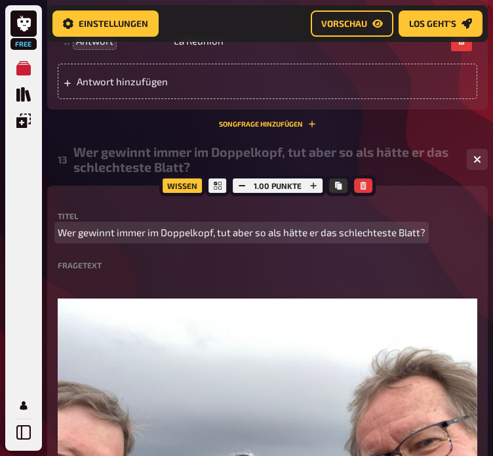
drag, startPoint x: 131, startPoint y: 225, endPoint x: 132, endPoint y: 186, distance: 39.4
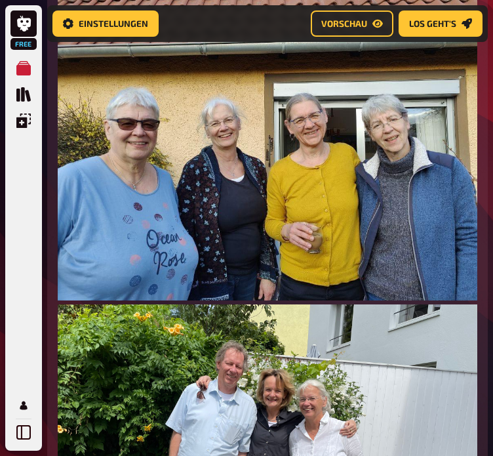
drag, startPoint x: 138, startPoint y: 197, endPoint x: 212, endPoint y: -35, distance: 243.5
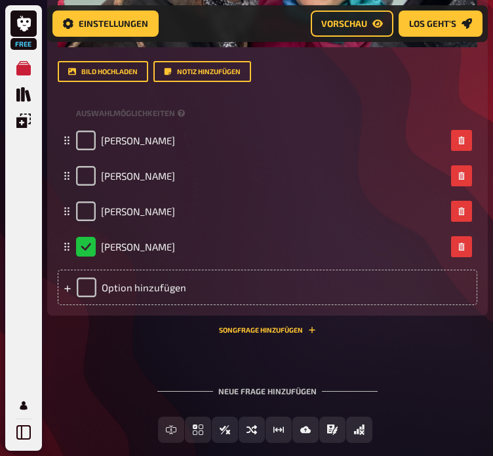
scroll to position [11034, 0]
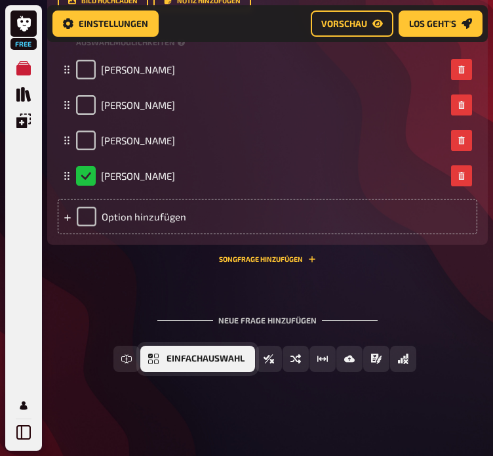
click at [163, 359] on button "Einfachauswahl" at bounding box center [197, 359] width 115 height 26
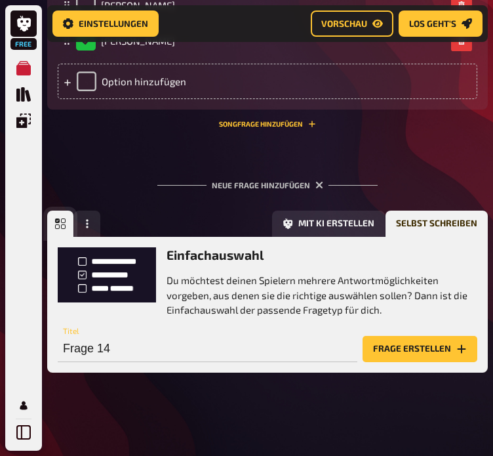
scroll to position [11169, 0]
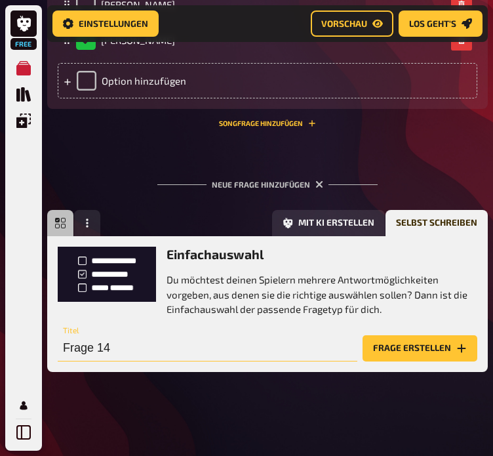
click at [151, 348] on input "Frage 14" at bounding box center [208, 348] width 300 height 26
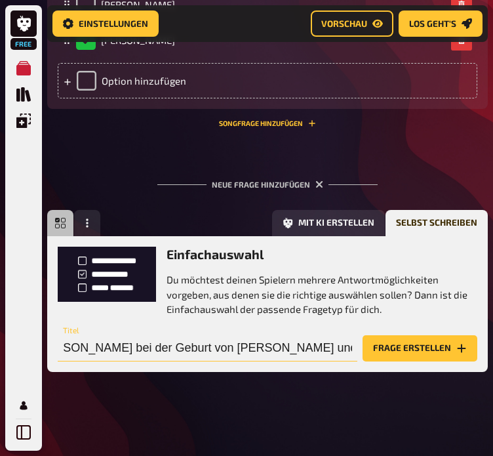
scroll to position [0, 79]
type input "Was war [PERSON_NAME] bei der Geburt von [PERSON_NAME] und [PERSON_NAME] am Wic…"
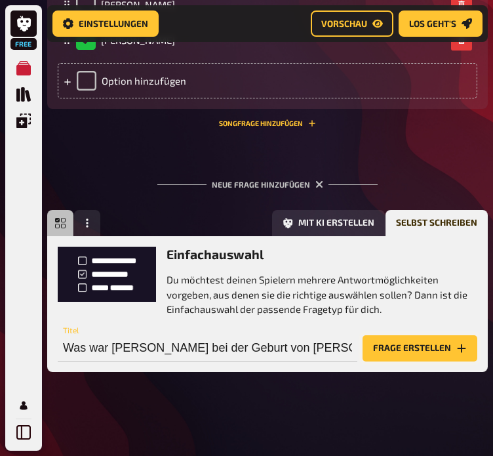
click at [405, 349] on button "Frage erstellen" at bounding box center [420, 348] width 115 height 26
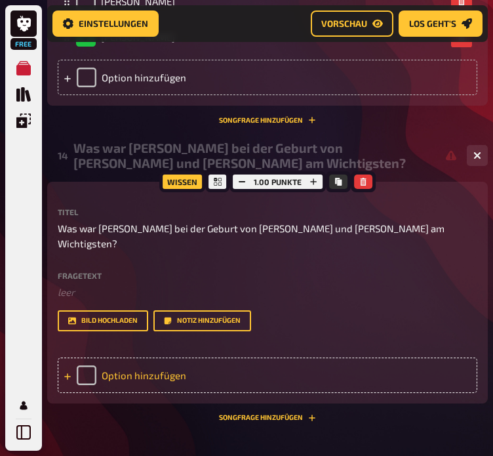
click at [142, 369] on div "Option hinzufügen" at bounding box center [268, 374] width 420 height 35
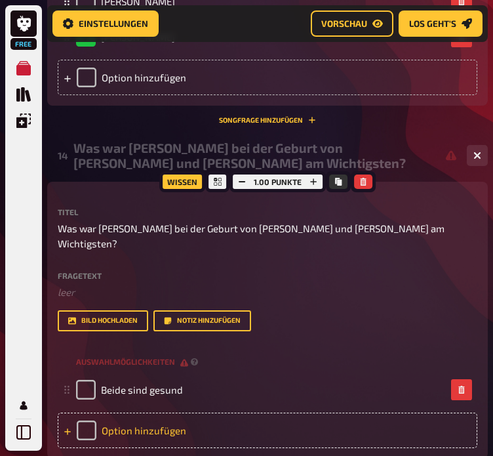
click at [123, 417] on div "Option hinzufügen" at bounding box center [268, 430] width 420 height 35
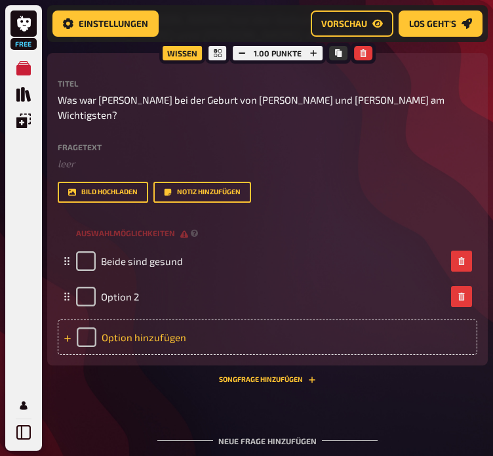
scroll to position [11298, 0]
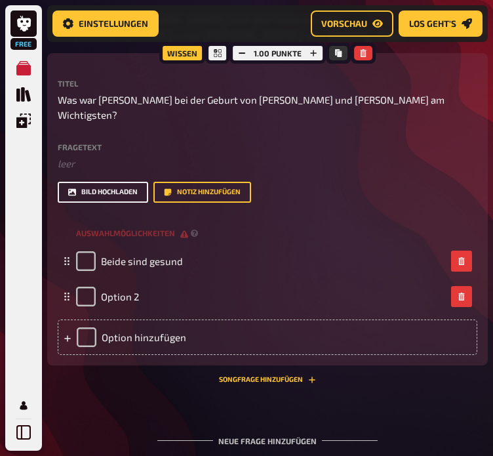
click at [118, 183] on button "Bild hochladen" at bounding box center [103, 192] width 91 height 21
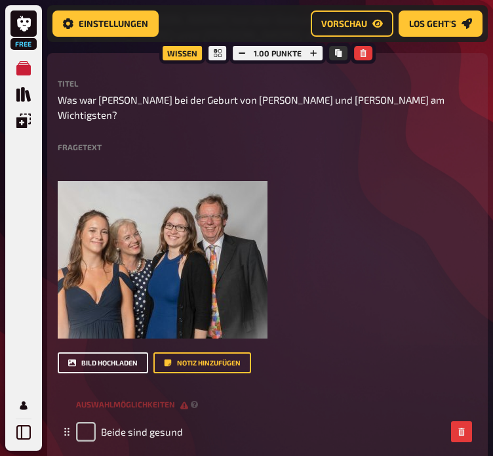
click at [117, 352] on button "Bild hochladen" at bounding box center [103, 362] width 91 height 21
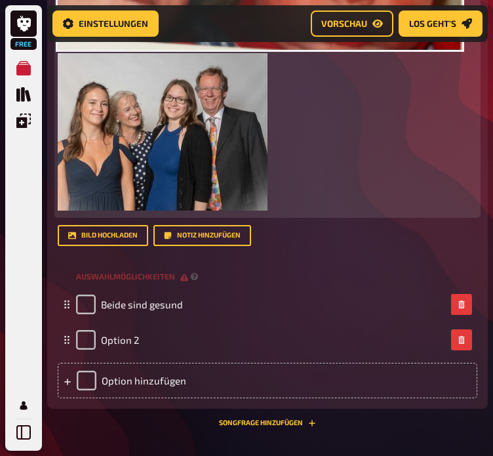
scroll to position [11793, 0]
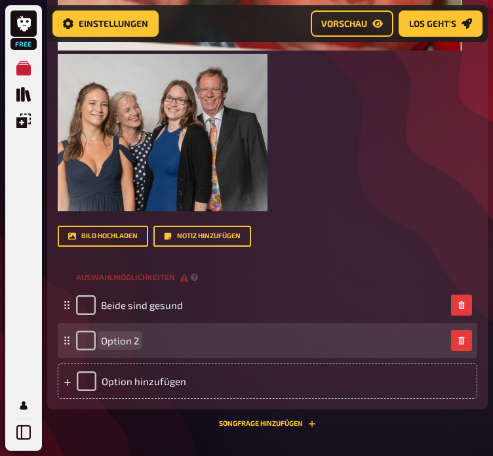
click at [124, 335] on span "Option 2" at bounding box center [120, 341] width 38 height 12
click at [86, 331] on input "checkbox" at bounding box center [86, 341] width 20 height 20
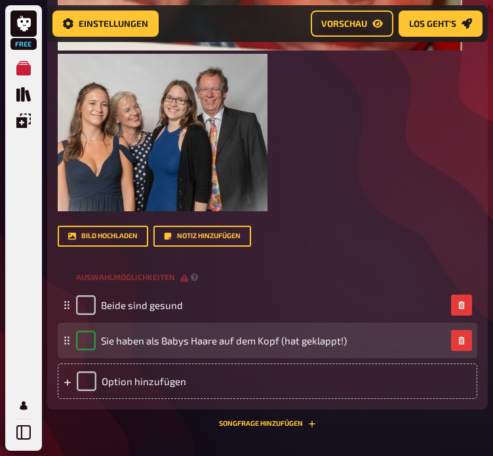
checkbox input "true"
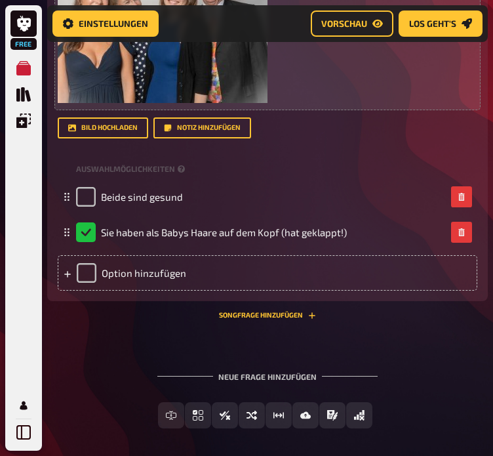
scroll to position [11947, 0]
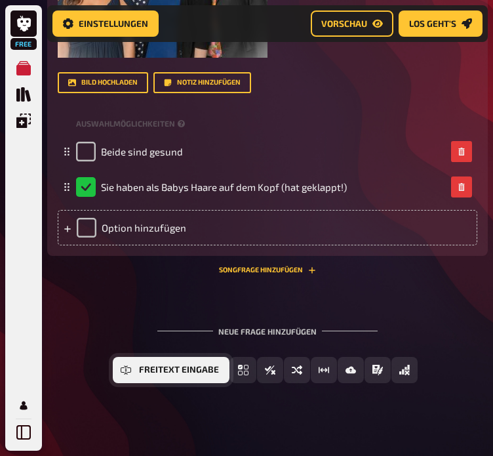
click at [137, 357] on button "Freitext Eingabe" at bounding box center [171, 370] width 117 height 26
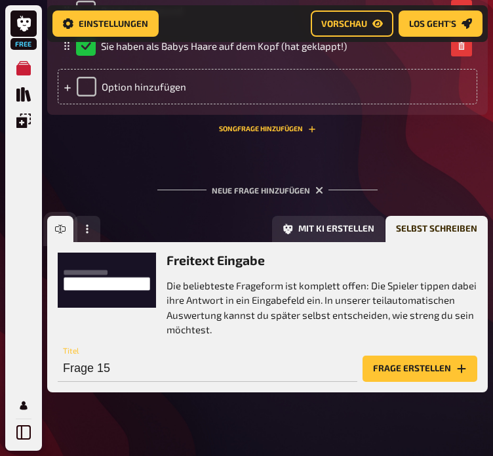
scroll to position [12097, 0]
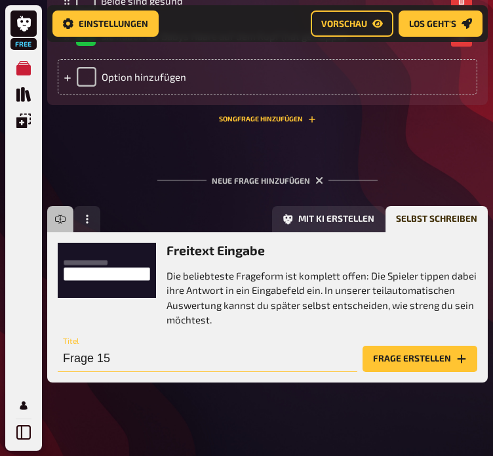
click at [171, 351] on input "Frage 15" at bounding box center [208, 359] width 300 height 26
type input "Wer war auf der Hochzeit als Blumenmädchen engagiert ohne zu verstehen, dass di…"
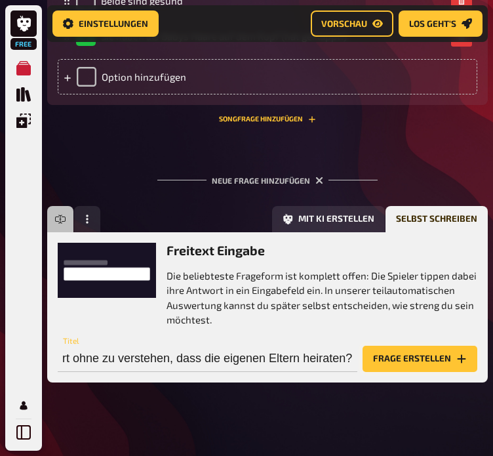
scroll to position [0, 0]
click at [418, 352] on button "Frage erstellen" at bounding box center [420, 359] width 115 height 26
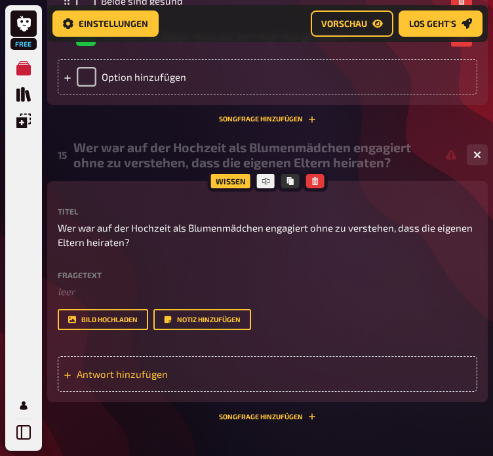
click at [115, 368] on span "Antwort hinzufügen" at bounding box center [138, 374] width 123 height 12
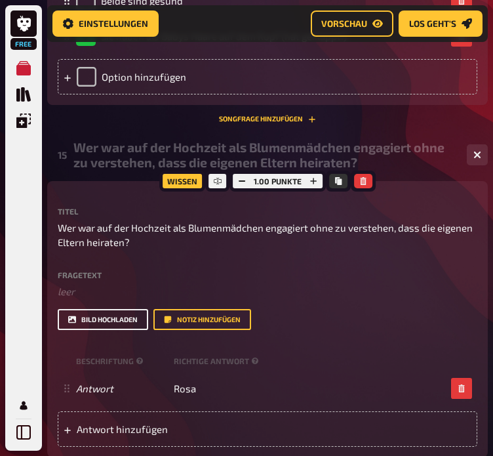
click at [123, 312] on button "Bild hochladen" at bounding box center [103, 319] width 91 height 21
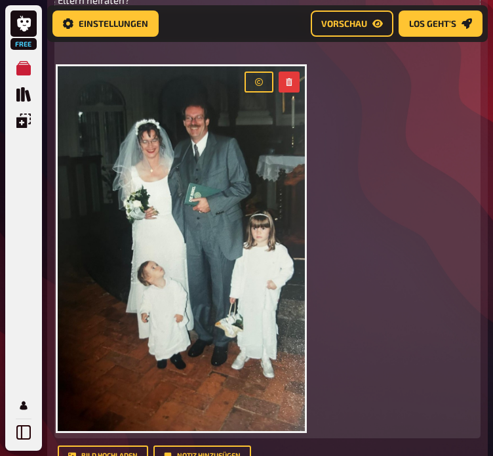
scroll to position [12340, 0]
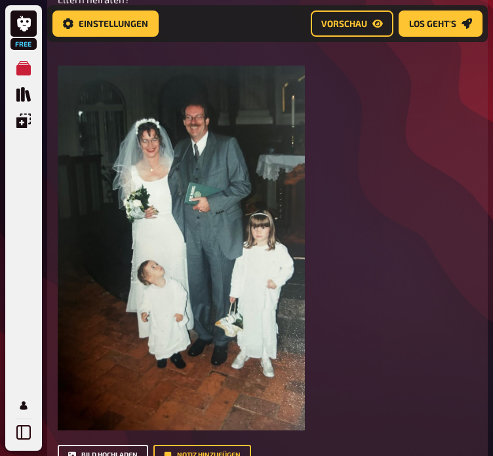
click at [124, 445] on button "Bild hochladen" at bounding box center [103, 455] width 91 height 21
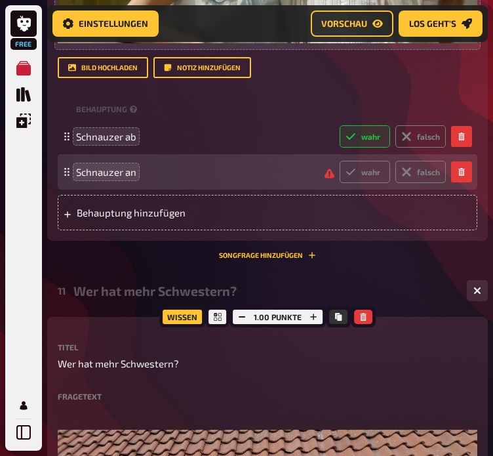
scroll to position [8895, 0]
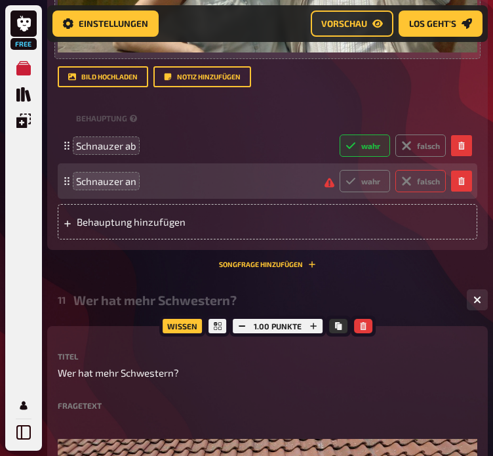
click at [432, 186] on label "falsch" at bounding box center [421, 181] width 51 height 22
click at [340, 170] on input "falsch" at bounding box center [339, 169] width 1 height 1
radio input "true"
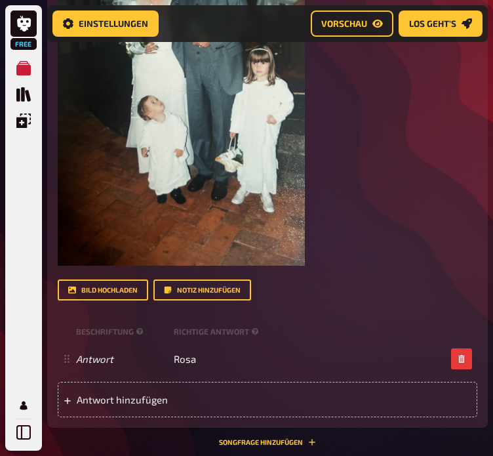
scroll to position [13046, 0]
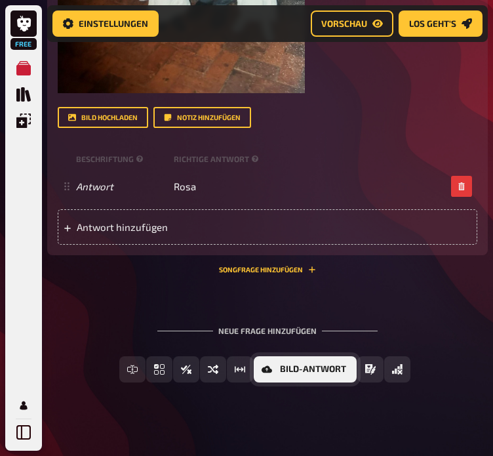
click at [274, 356] on button "Bild-Antwort" at bounding box center [305, 369] width 103 height 26
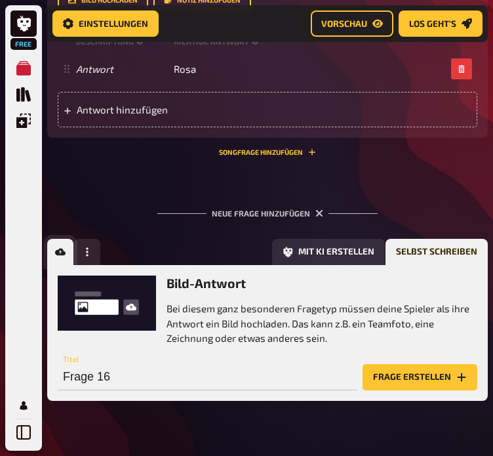
scroll to position [13182, 0]
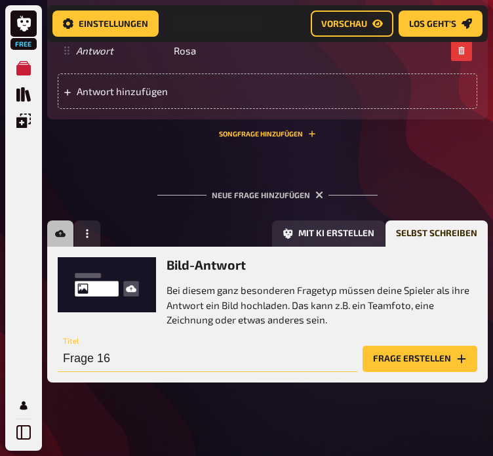
click at [118, 346] on input "Frage 16" at bounding box center [208, 359] width 300 height 26
type input "Wer freut sich auf 25 Jahre weitere Ehe mit den Beiden?"
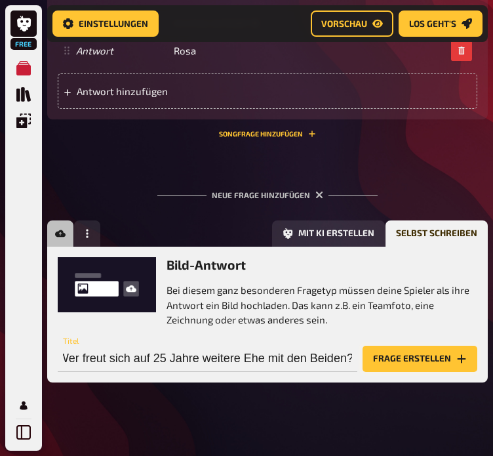
scroll to position [0, 0]
click at [428, 353] on button "Frage erstellen" at bounding box center [420, 359] width 115 height 26
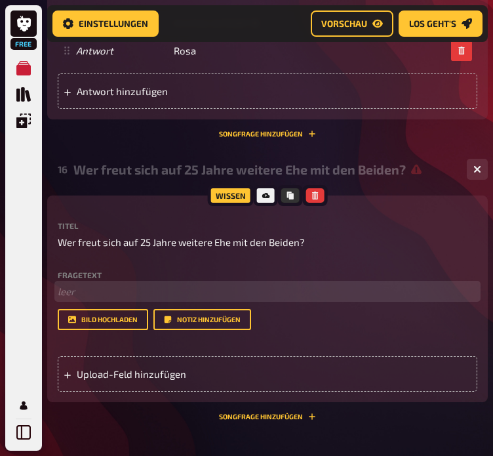
click at [92, 284] on p "﻿ leer" at bounding box center [268, 291] width 420 height 15
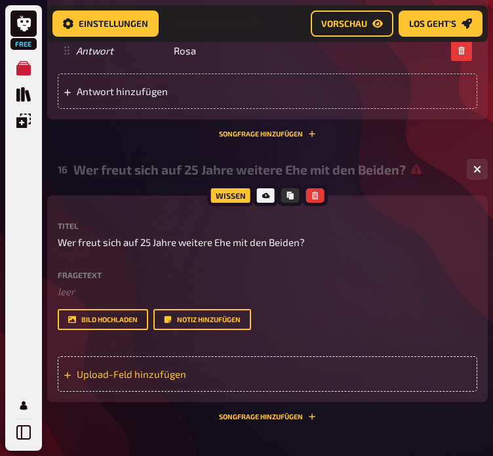
click at [147, 371] on div "Upload-Feld hinzufügen" at bounding box center [268, 373] width 420 height 35
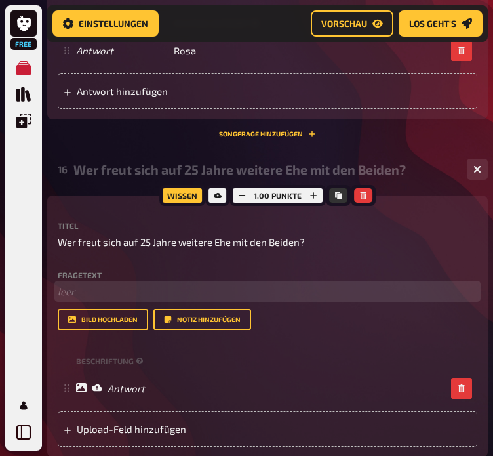
click at [77, 287] on p "﻿ leer" at bounding box center [268, 291] width 420 height 15
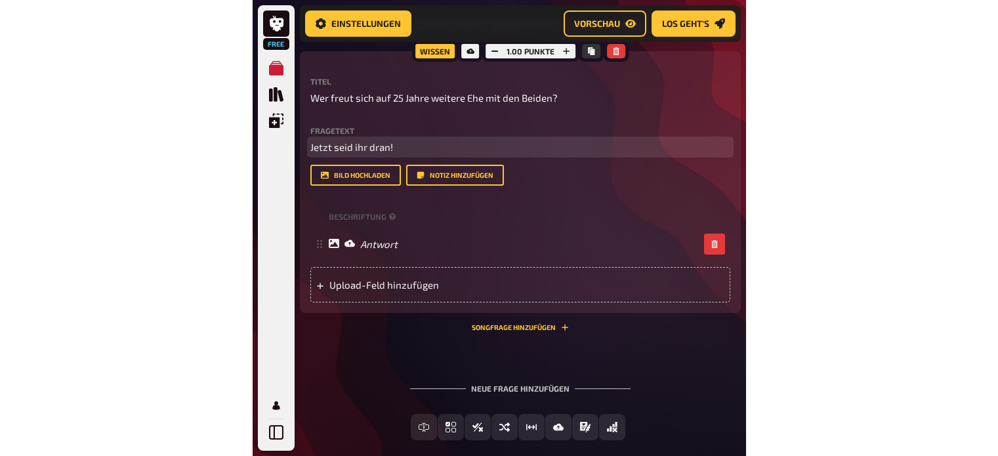
scroll to position [12044, 0]
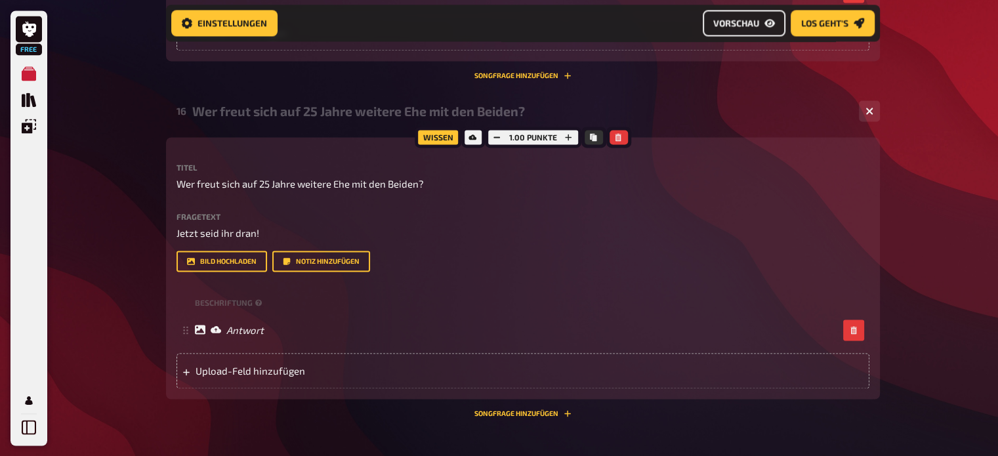
click at [760, 13] on link "Vorschau" at bounding box center [744, 23] width 83 height 26
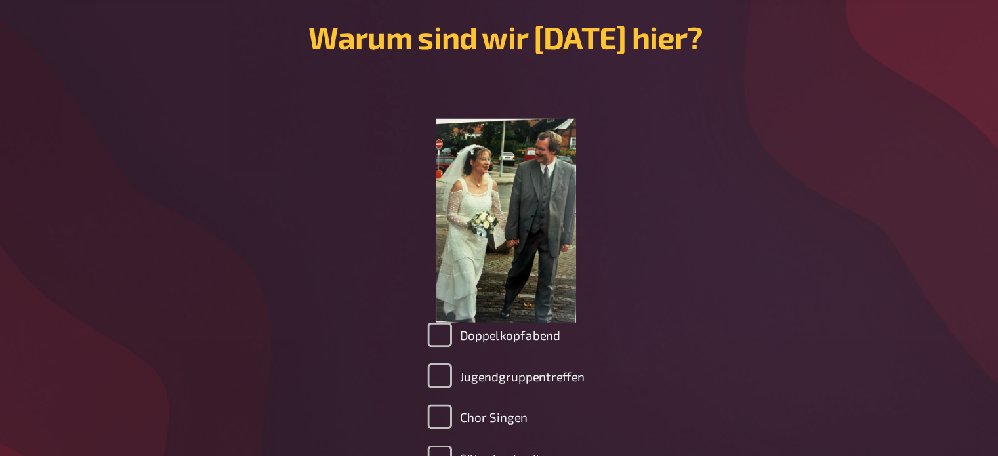
scroll to position [382, 0]
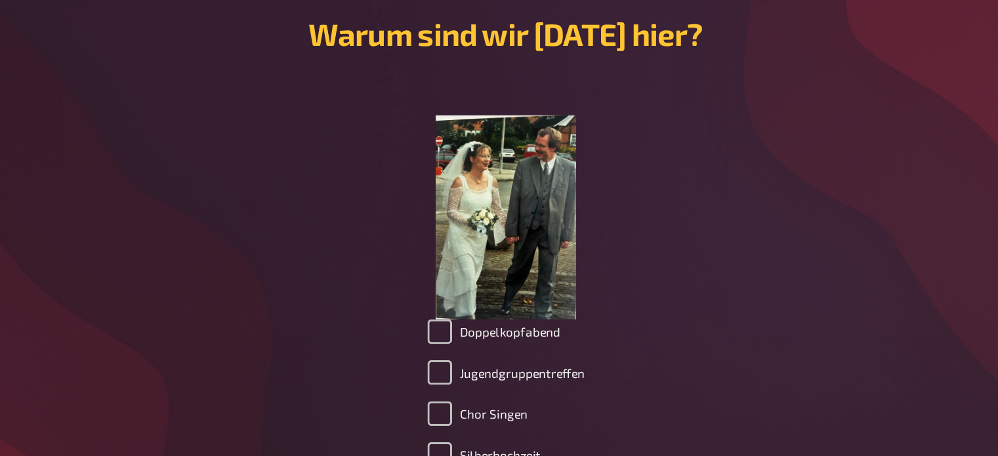
click at [489, 206] on img at bounding box center [499, 235] width 90 height 131
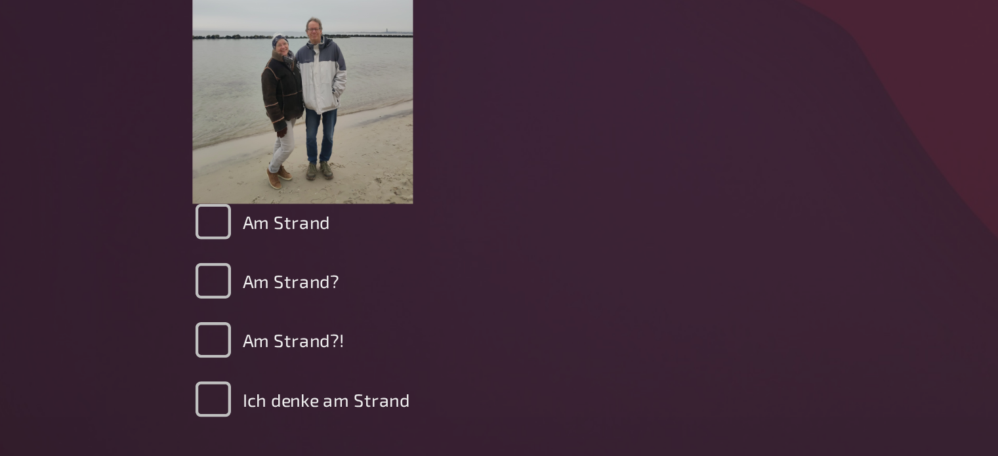
scroll to position [3536, 0]
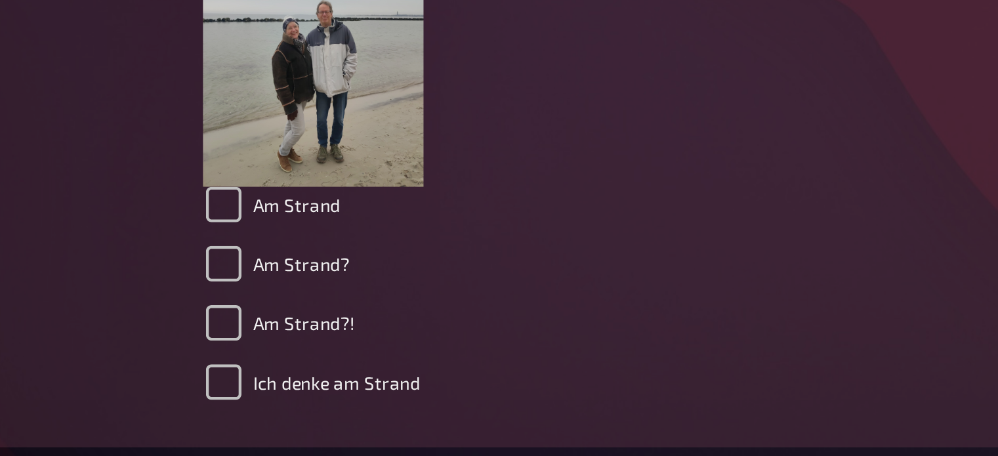
click at [584, 331] on div "Am Strand Am Strand? Am Strand?! Ich denke am Strand" at bounding box center [499, 367] width 682 height 100
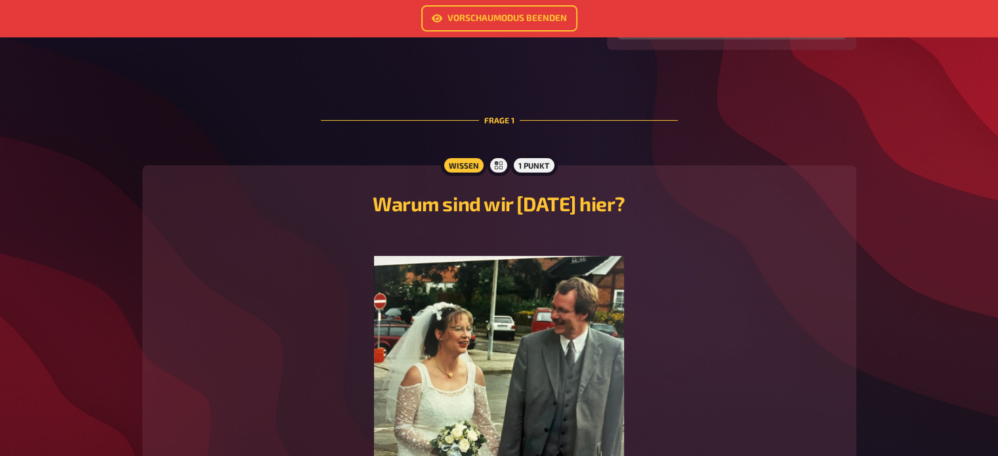
scroll to position [0, 0]
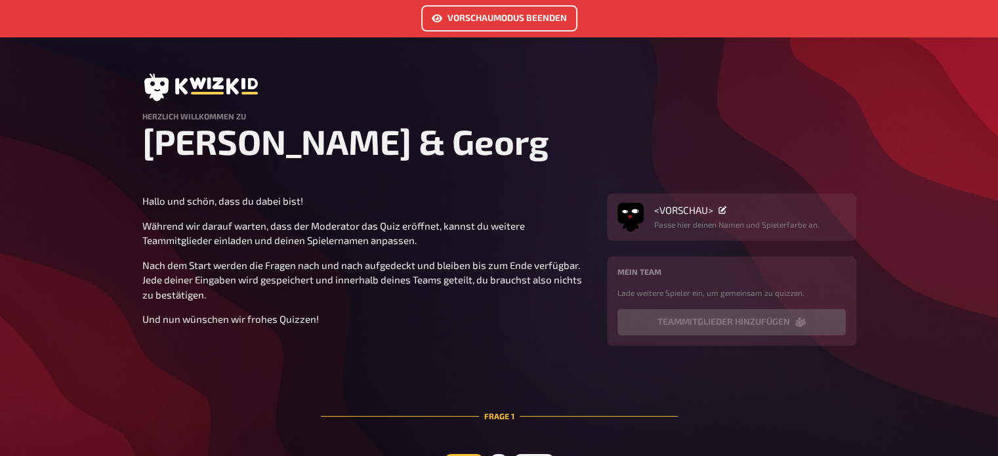
click at [529, 13] on link "Vorschaumodus beenden" at bounding box center [499, 18] width 156 height 26
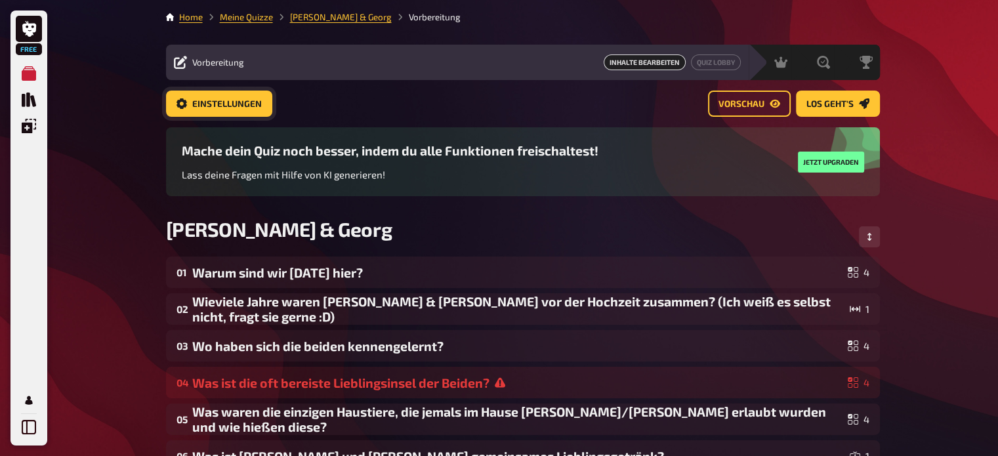
click at [210, 104] on span "Einstellungen" at bounding box center [227, 104] width 70 height 9
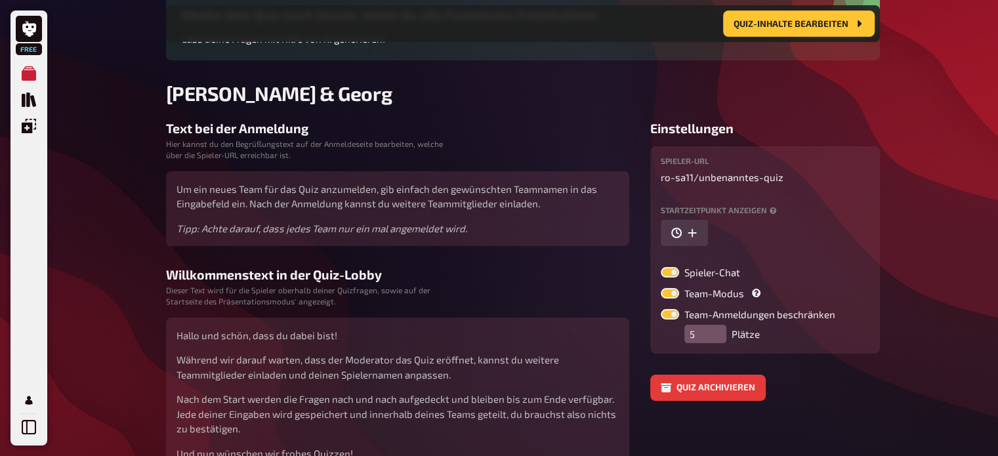
scroll to position [186, 0]
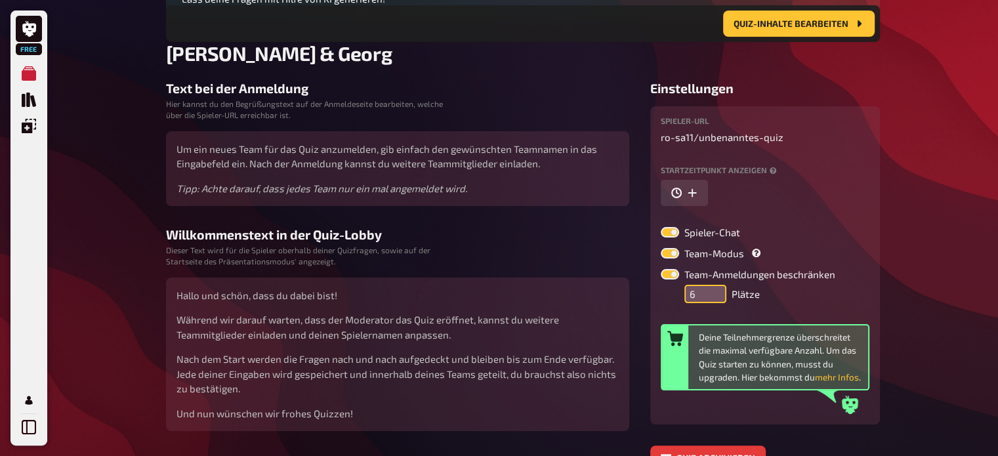
click at [714, 285] on input "6" at bounding box center [705, 294] width 42 height 18
click at [715, 285] on input "7" at bounding box center [705, 294] width 42 height 18
click at [715, 285] on input "8" at bounding box center [705, 294] width 42 height 18
click at [715, 285] on input "9" at bounding box center [705, 294] width 42 height 18
click at [715, 285] on input "10" at bounding box center [705, 294] width 42 height 18
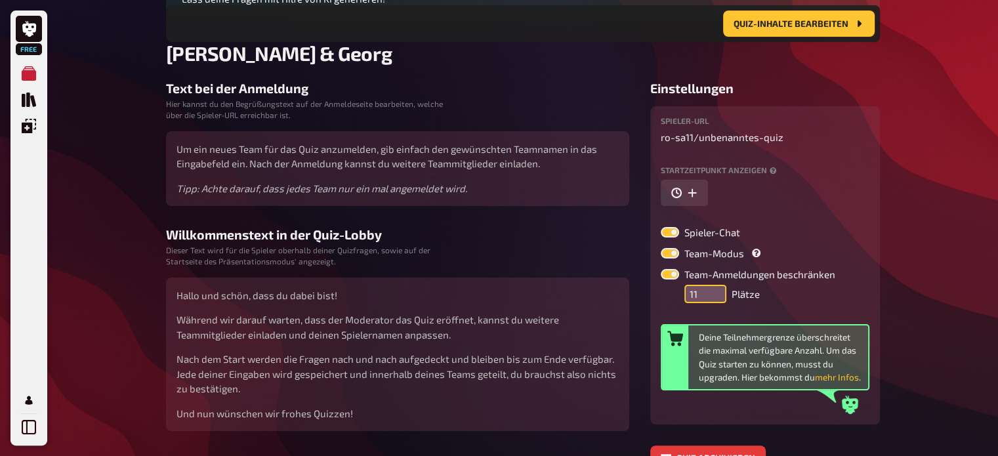
click at [715, 285] on input "11" at bounding box center [705, 294] width 42 height 18
click at [715, 285] on input "12" at bounding box center [705, 294] width 42 height 18
click at [715, 285] on input "13" at bounding box center [705, 294] width 42 height 18
click at [715, 285] on input "15" at bounding box center [705, 294] width 42 height 18
click at [715, 285] on input "16" at bounding box center [705, 294] width 42 height 18
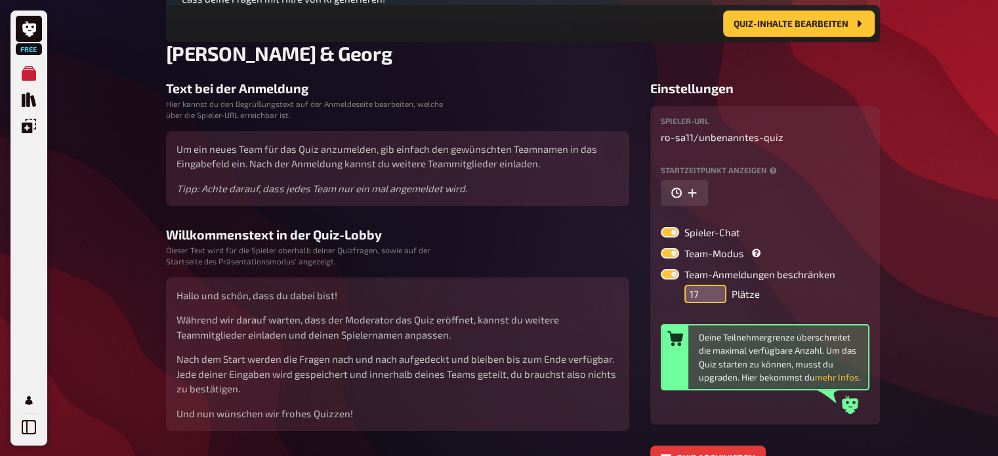
click at [715, 285] on input "17" at bounding box center [705, 294] width 42 height 18
click at [715, 285] on input "19" at bounding box center [705, 294] width 42 height 18
click at [715, 285] on input "20" at bounding box center [705, 294] width 42 height 18
click at [715, 285] on input "21" at bounding box center [705, 294] width 42 height 18
click at [715, 285] on input "23" at bounding box center [705, 294] width 42 height 18
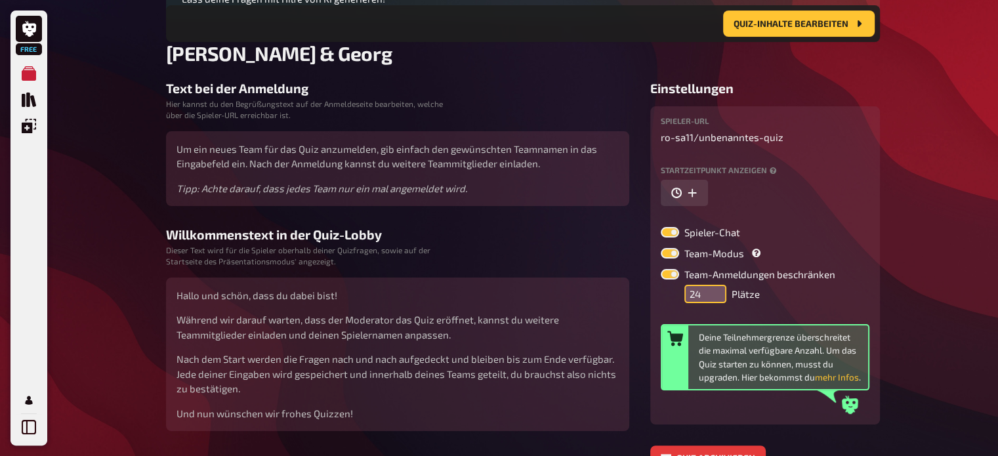
click at [715, 285] on input "24" at bounding box center [705, 294] width 42 height 18
click at [715, 285] on input "25" at bounding box center [705, 294] width 42 height 18
click at [715, 285] on input "26" at bounding box center [705, 294] width 42 height 18
click at [715, 285] on input "27" at bounding box center [705, 294] width 42 height 18
click at [715, 285] on input "28" at bounding box center [705, 294] width 42 height 18
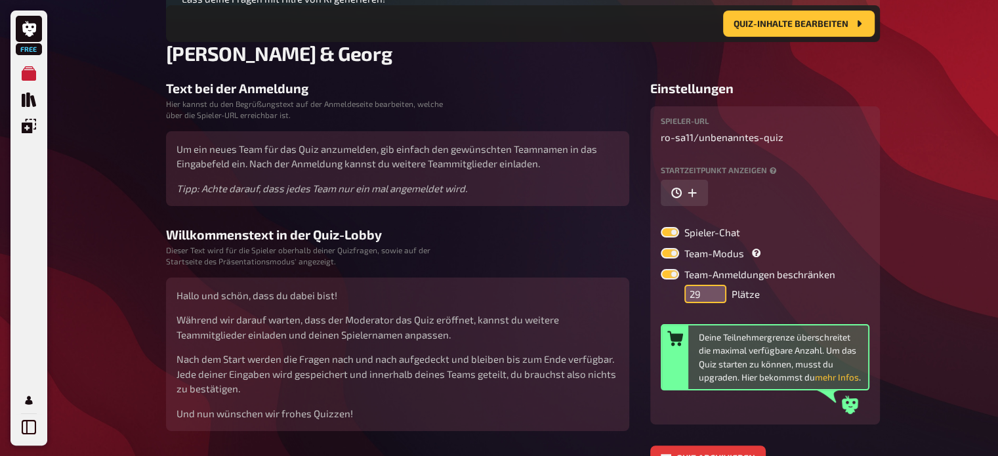
click at [715, 285] on input "29" at bounding box center [705, 294] width 42 height 18
click at [715, 285] on input "30" at bounding box center [705, 294] width 42 height 18
click at [715, 285] on input "31" at bounding box center [705, 294] width 42 height 18
click at [715, 285] on input "33" at bounding box center [705, 294] width 42 height 18
click at [715, 285] on input "34" at bounding box center [705, 294] width 42 height 18
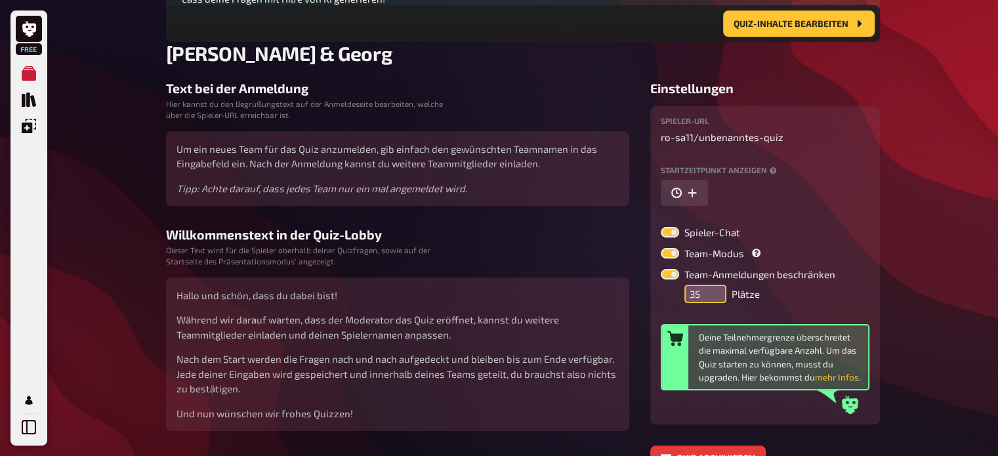
click at [715, 285] on input "35" at bounding box center [705, 294] width 42 height 18
click at [715, 285] on input "37" at bounding box center [705, 294] width 42 height 18
click at [715, 285] on input "38" at bounding box center [705, 294] width 42 height 18
click at [715, 285] on input "39" at bounding box center [705, 294] width 42 height 18
click at [715, 285] on input "40" at bounding box center [705, 294] width 42 height 18
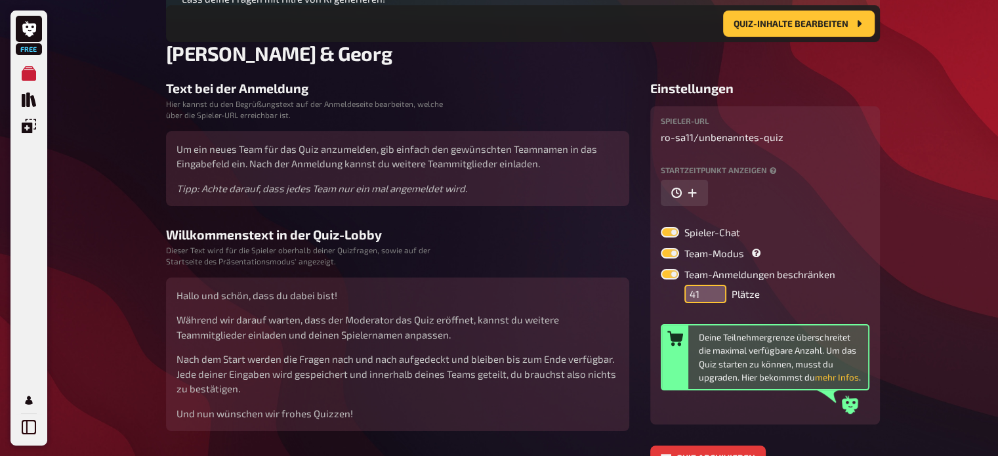
click at [715, 285] on input "41" at bounding box center [705, 294] width 42 height 18
click at [715, 285] on input "42" at bounding box center [705, 294] width 42 height 18
click at [715, 285] on input "43" at bounding box center [705, 294] width 42 height 18
click at [715, 285] on input "44" at bounding box center [705, 294] width 42 height 18
click at [715, 285] on input "45" at bounding box center [705, 294] width 42 height 18
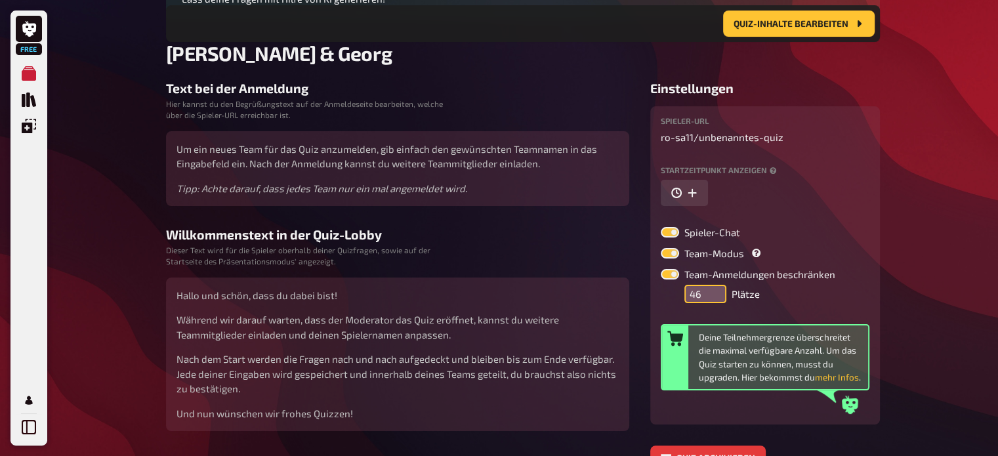
click at [715, 285] on input "46" at bounding box center [705, 294] width 42 height 18
click at [715, 285] on input "47" at bounding box center [705, 294] width 42 height 18
click at [715, 285] on input "48" at bounding box center [705, 294] width 42 height 18
click at [715, 285] on input "49" at bounding box center [705, 294] width 42 height 18
type input "50"
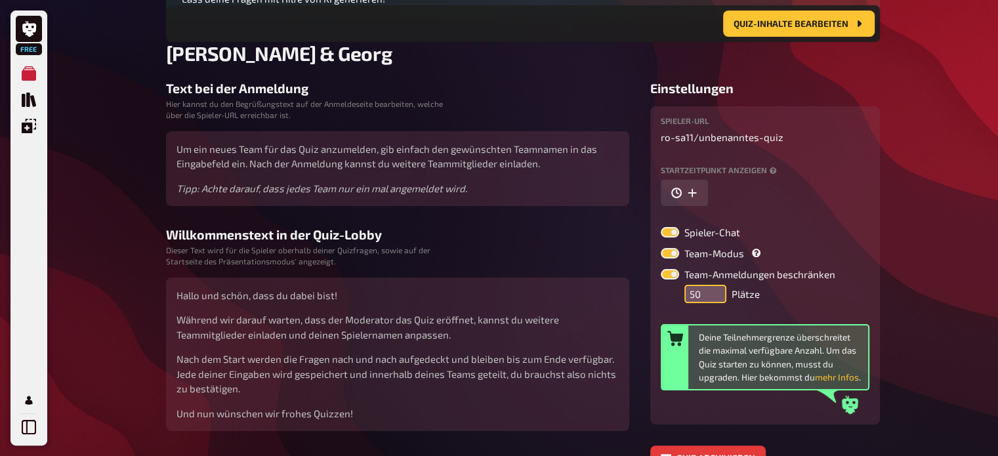
click at [715, 285] on input "50" at bounding box center [705, 294] width 42 height 18
click at [838, 377] on button "mehr Infos" at bounding box center [837, 377] width 44 height 13
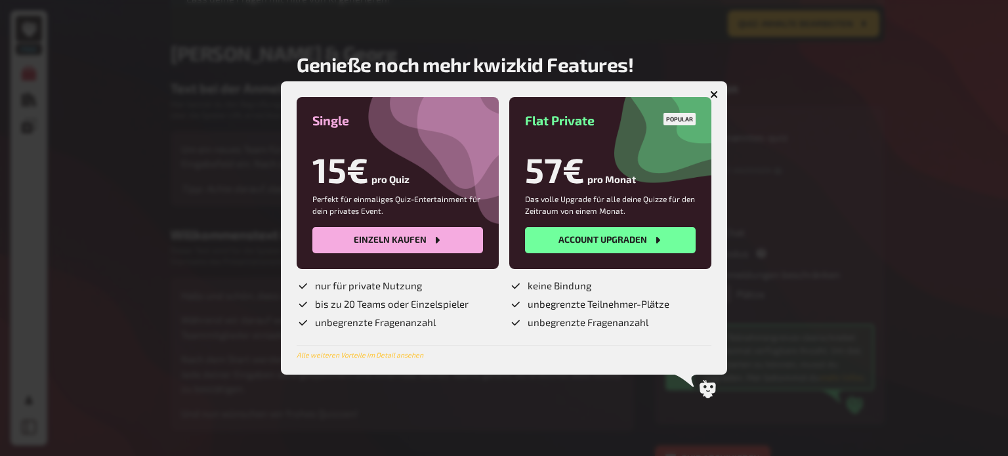
click at [722, 91] on button "button" at bounding box center [713, 94] width 21 height 21
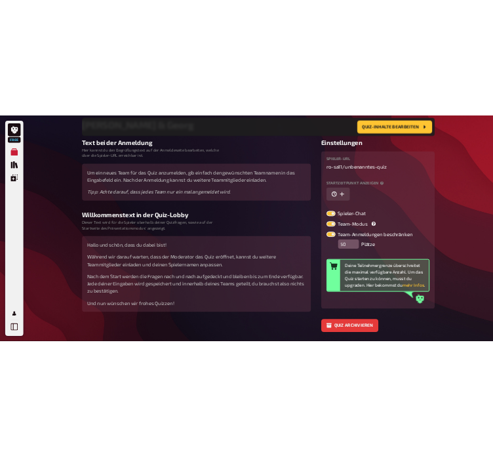
scroll to position [222, 0]
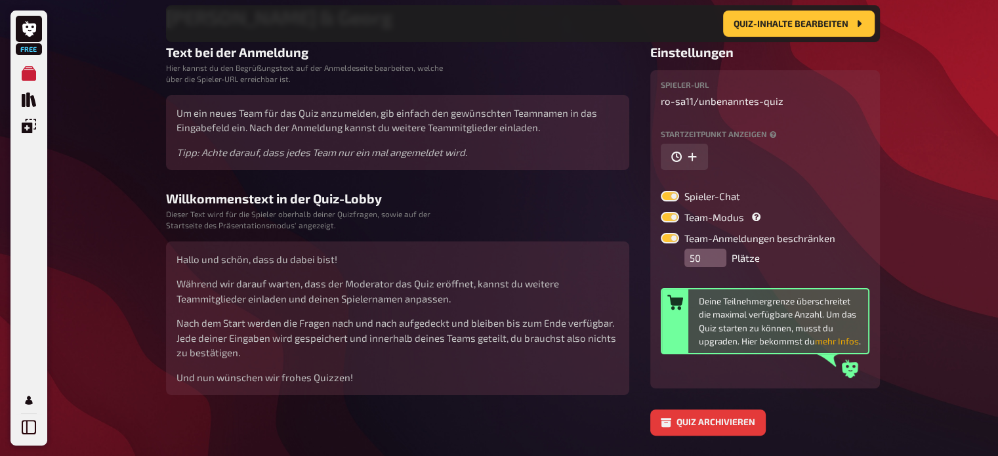
click at [849, 343] on button "mehr Infos" at bounding box center [837, 341] width 44 height 13
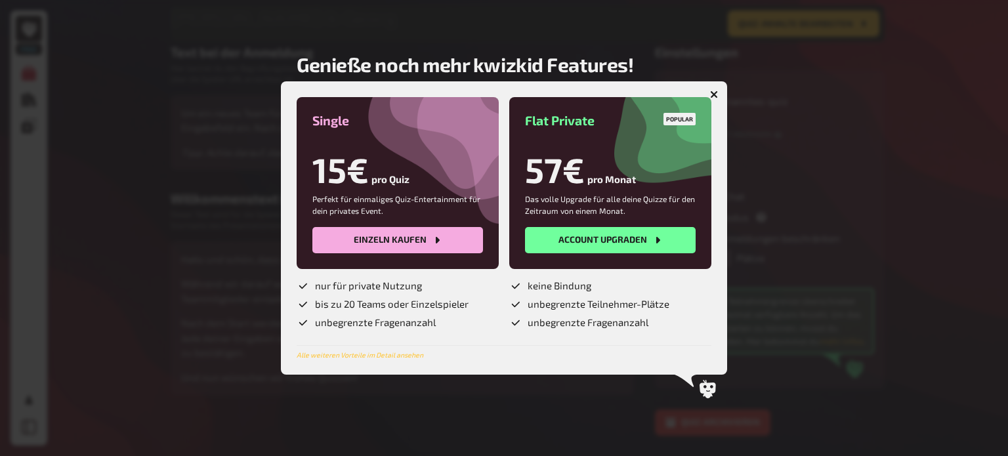
click at [714, 89] on button "button" at bounding box center [713, 94] width 21 height 21
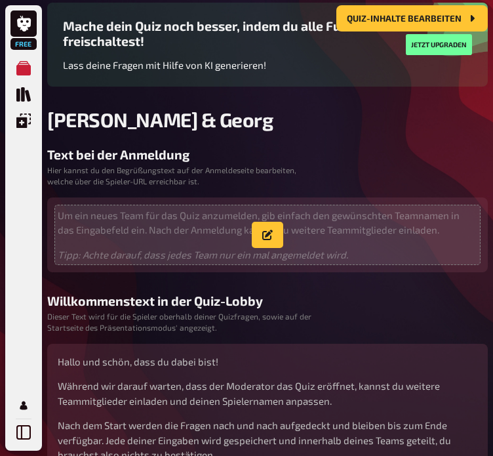
scroll to position [0, 0]
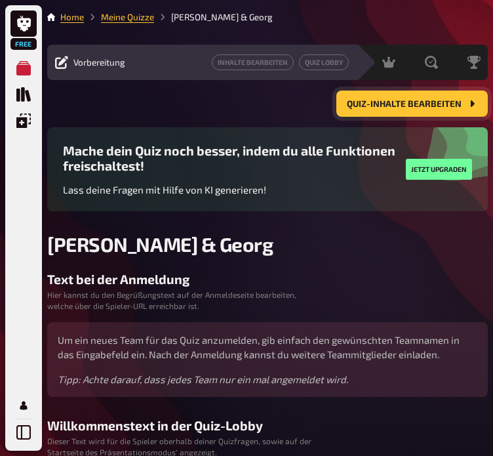
click at [388, 104] on span "Quiz-Inhalte bearbeiten" at bounding box center [404, 104] width 115 height 9
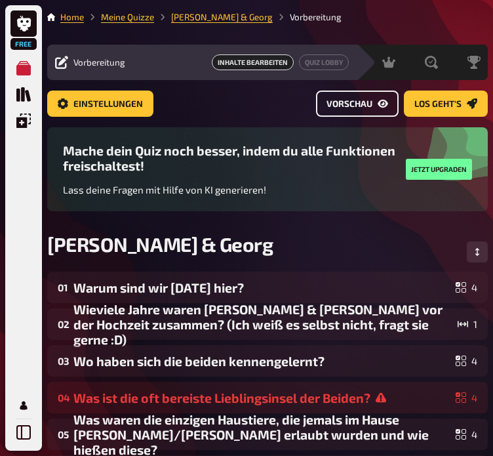
click at [370, 102] on span "Vorschau" at bounding box center [350, 104] width 46 height 9
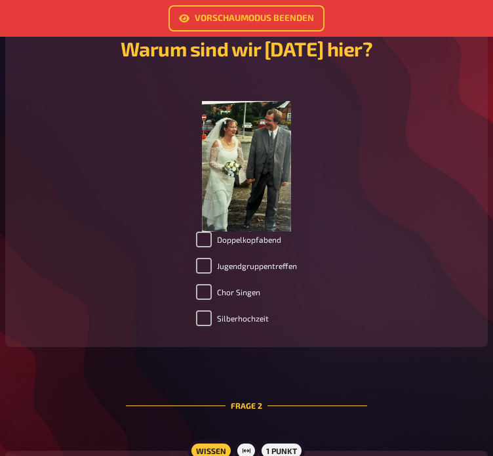
scroll to position [454, 0]
click at [227, 167] on img at bounding box center [247, 166] width 90 height 131
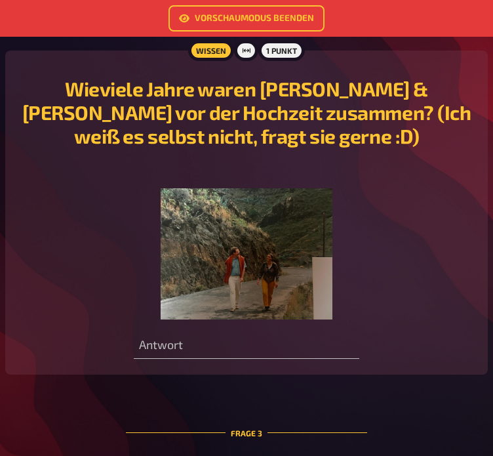
scroll to position [1111, 0]
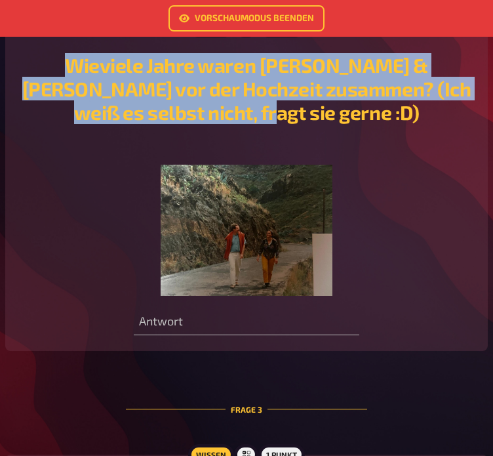
drag, startPoint x: 299, startPoint y: 115, endPoint x: 49, endPoint y: 67, distance: 254.5
click at [49, 67] on h2 "Wieviele Jahre waren [PERSON_NAME] & [PERSON_NAME] vor der Hochzeit zusammen? (…" at bounding box center [246, 88] width 451 height 71
copy h2 "Wieviele Jahre waren Birgitta & Georg vor der Hochzeit zusammen? (Ich weiß es s…"
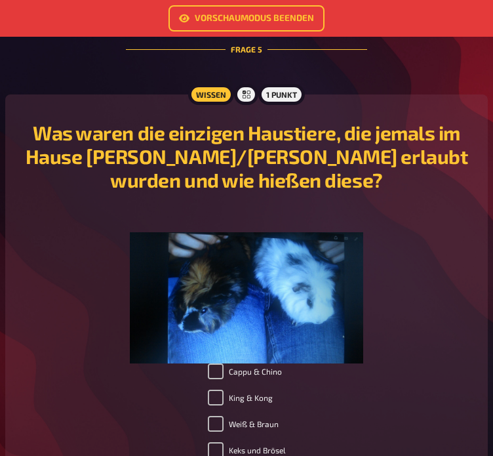
scroll to position [2195, 0]
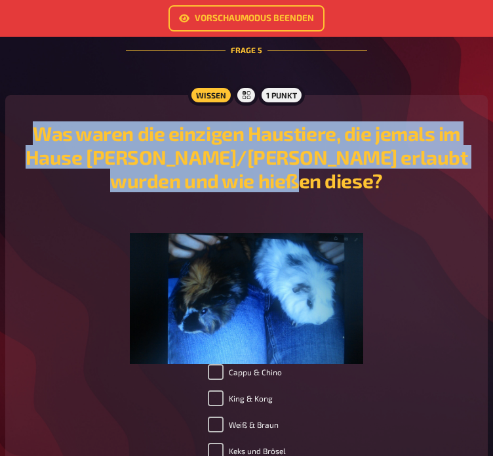
drag, startPoint x: 339, startPoint y: 189, endPoint x: 39, endPoint y: 134, distance: 305.4
click at [39, 134] on h2 "Was waren die einzigen Haustiere, die jemals im Hause [PERSON_NAME]/[PERSON_NAM…" at bounding box center [246, 156] width 451 height 71
copy h2 "Was waren die einzigen Haustiere, die jemals im Hause [PERSON_NAME]/[PERSON_NAM…"
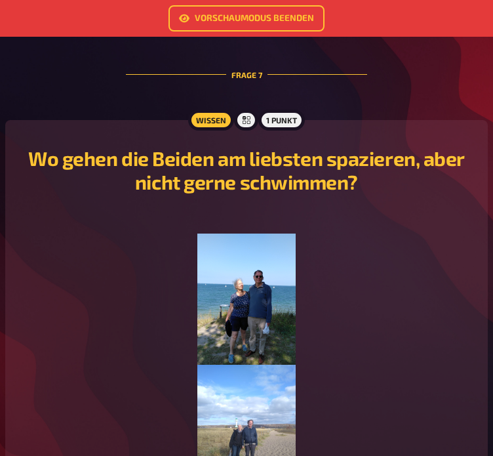
scroll to position [2907, 0]
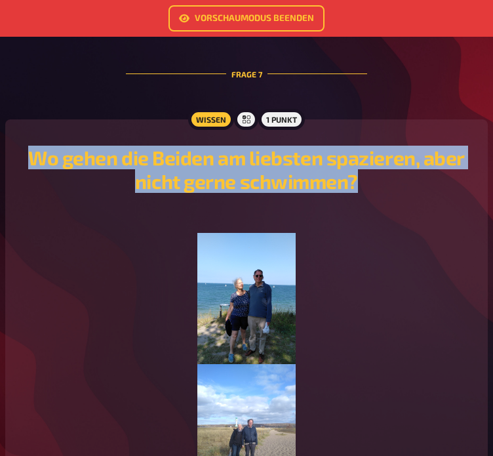
drag, startPoint x: 360, startPoint y: 184, endPoint x: 33, endPoint y: 169, distance: 327.7
click at [33, 169] on h2 "Wo gehen die Beiden am liebsten spazieren, aber nicht gerne schwimmen?" at bounding box center [246, 169] width 451 height 47
copy h2 "Wo gehen die Beiden am liebsten spazieren, aber nicht gerne schwimmen?"
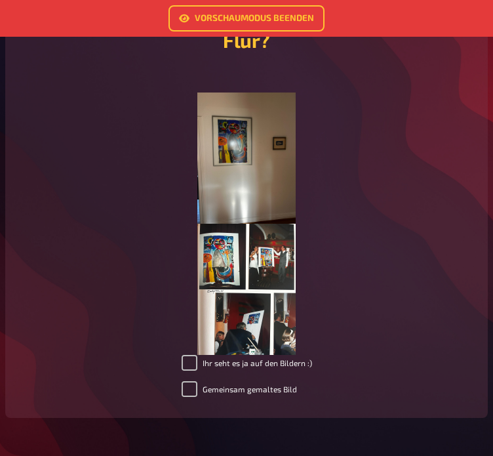
scroll to position [4261, 0]
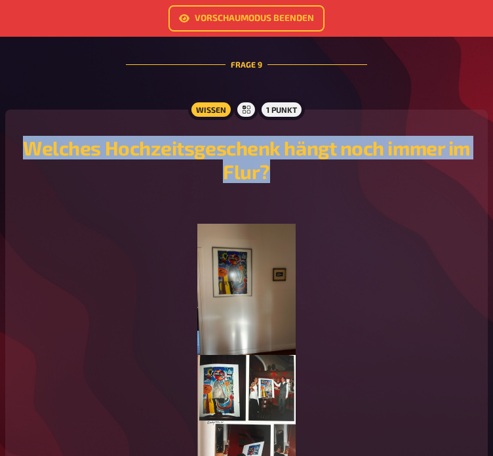
drag, startPoint x: 277, startPoint y: 174, endPoint x: 26, endPoint y: 155, distance: 251.9
click at [26, 155] on h2 "Welches Hochzeitsgeschenk hängt noch immer im Flur?" at bounding box center [246, 159] width 451 height 47
copy h2 "Welches Hochzeitsgeschenk hängt noch immer im Flur?"
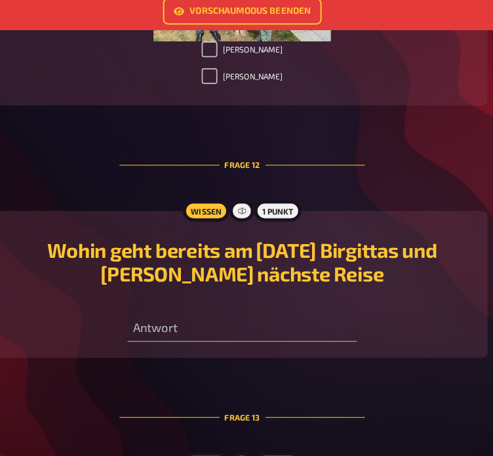
scroll to position [5761, 0]
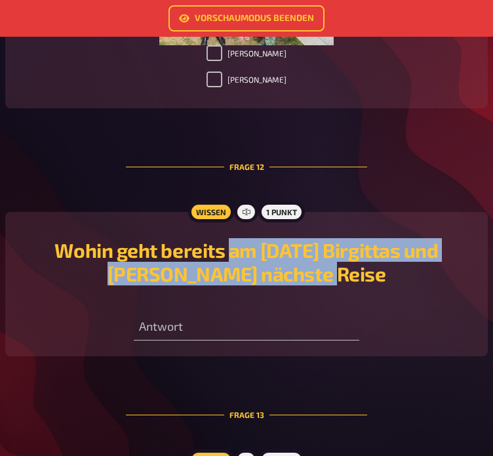
drag, startPoint x: 348, startPoint y: 283, endPoint x: 219, endPoint y: 256, distance: 132.0
click at [219, 256] on h2 "Wohin geht bereits am [DATE] Birgittas und [PERSON_NAME] nächste Reise" at bounding box center [246, 261] width 451 height 47
copy h2 "am Dienstag Birgittas und Georgs nächste Reise"
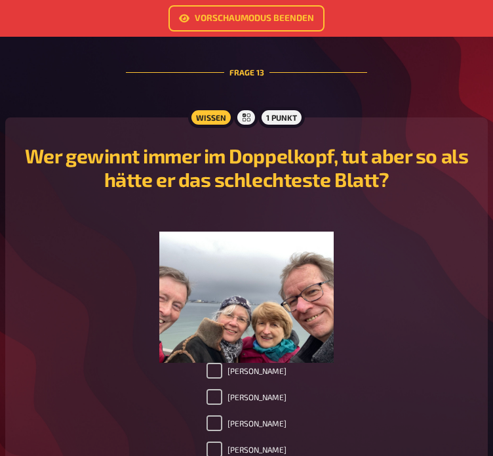
scroll to position [6162, 0]
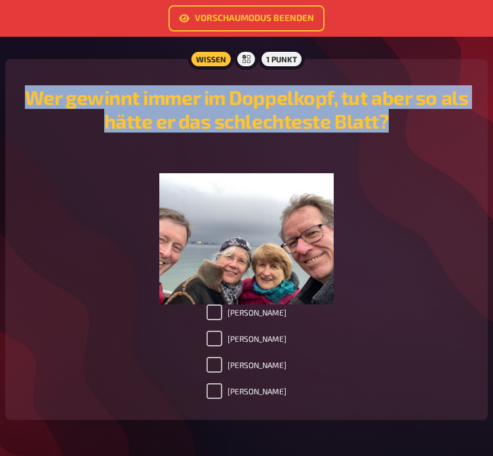
drag, startPoint x: 394, startPoint y: 122, endPoint x: 30, endPoint y: 98, distance: 365.5
click at [30, 98] on h2 "Wer gewinnt immer im Doppelkopf, tut aber so als hätte er das schlechteste Blat…" at bounding box center [246, 108] width 451 height 47
copy h2 "Wer gewinnt immer im Doppelkopf, tut aber so als hätte er das schlechteste Blat…"
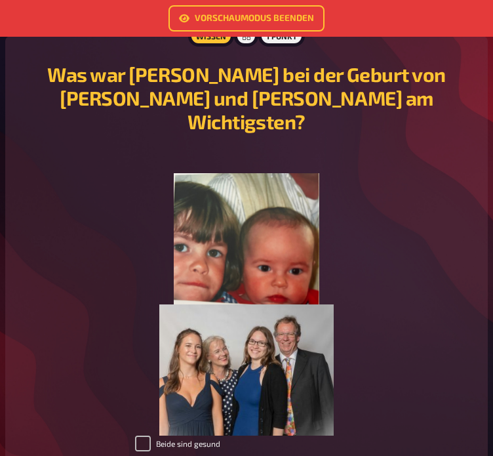
scroll to position [6650, 0]
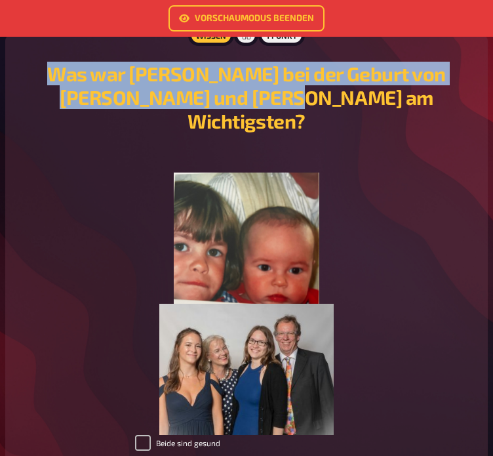
drag, startPoint x: 359, startPoint y: 100, endPoint x: 45, endPoint y: 77, distance: 315.0
click at [45, 77] on h2 "Was war [PERSON_NAME] bei der Geburt von [PERSON_NAME] und [PERSON_NAME] am Wic…" at bounding box center [246, 97] width 451 height 71
copy h2 "Was war [PERSON_NAME] bei der Geburt von [PERSON_NAME] und [PERSON_NAME] am Wic…"
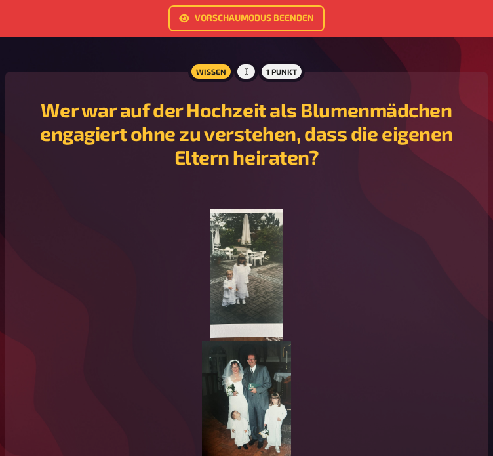
scroll to position [7179, 0]
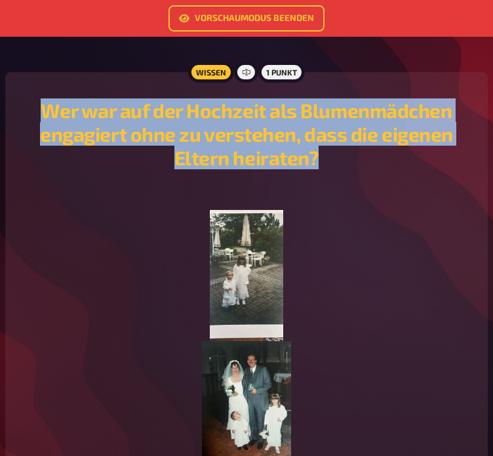
drag, startPoint x: 331, startPoint y: 138, endPoint x: 49, endPoint y: 97, distance: 285.1
click at [49, 98] on h2 "Wer war auf der Hochzeit als Blumenmädchen engagiert ohne zu verstehen, dass di…" at bounding box center [246, 133] width 451 height 71
copy h2 "Wer war auf der Hochzeit als Blumenmädchen engagiert ohne zu verstehen, dass di…"
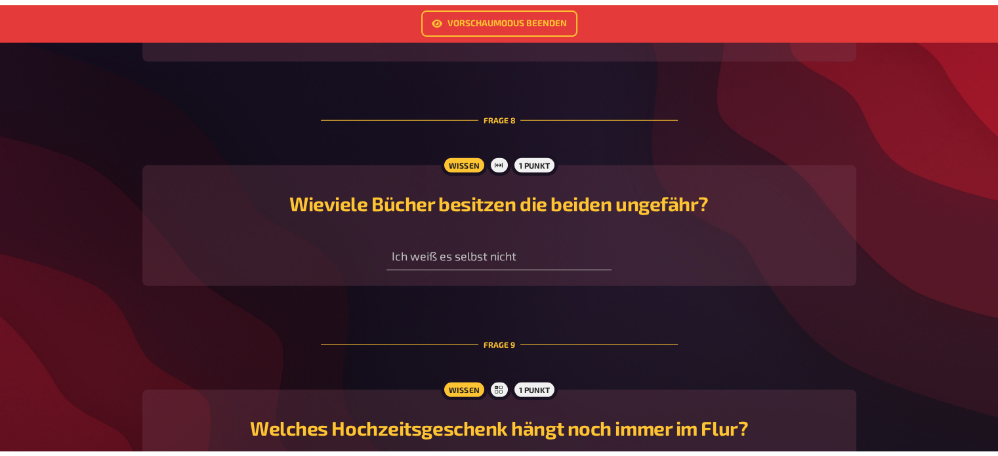
scroll to position [3904, 0]
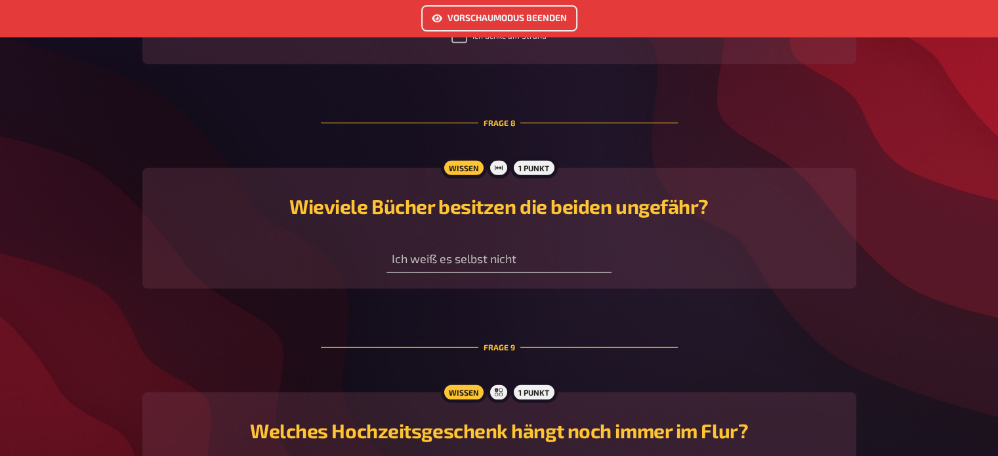
click at [478, 12] on link "Vorschaumodus beenden" at bounding box center [499, 18] width 156 height 26
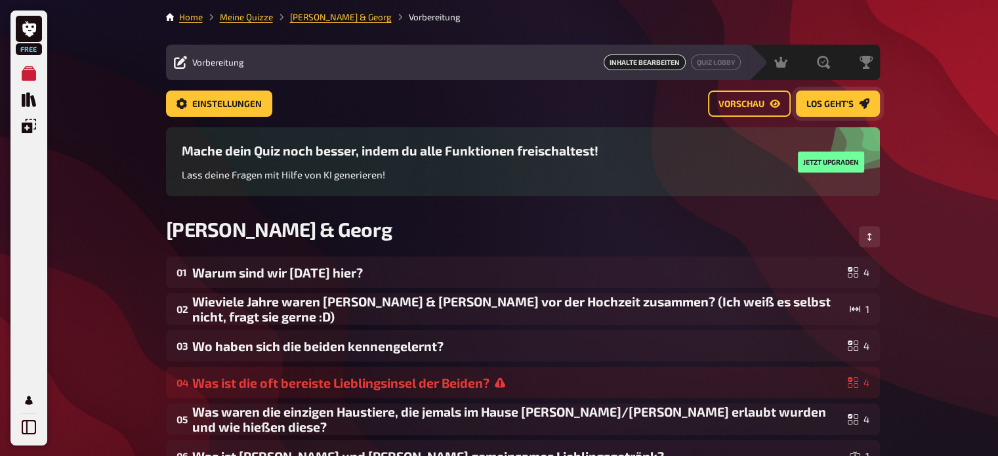
click at [823, 100] on span "Los geht's" at bounding box center [829, 104] width 47 height 9
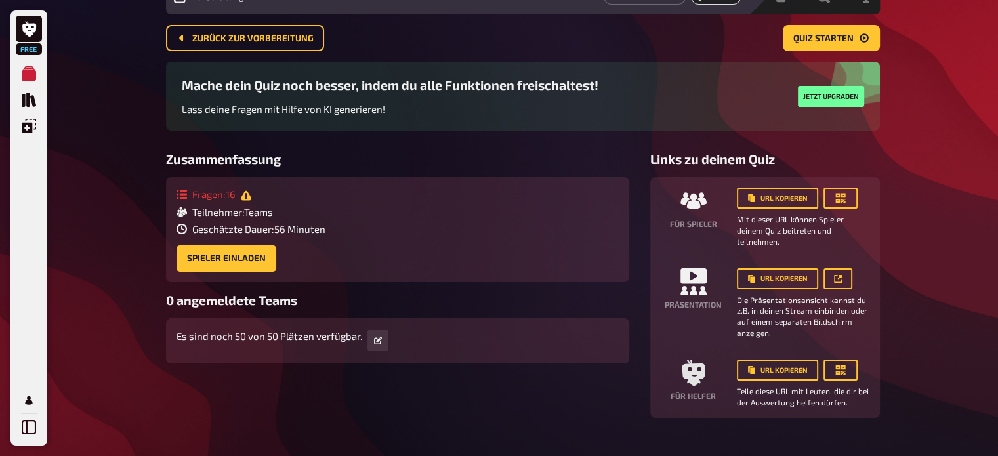
scroll to position [67, 0]
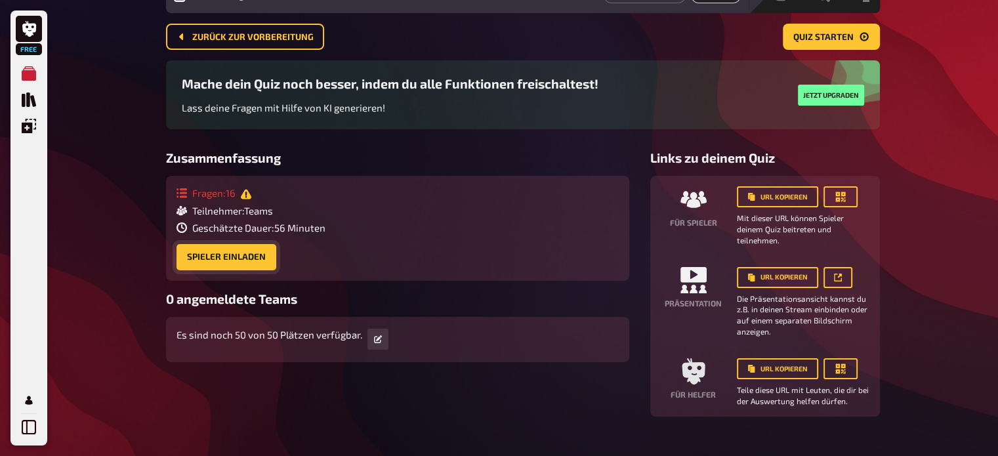
click at [244, 254] on button "Spieler einladen" at bounding box center [226, 257] width 100 height 26
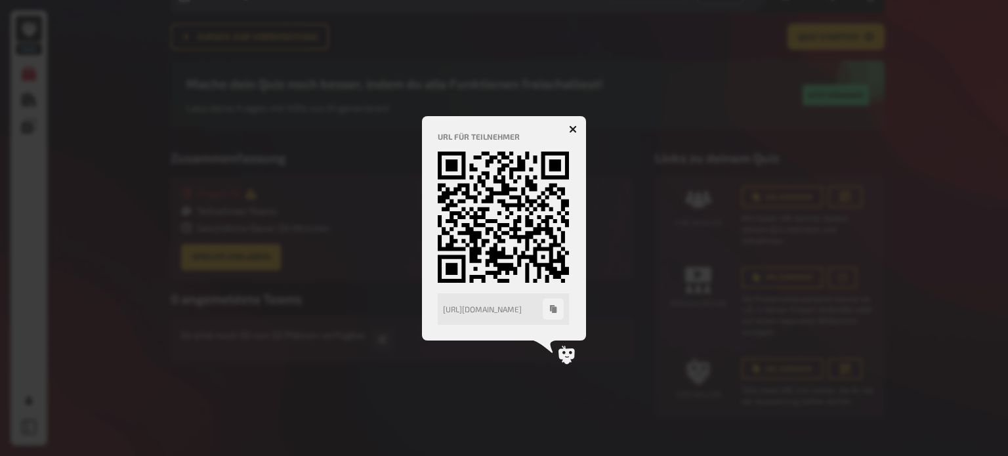
click at [569, 132] on h4 "URL für Teilnehmer" at bounding box center [504, 136] width 132 height 9
click at [570, 131] on icon "button" at bounding box center [573, 129] width 12 height 12
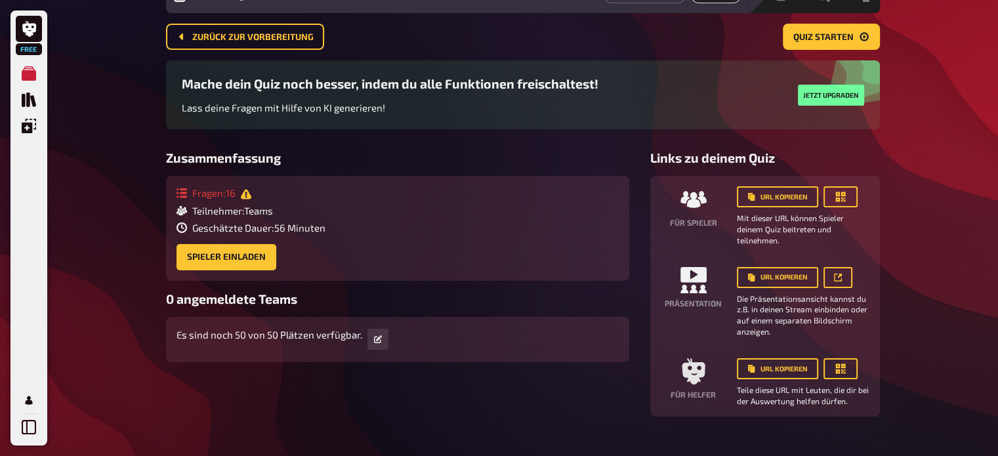
scroll to position [0, 0]
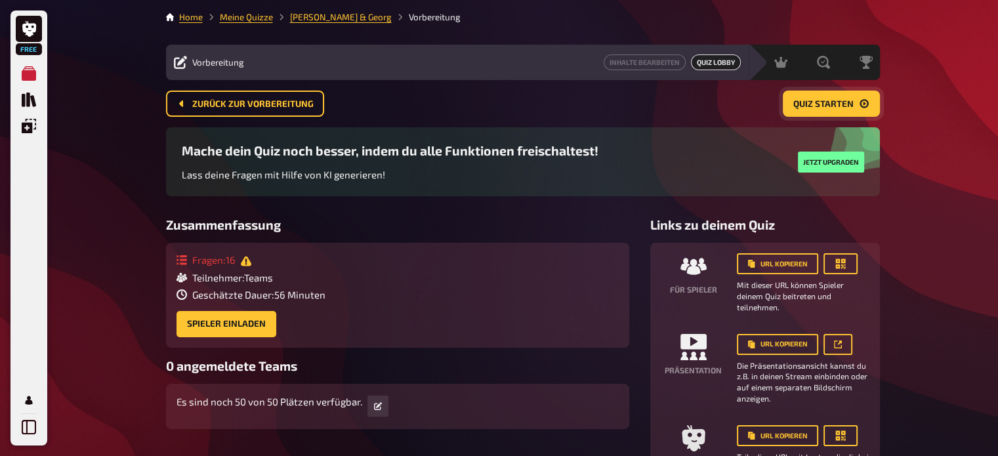
click at [821, 100] on span "Quiz starten" at bounding box center [823, 104] width 60 height 9
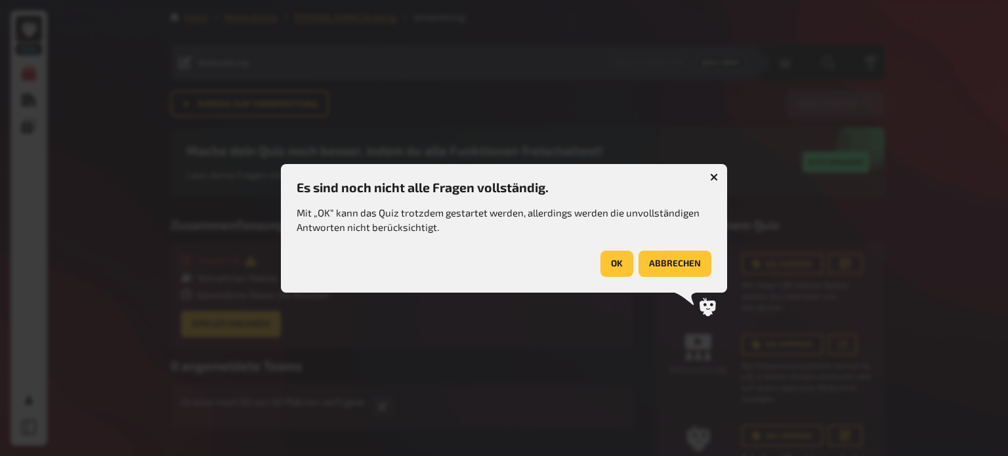
click at [689, 263] on button "abbrechen" at bounding box center [674, 264] width 73 height 26
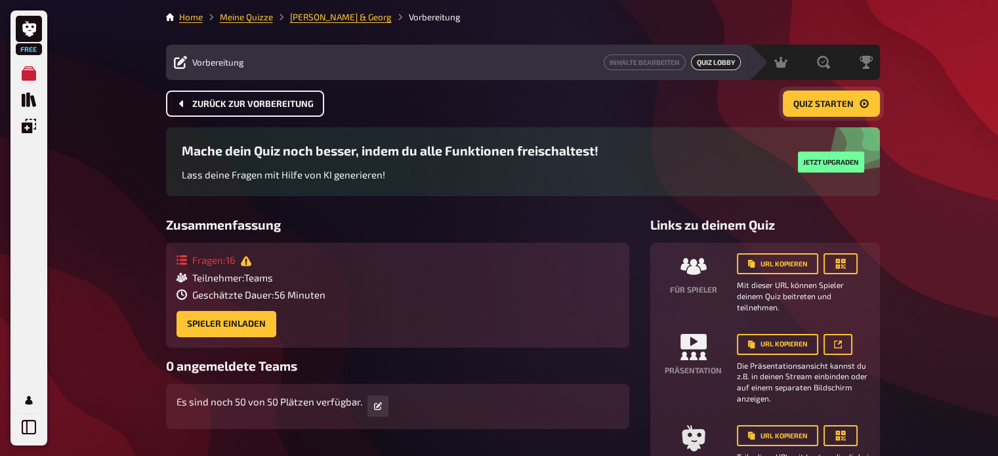
click at [243, 96] on button "Zurück zur Vorbereitung" at bounding box center [245, 104] width 158 height 26
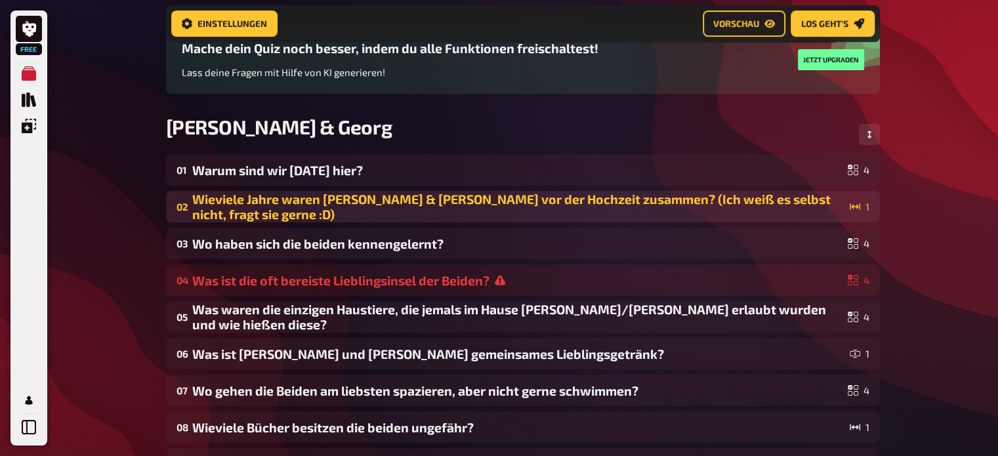
scroll to position [115, 0]
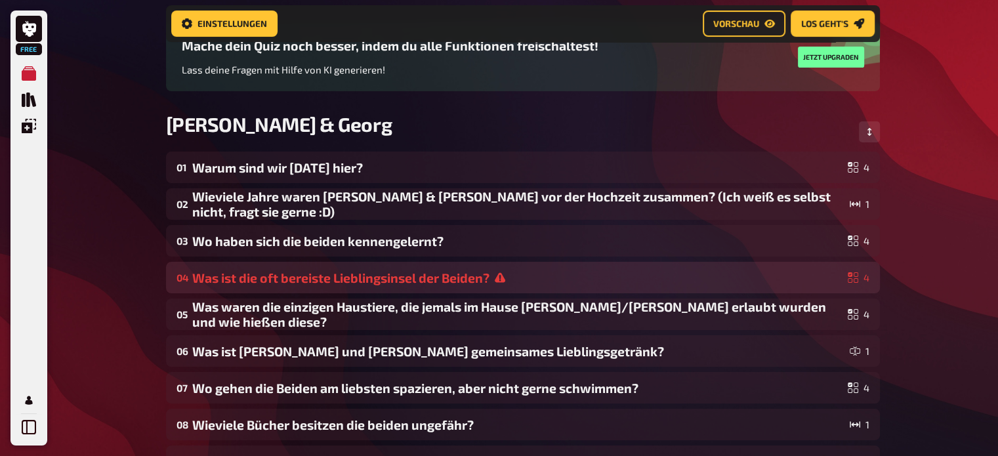
click at [508, 270] on div "Was ist die oft bereiste Lieblingsinsel der Beiden?" at bounding box center [517, 277] width 650 height 15
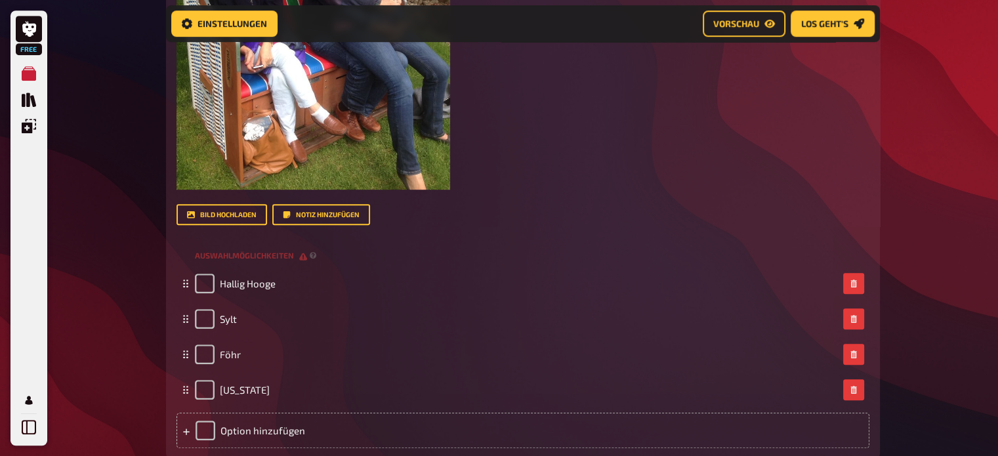
scroll to position [739, 0]
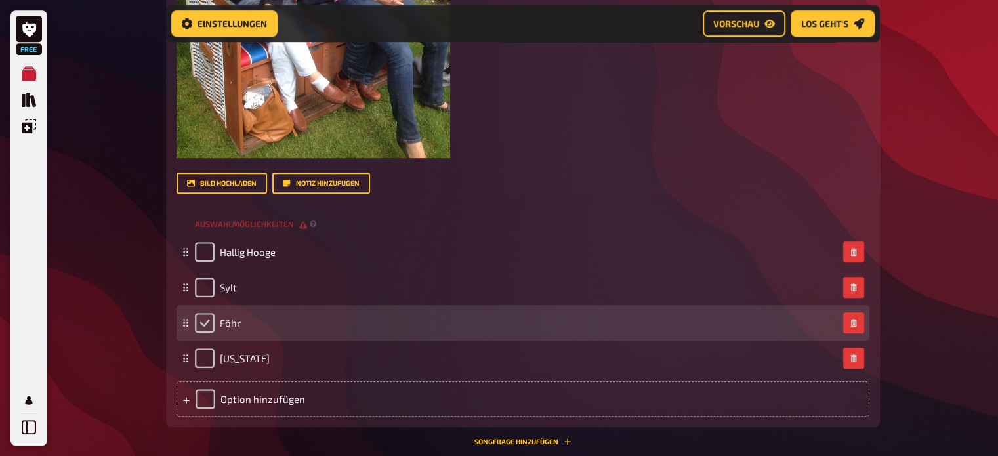
click at [207, 322] on input "checkbox" at bounding box center [205, 323] width 20 height 20
checkbox input "true"
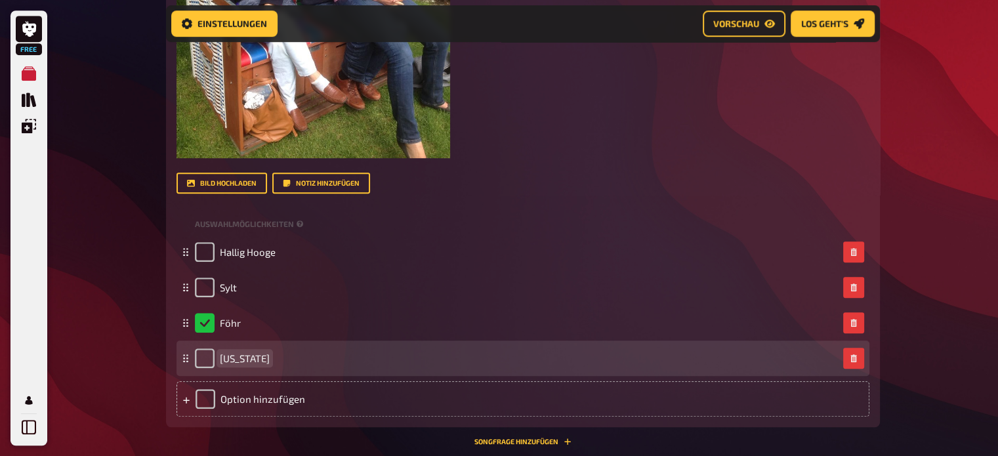
click at [238, 359] on span "Hawaii" at bounding box center [245, 358] width 50 height 12
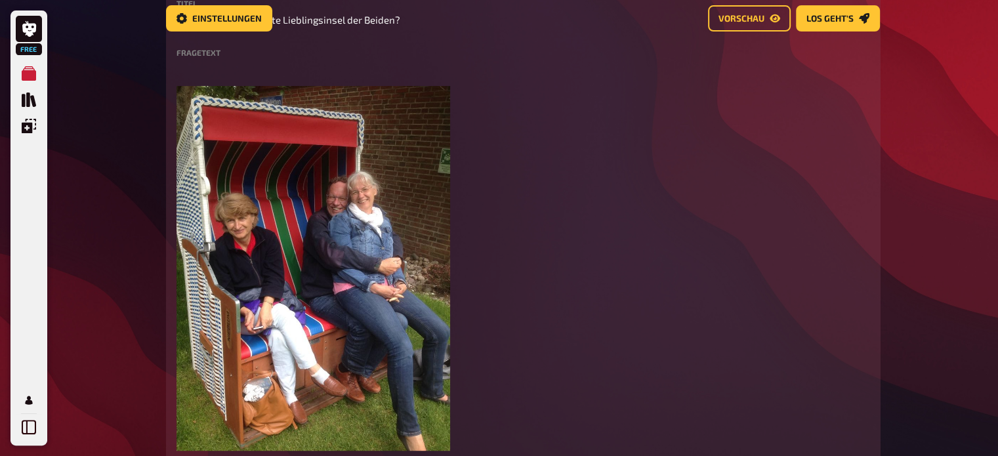
scroll to position [0, 0]
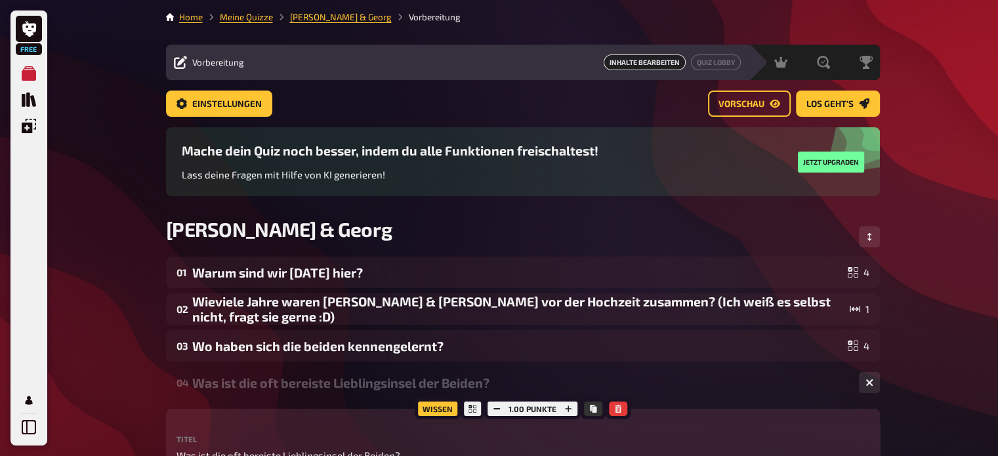
click at [620, 215] on div "Mache dein Quiz noch besser, indem du alle Funktionen freischaltest! Lass deine…" at bounding box center [523, 172] width 714 height 90
click at [250, 103] on span "Einstellungen" at bounding box center [227, 104] width 70 height 9
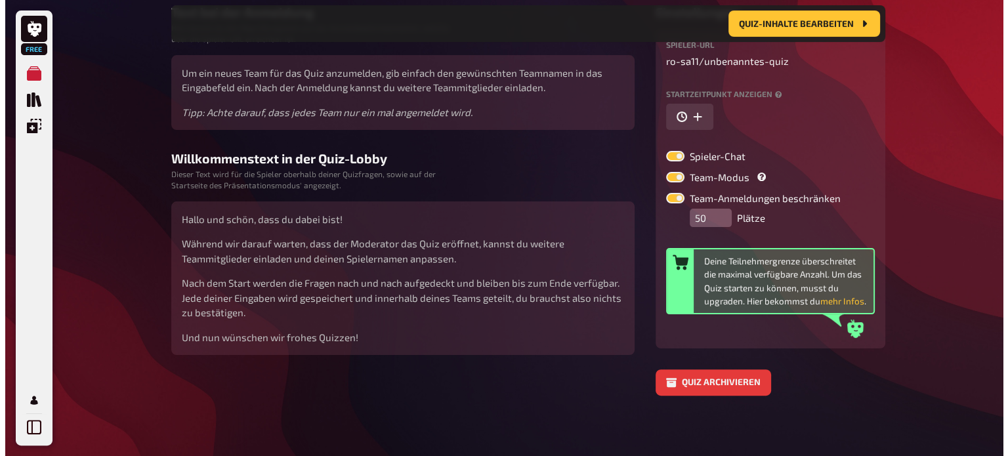
scroll to position [262, 0]
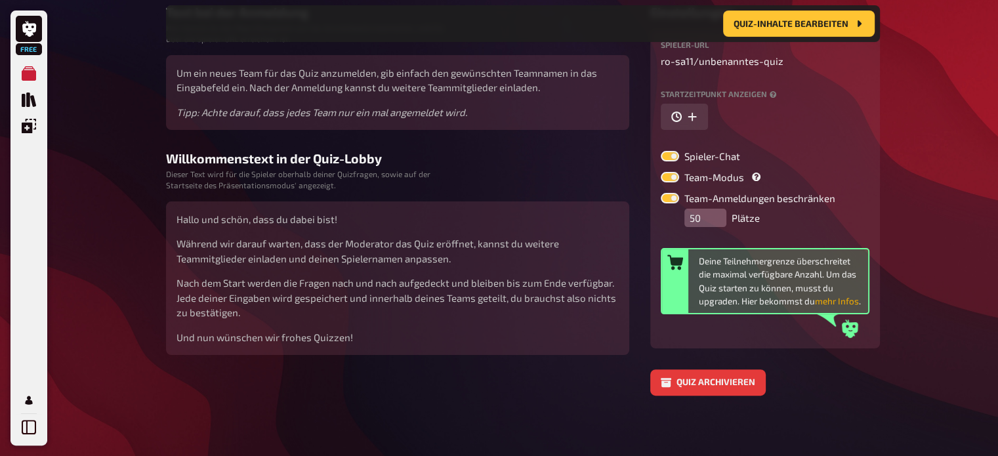
click at [842, 299] on button "mehr Infos" at bounding box center [837, 301] width 44 height 13
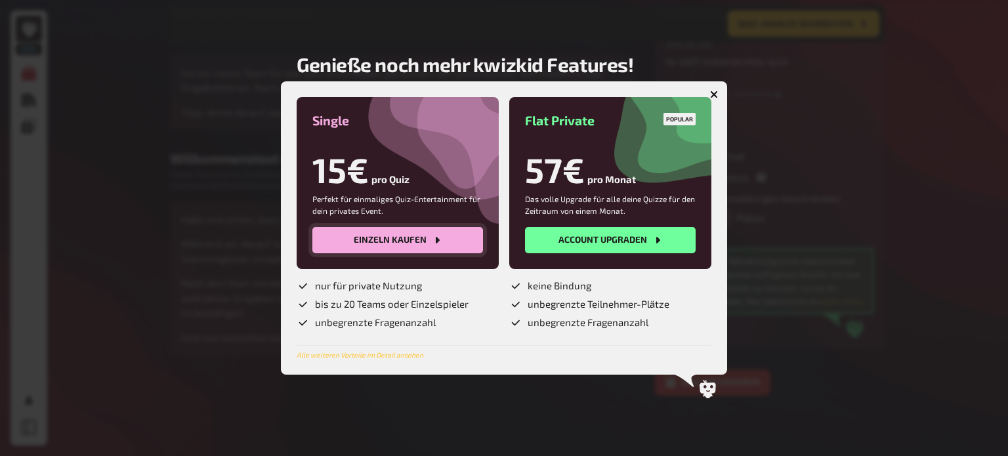
click at [462, 241] on button "Einzeln kaufen" at bounding box center [397, 240] width 171 height 26
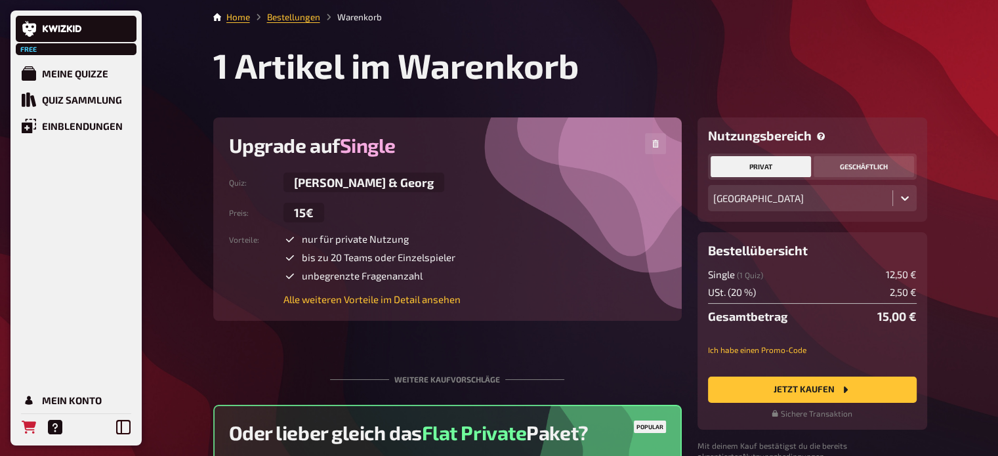
click at [861, 167] on button "geschäftlich" at bounding box center [863, 166] width 100 height 21
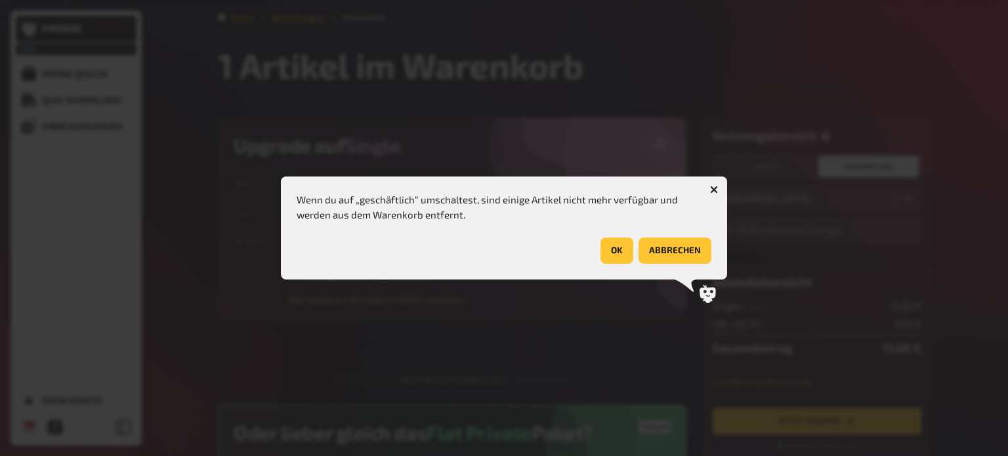
click at [715, 186] on icon "button" at bounding box center [714, 190] width 8 height 8
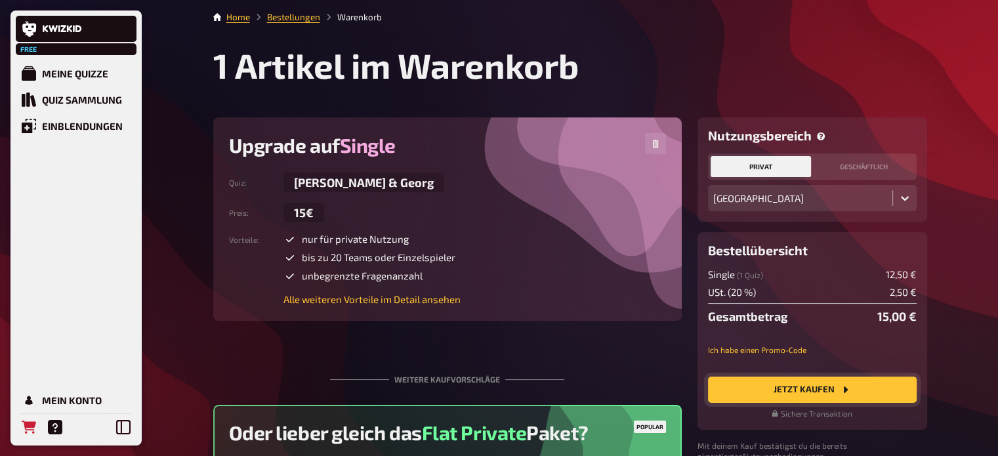
click at [797, 389] on button "Jetzt Kaufen" at bounding box center [812, 390] width 209 height 26
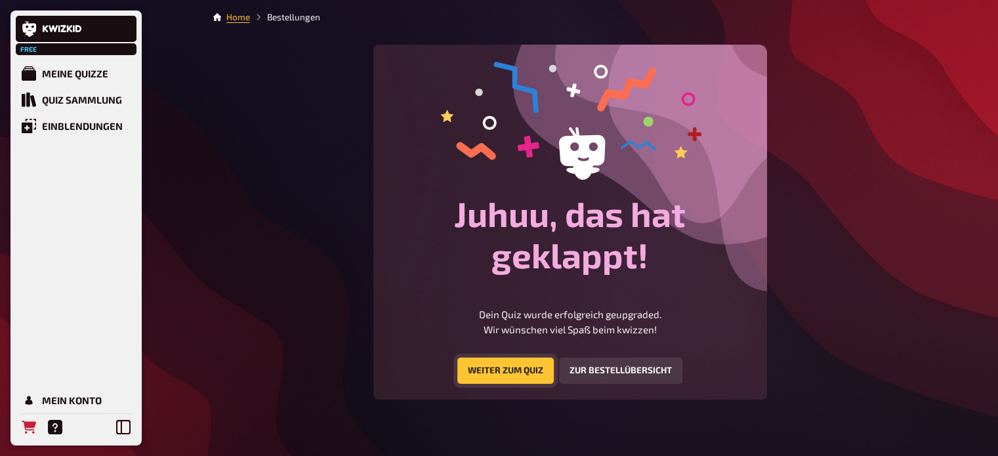
click at [493, 368] on link "Weiter zum Quiz" at bounding box center [505, 370] width 96 height 26
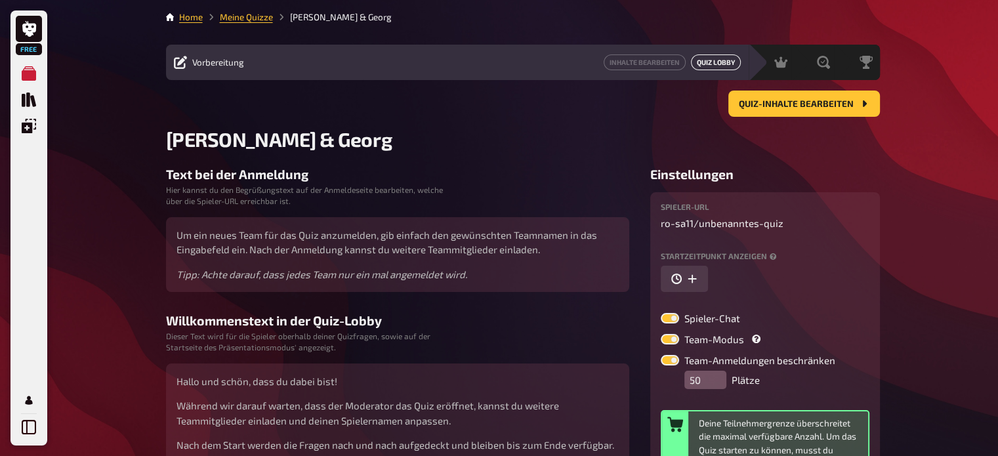
click at [714, 61] on link "Quiz Lobby" at bounding box center [716, 62] width 50 height 16
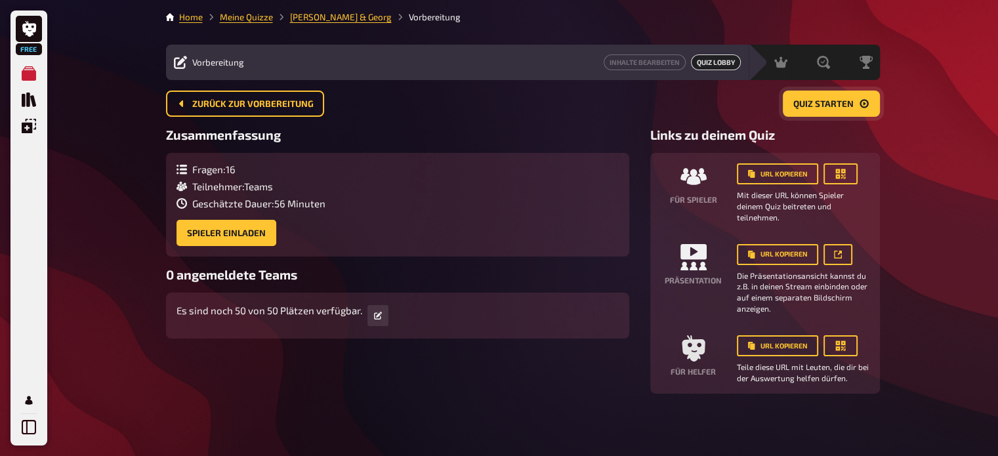
click at [817, 110] on button "Quiz starten" at bounding box center [831, 104] width 97 height 26
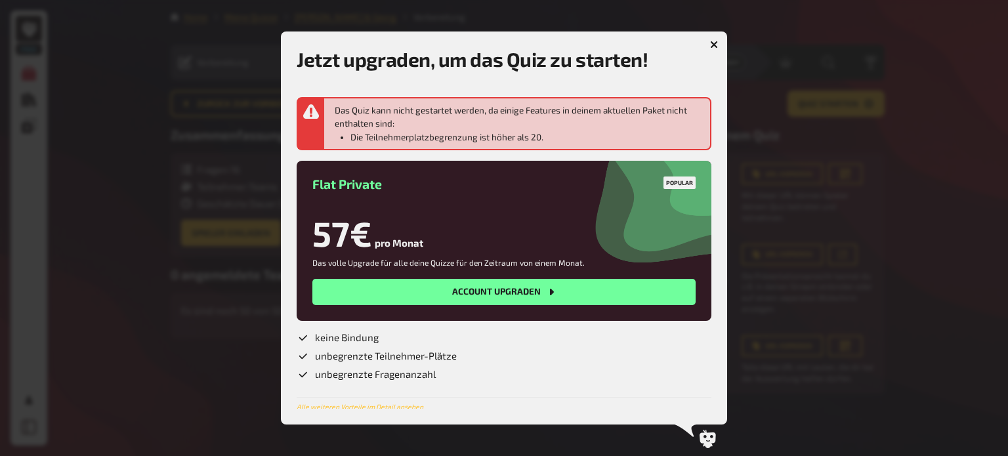
click at [714, 39] on button "button" at bounding box center [713, 44] width 21 height 21
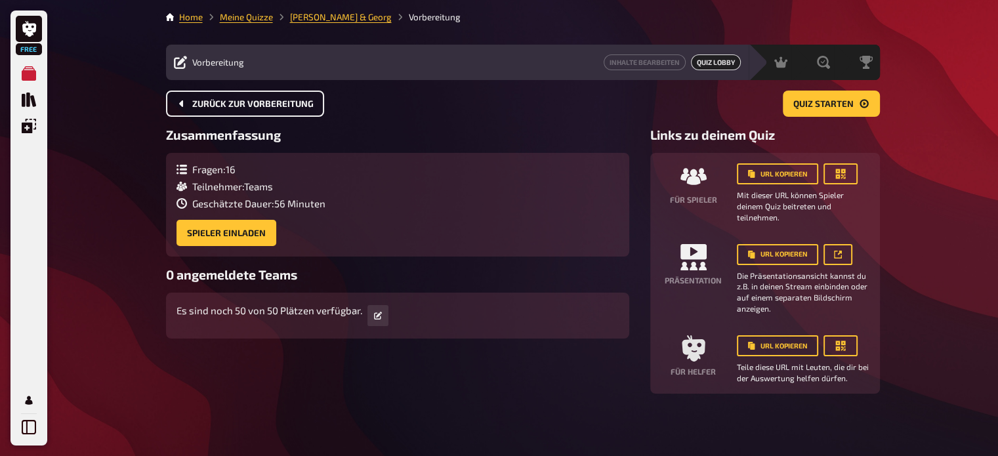
click at [295, 102] on span "Zurück zur Vorbereitung" at bounding box center [252, 104] width 121 height 9
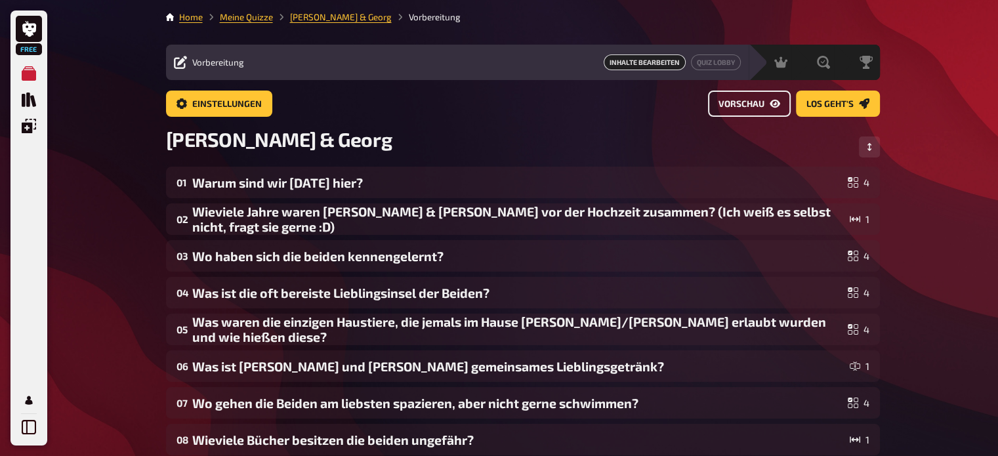
click at [756, 102] on span "Vorschau" at bounding box center [741, 104] width 46 height 9
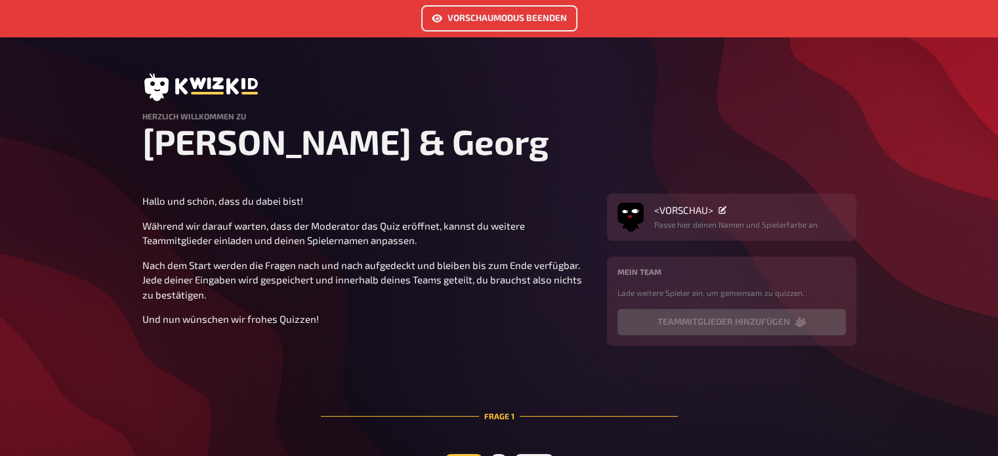
click at [490, 28] on link "Vorschaumodus beenden" at bounding box center [499, 18] width 156 height 26
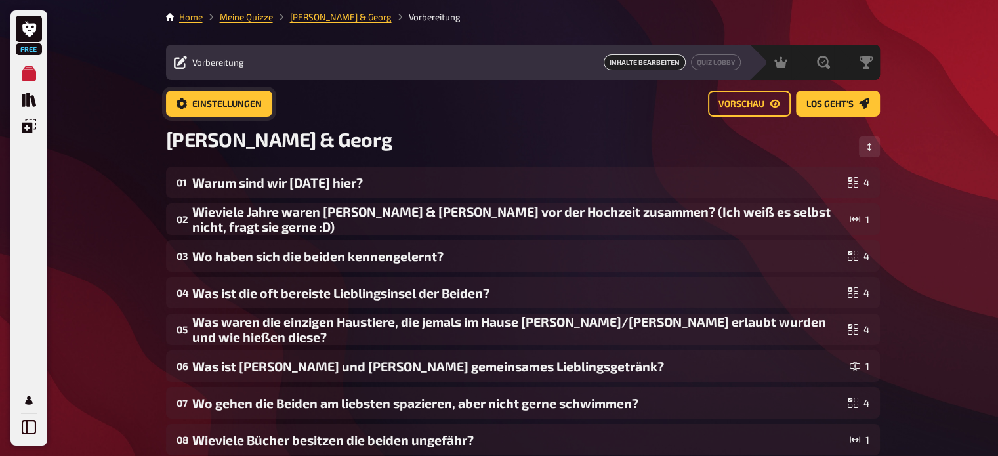
click at [211, 105] on span "Einstellungen" at bounding box center [227, 104] width 70 height 9
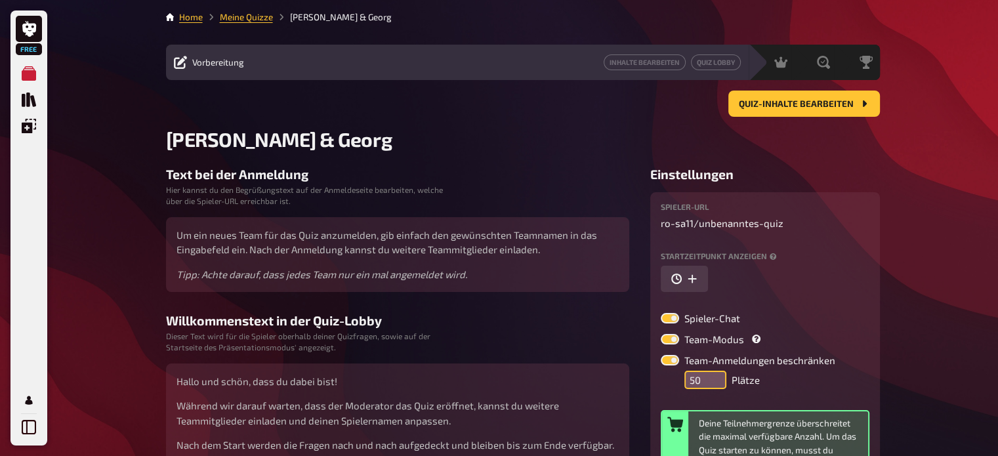
click at [706, 377] on input "50" at bounding box center [705, 380] width 42 height 18
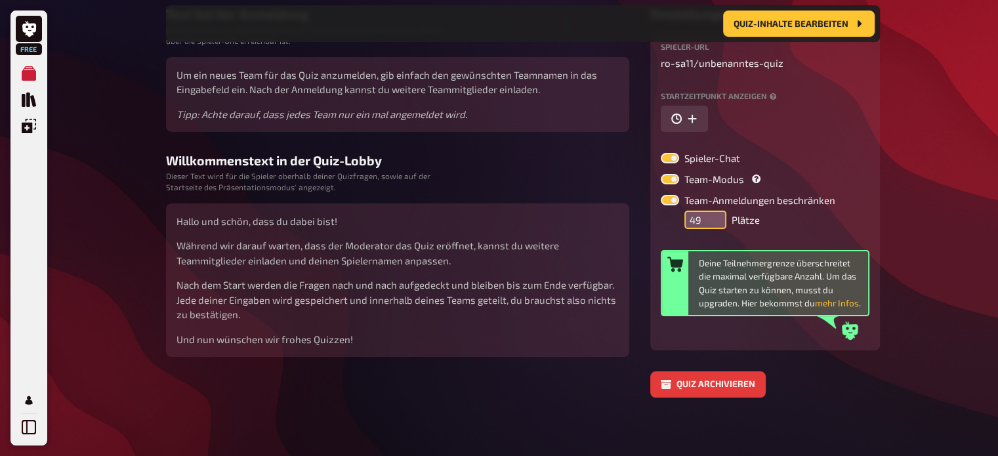
scroll to position [173, 0]
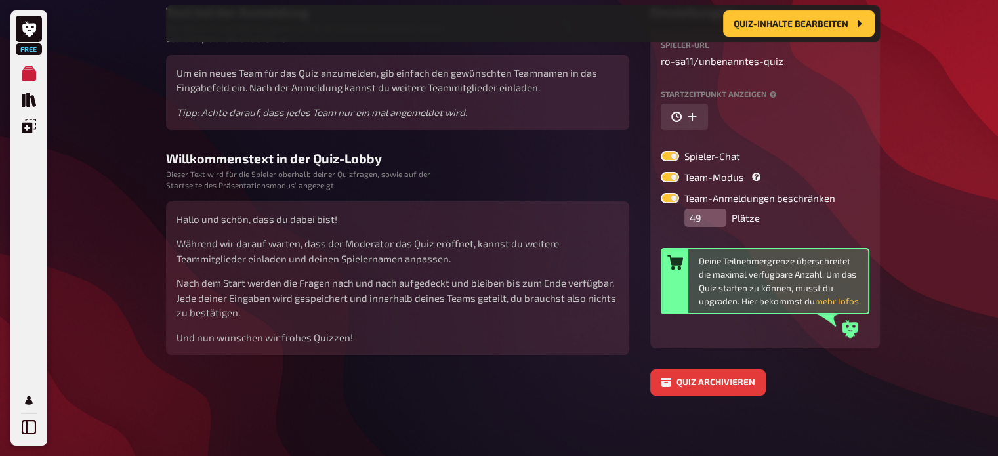
click at [884, 286] on div "Home Meine Quizze [PERSON_NAME] & [PERSON_NAME] Inhalte Bearbeiten Quiz Lobby M…" at bounding box center [522, 142] width 735 height 631
drag, startPoint x: 703, startPoint y: 216, endPoint x: 680, endPoint y: 213, distance: 23.9
click at [680, 213] on div "Team-Anmeldungen beschränken 49 Plätze" at bounding box center [748, 210] width 174 height 34
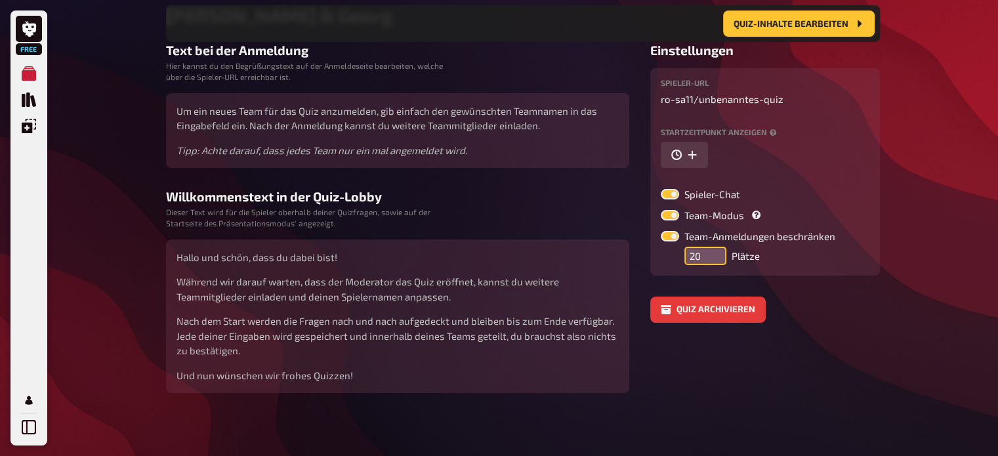
type input "20"
click at [987, 241] on div "Free Meine Quizze Quiz Sammlung Einblendungen Mein Konto Home Meine Quizze [PER…" at bounding box center [499, 161] width 998 height 590
click at [684, 149] on button "button" at bounding box center [684, 155] width 47 height 26
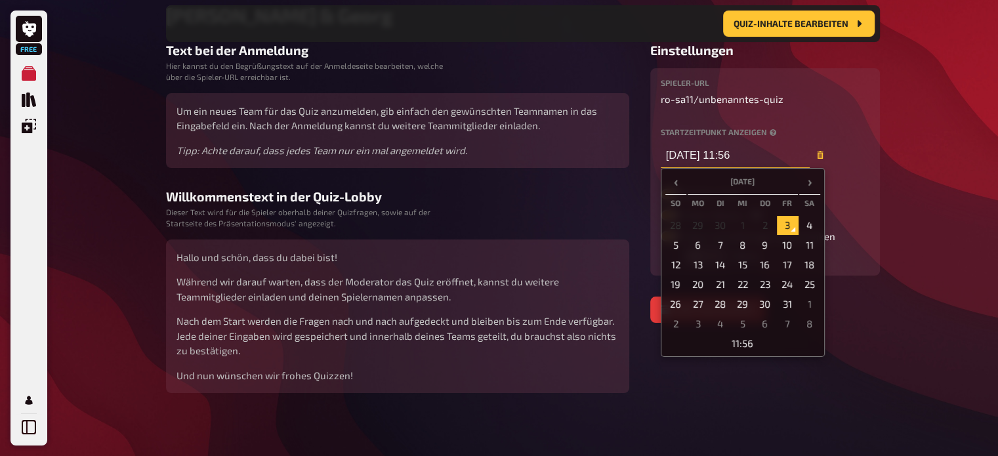
click at [737, 153] on input "[DATE] 11:56" at bounding box center [735, 155] width 149 height 26
click at [918, 204] on div "Free Meine Quizze Quiz Sammlung Einblendungen Mein Konto Home Meine Quizze [PER…" at bounding box center [499, 161] width 998 height 590
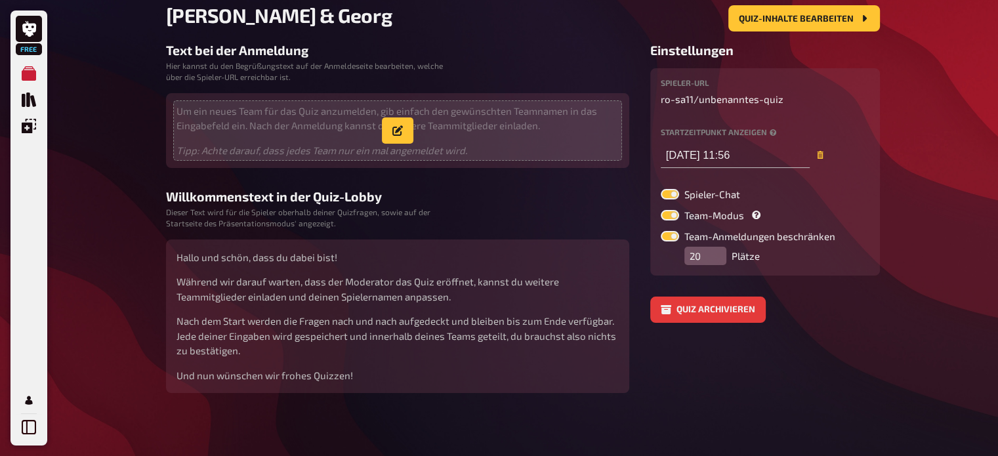
scroll to position [0, 0]
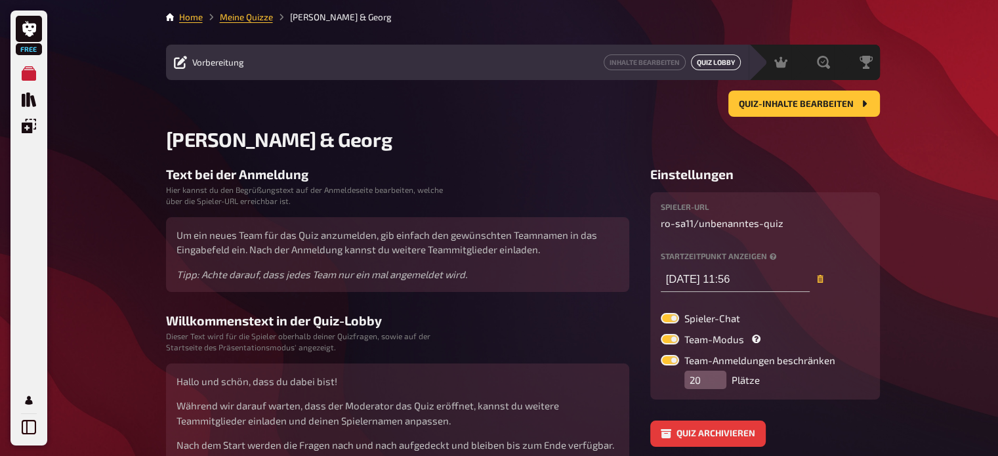
click at [714, 64] on link "Quiz Lobby" at bounding box center [716, 62] width 50 height 16
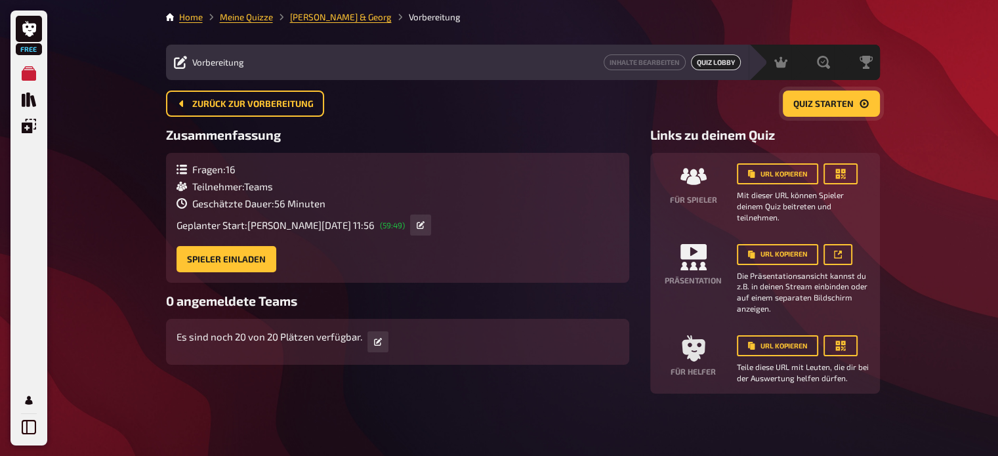
click at [811, 102] on span "Quiz starten" at bounding box center [823, 104] width 60 height 9
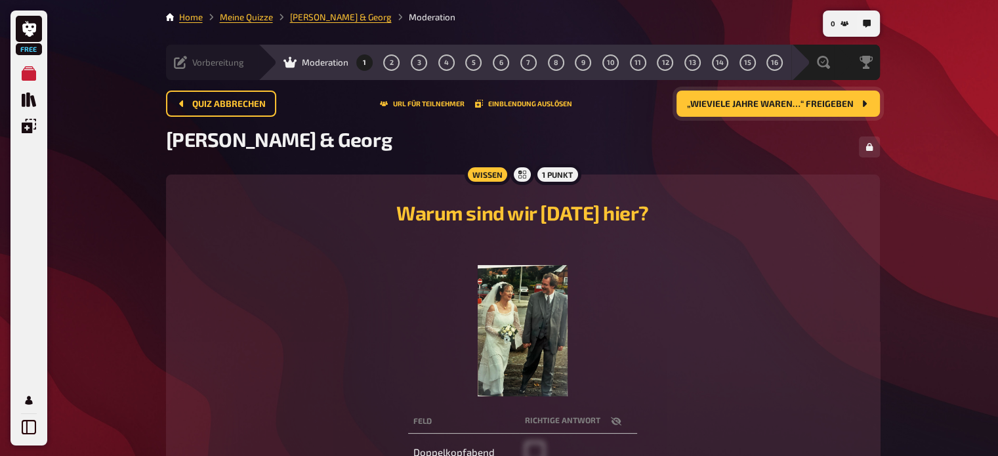
click at [440, 98] on div "Quiz abbrechen URL für Teilnehmer Einblendung auslösen „Wieviele Jahre waren…“ …" at bounding box center [523, 104] width 714 height 26
click at [444, 108] on div "Quiz abbrechen URL für Teilnehmer Einblendung auslösen „Wieviele Jahre waren…“ …" at bounding box center [523, 104] width 714 height 26
click at [438, 104] on button "URL für Teilnehmer" at bounding box center [422, 104] width 85 height 8
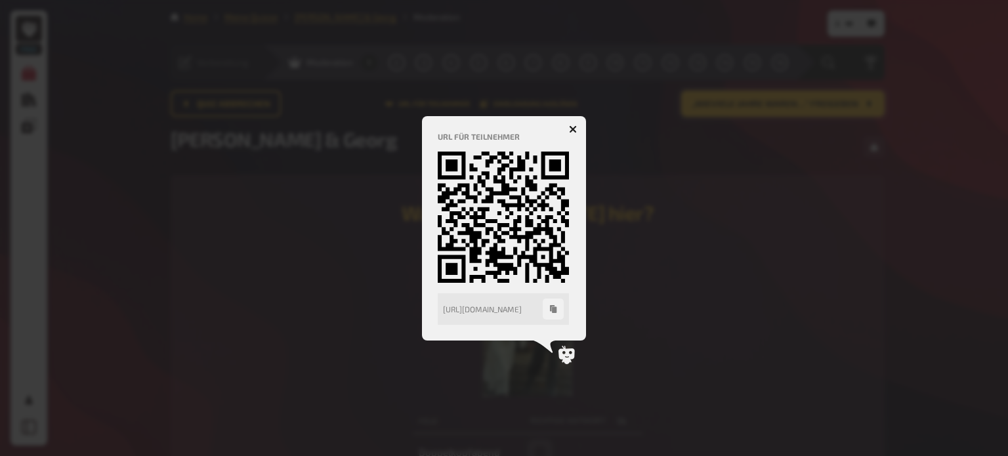
click at [575, 123] on button "button" at bounding box center [572, 129] width 21 height 21
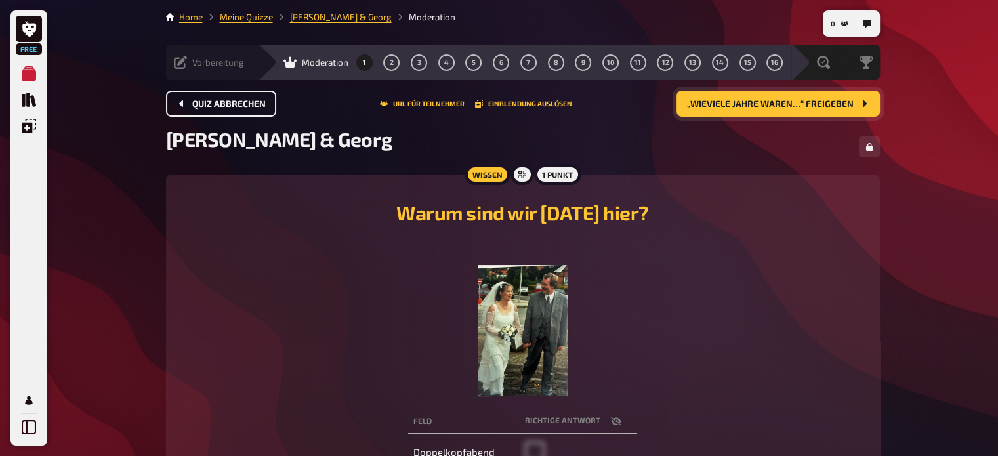
click at [231, 110] on button "Quiz abbrechen" at bounding box center [221, 104] width 110 height 26
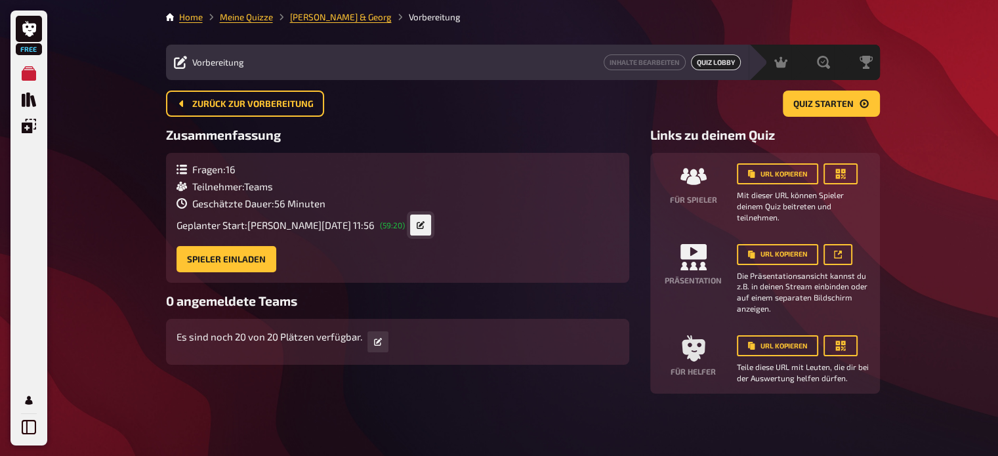
click at [417, 223] on icon at bounding box center [421, 225] width 8 height 8
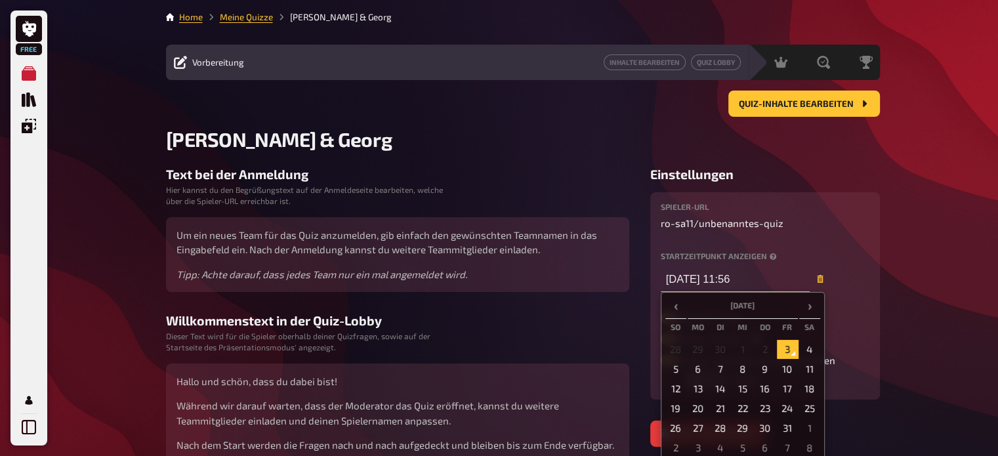
click at [752, 272] on input "[DATE] 11:56" at bounding box center [735, 279] width 149 height 26
click at [733, 277] on input "[DATE] 11:56" at bounding box center [735, 279] width 149 height 26
type input "[DATE] 17:30"
click at [795, 347] on td "3" at bounding box center [787, 349] width 21 height 18
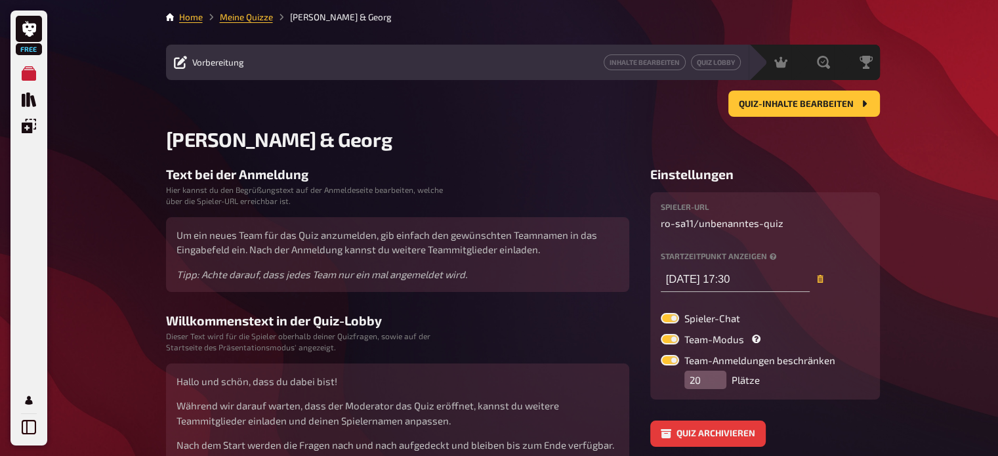
click at [912, 180] on div "Free Meine Quizze Quiz Sammlung Einblendungen Mein Konto Home Meine Quizze [PER…" at bounding box center [499, 290] width 998 height 580
click at [718, 65] on link "Quiz Lobby" at bounding box center [716, 62] width 50 height 16
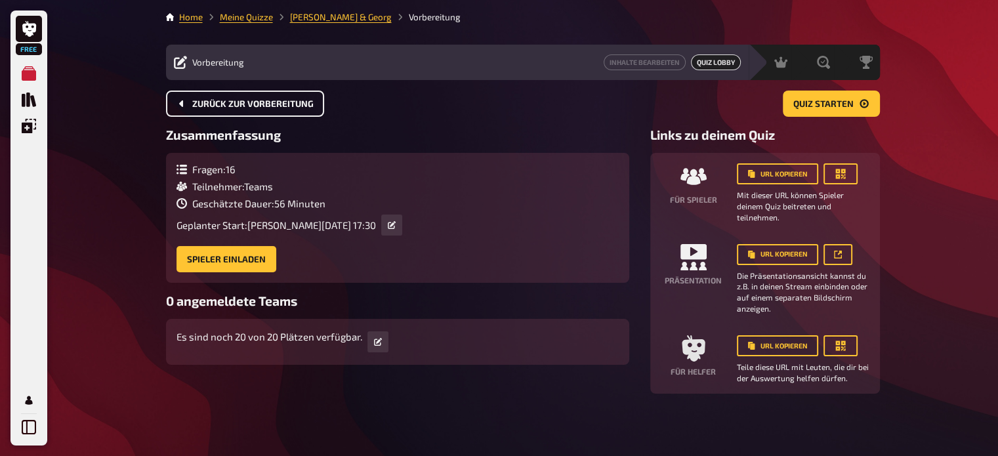
click at [265, 94] on button "Zurück zur Vorbereitung" at bounding box center [245, 104] width 158 height 26
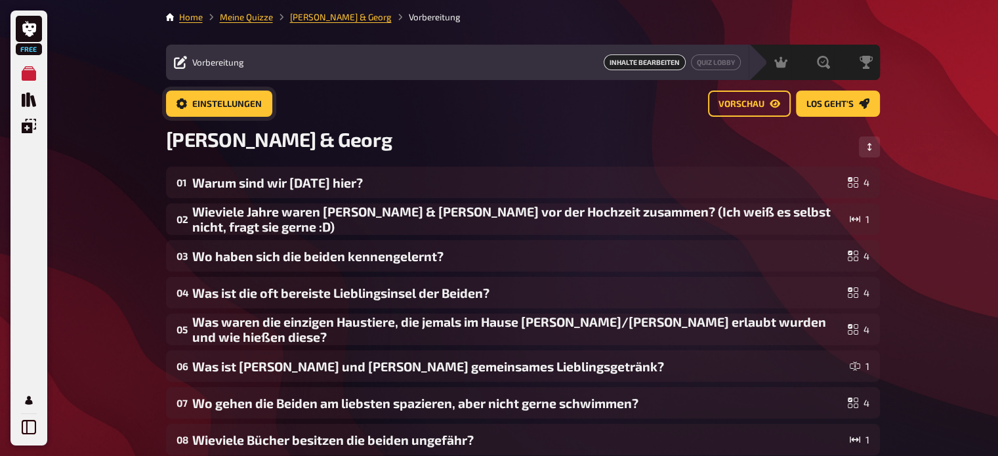
click at [180, 96] on link "Einstellungen" at bounding box center [219, 104] width 106 height 26
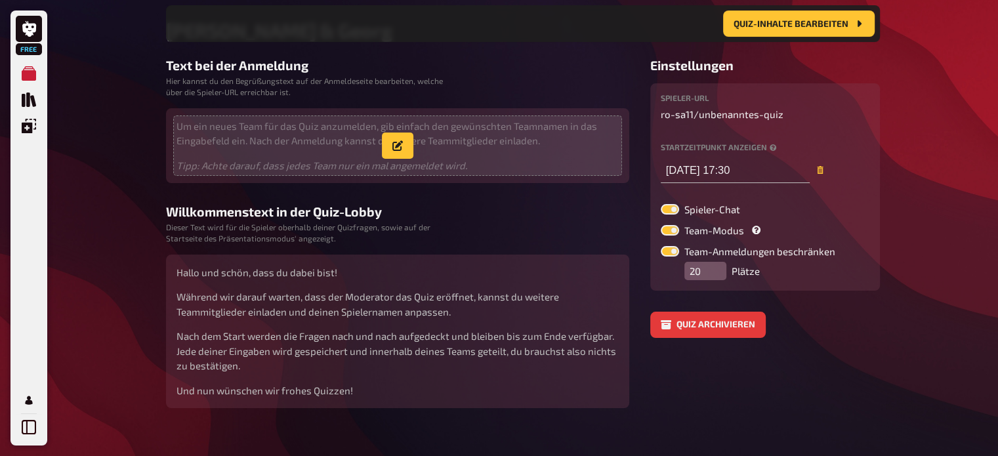
scroll to position [127, 0]
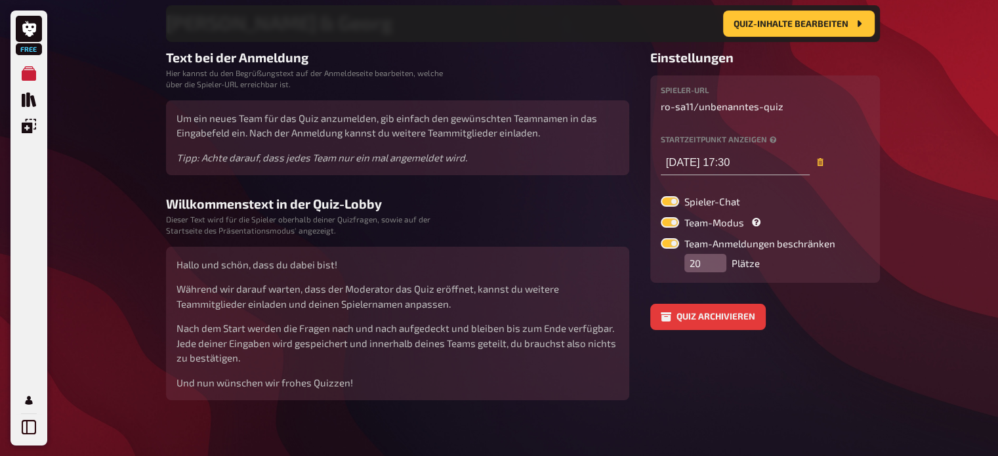
click at [863, 318] on div "Quiz archivieren" at bounding box center [765, 317] width 230 height 26
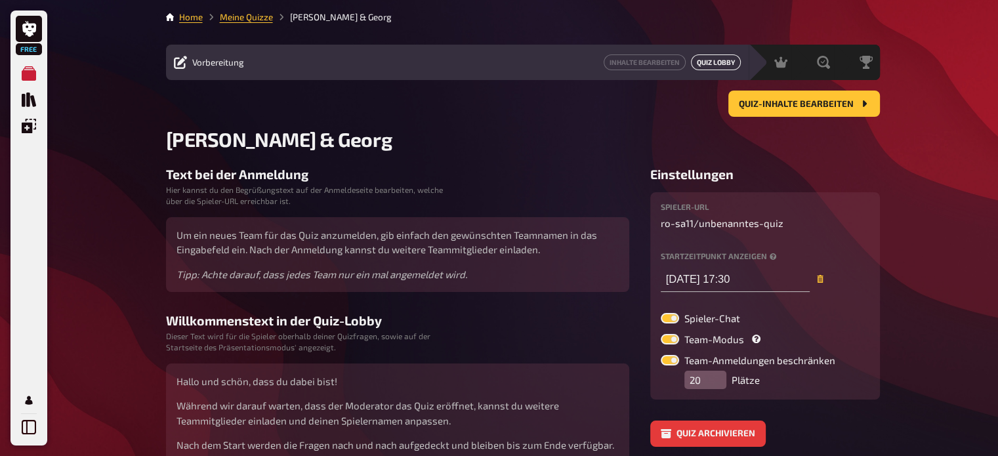
click at [714, 62] on link "Quiz Lobby" at bounding box center [716, 62] width 50 height 16
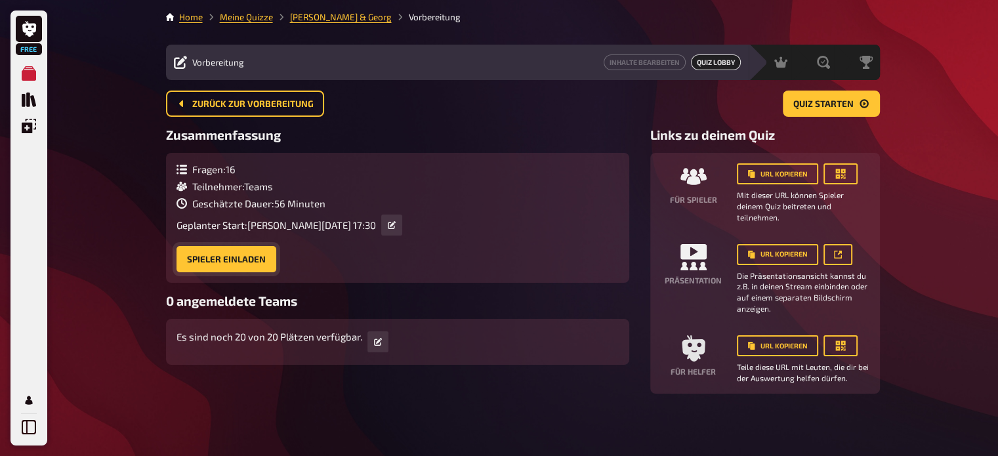
click at [238, 256] on button "Spieler einladen" at bounding box center [226, 259] width 100 height 26
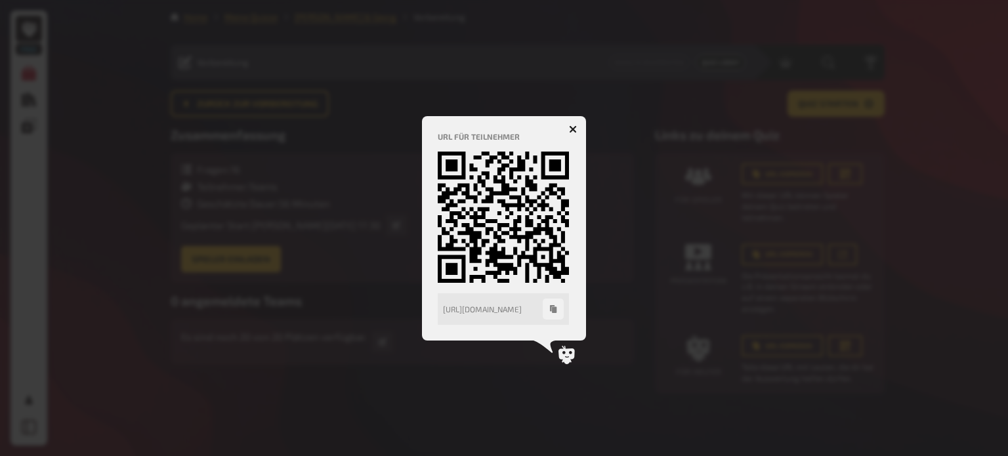
click at [551, 312] on icon "button" at bounding box center [553, 309] width 8 height 8
click at [575, 128] on icon "button" at bounding box center [573, 129] width 8 height 8
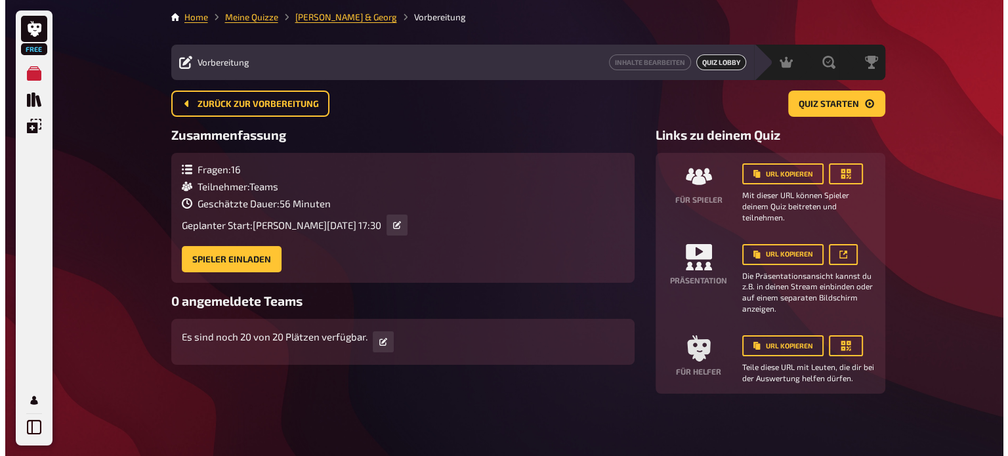
scroll to position [1, 0]
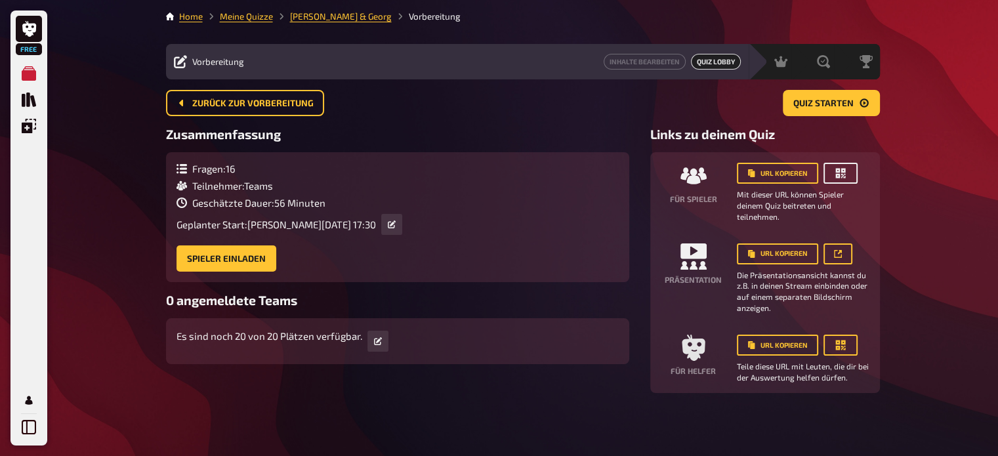
click at [836, 169] on icon "button" at bounding box center [840, 174] width 10 height 10
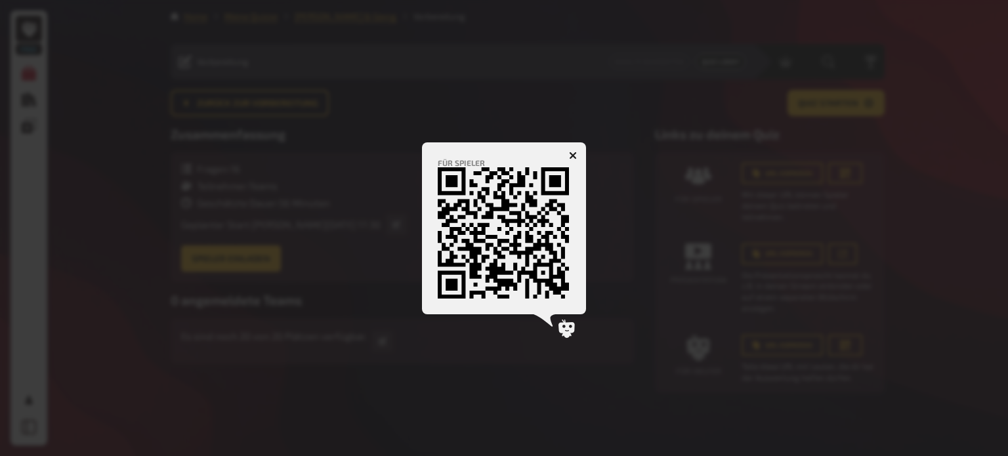
click at [571, 153] on icon "button" at bounding box center [573, 155] width 12 height 12
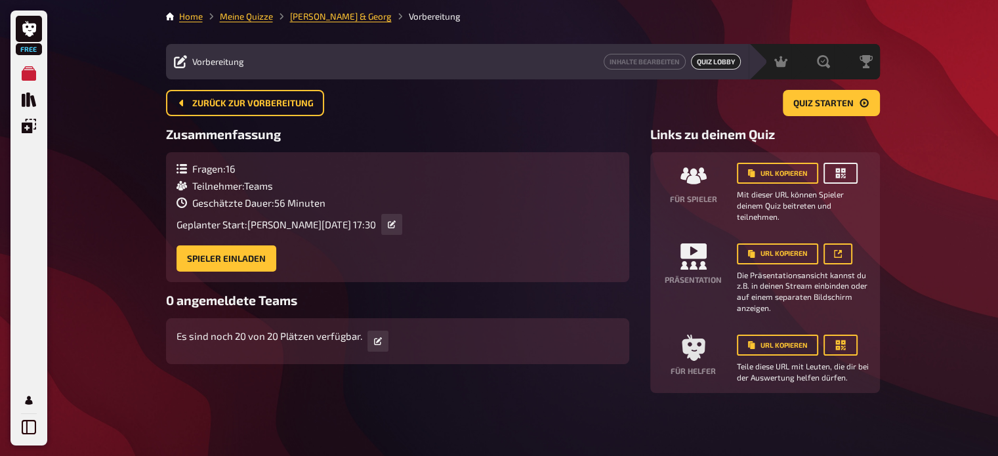
click at [850, 173] on button "button" at bounding box center [840, 173] width 34 height 21
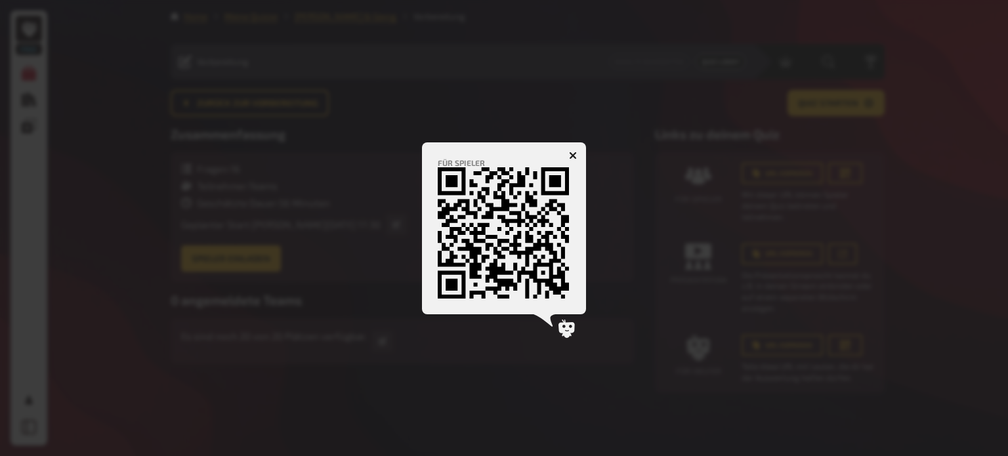
click at [571, 150] on button "button" at bounding box center [572, 155] width 21 height 21
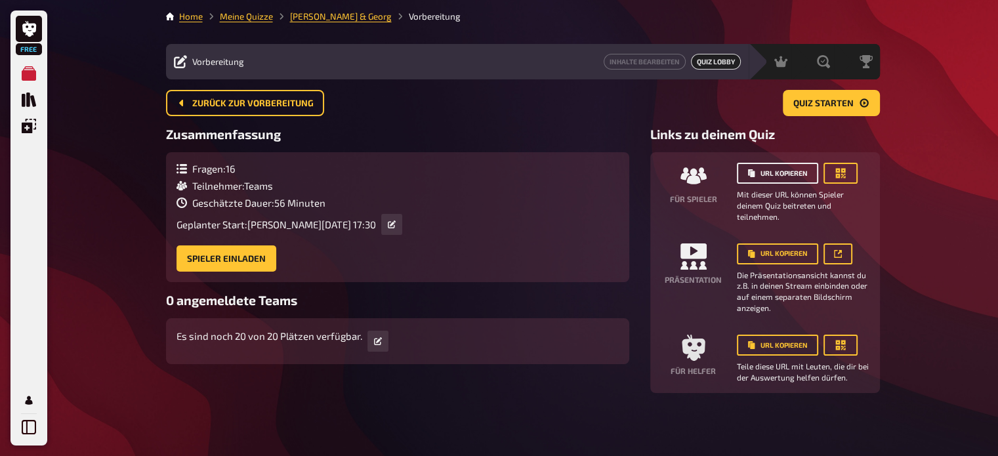
click at [778, 175] on button "URL kopieren" at bounding box center [777, 173] width 81 height 21
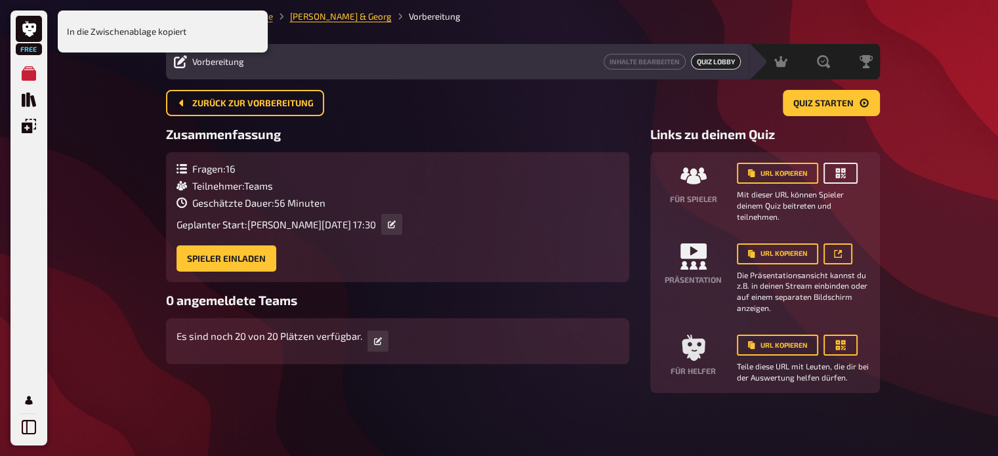
click at [835, 171] on icon "button" at bounding box center [840, 174] width 10 height 10
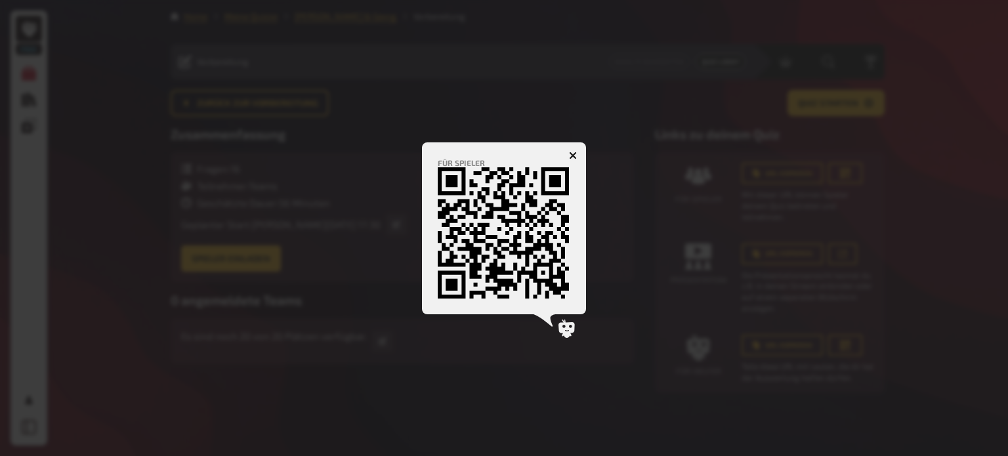
click at [572, 150] on button "button" at bounding box center [572, 155] width 21 height 21
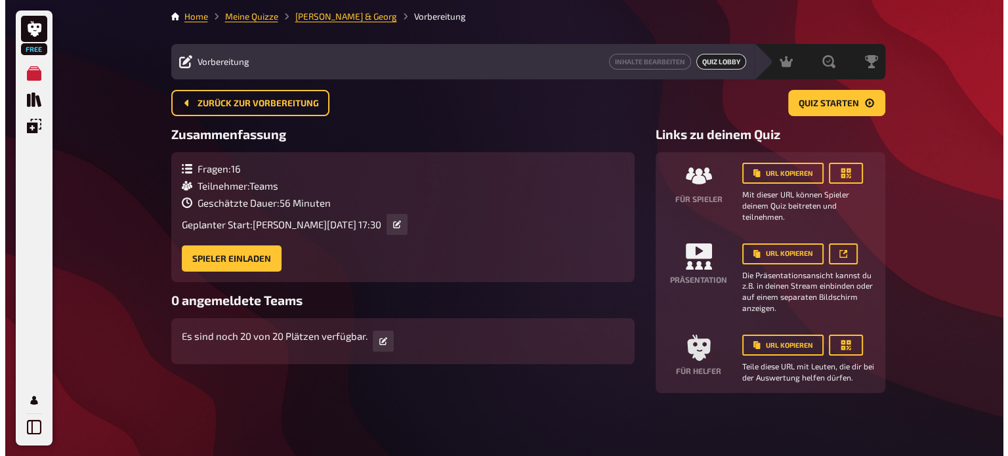
scroll to position [0, 0]
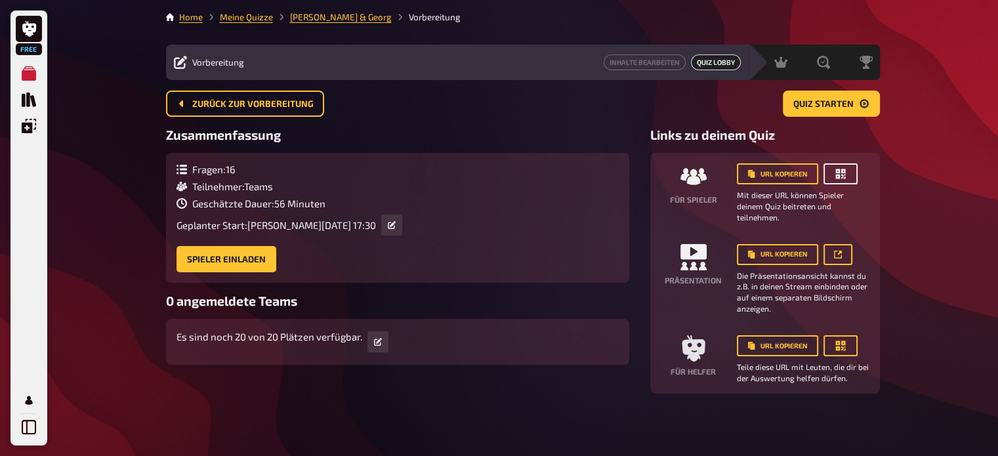
click at [837, 178] on icon "button" at bounding box center [840, 174] width 10 height 10
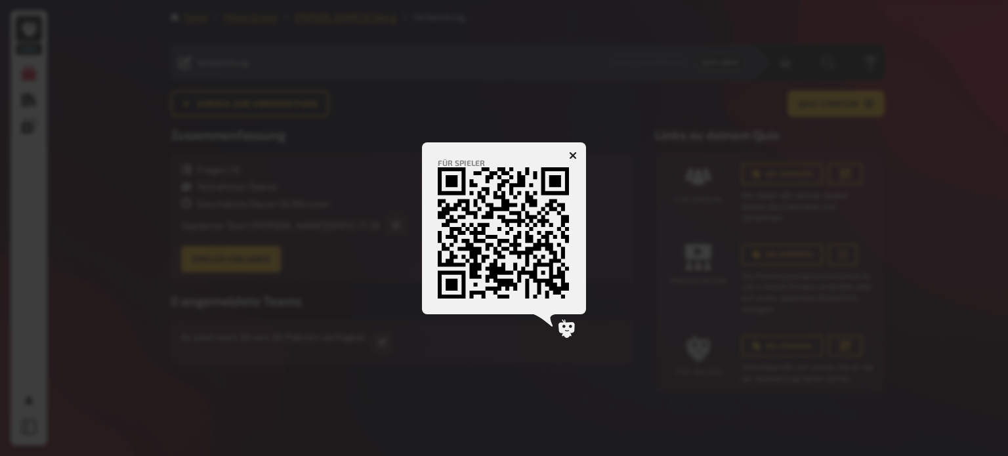
click at [575, 158] on icon "button" at bounding box center [573, 156] width 8 height 8
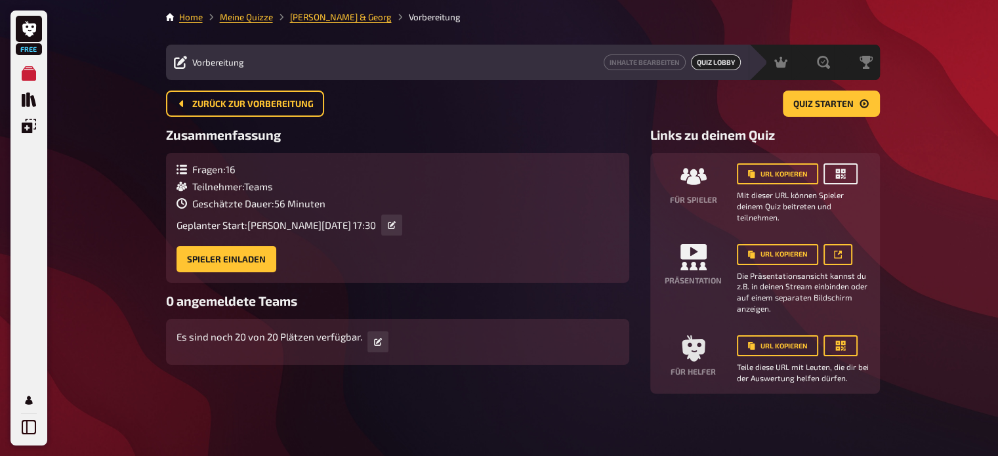
click at [835, 173] on icon "button" at bounding box center [840, 174] width 10 height 10
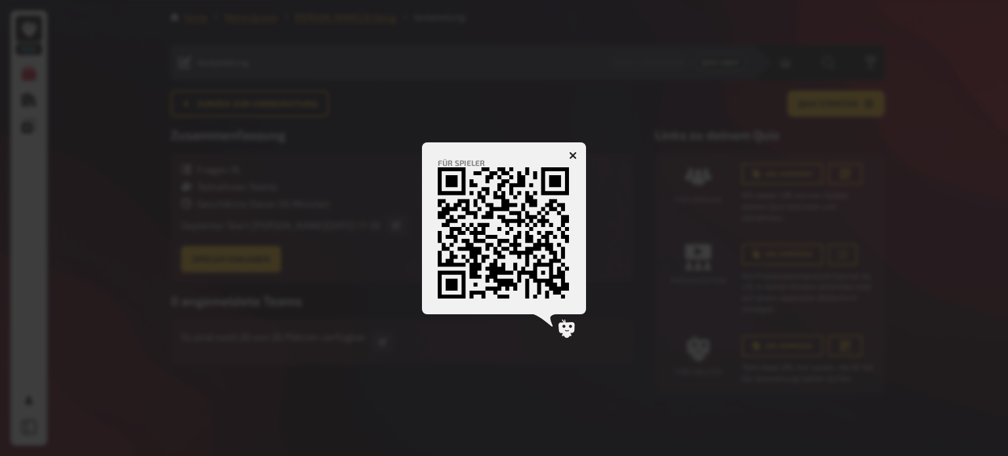
click at [581, 152] on button "button" at bounding box center [572, 155] width 21 height 21
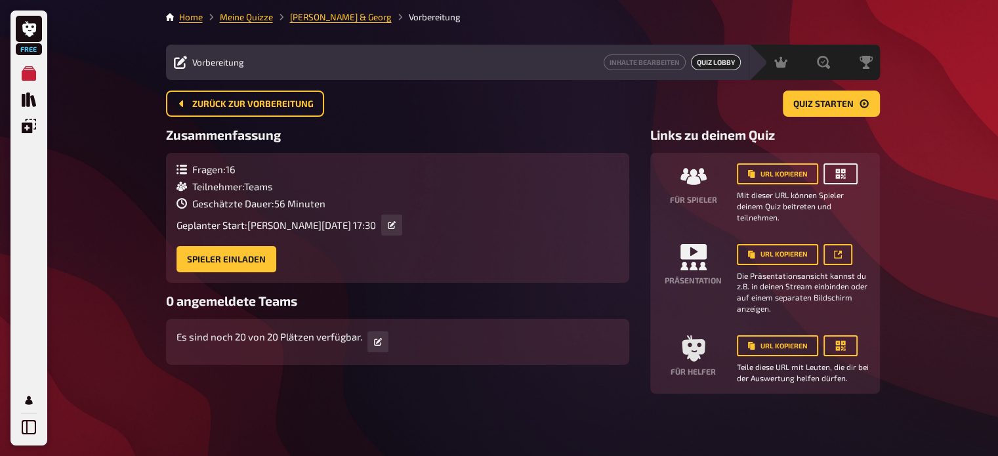
click at [838, 171] on icon "button" at bounding box center [840, 173] width 13 height 13
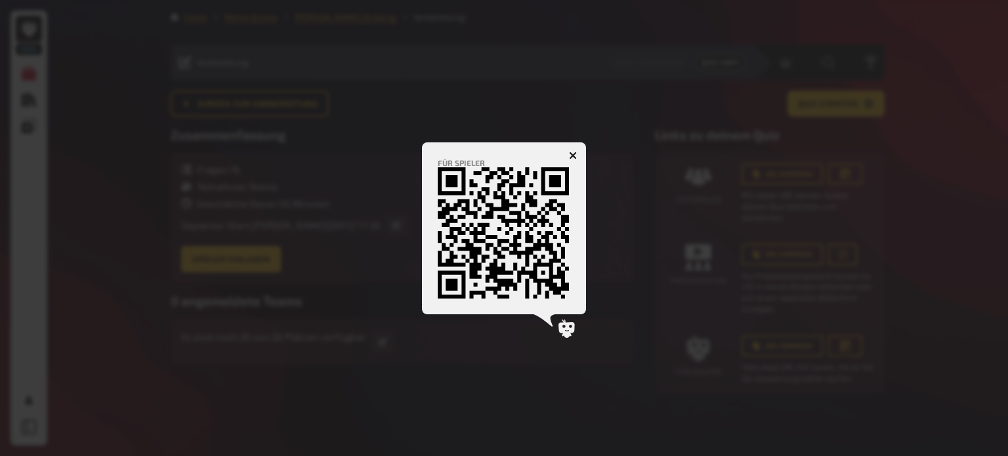
click at [575, 152] on icon "button" at bounding box center [573, 156] width 8 height 8
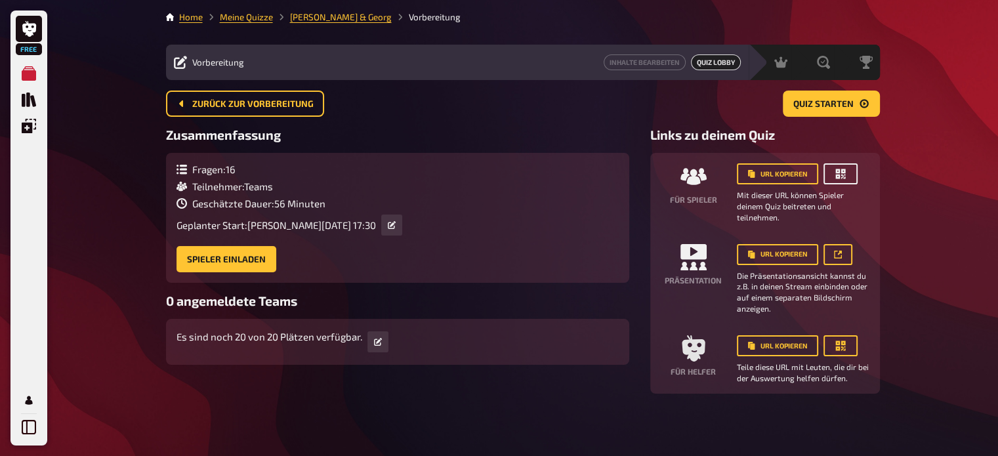
click at [837, 170] on icon "button" at bounding box center [840, 174] width 10 height 10
